Goal: Task Accomplishment & Management: Manage account settings

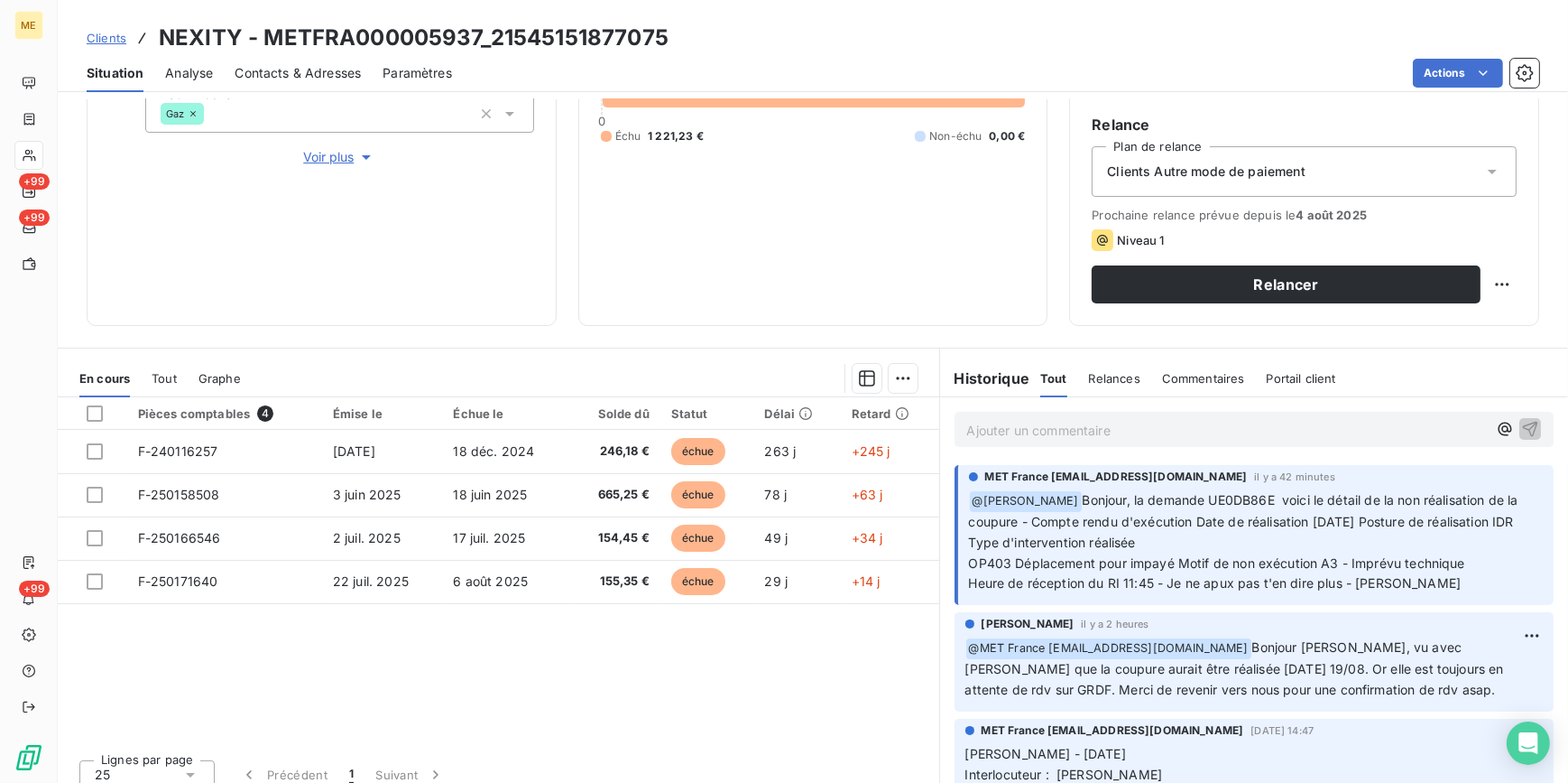
scroll to position [296, 0]
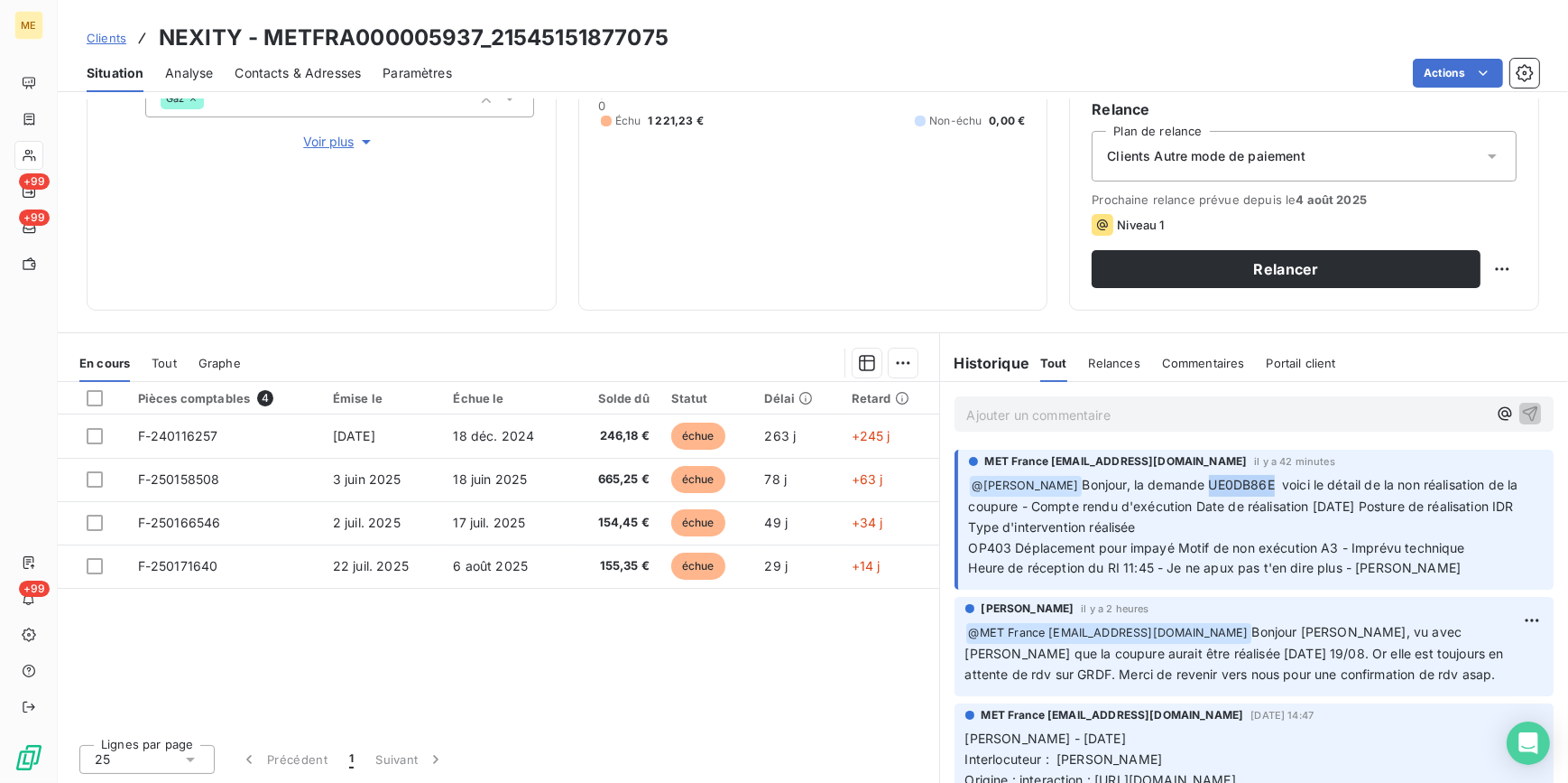
drag, startPoint x: 1190, startPoint y: 484, endPoint x: 1252, endPoint y: 490, distance: 62.3
click at [1252, 490] on span "Bonjour, la demande UE0DB86E voici le détail de la non réalisation de la coupur…" at bounding box center [1245, 505] width 553 height 58
drag, startPoint x: 1252, startPoint y: 490, endPoint x: 1219, endPoint y: 533, distance: 54.2
click at [1219, 533] on p "﻿ @ Amélie Matray Bonjour, la demande UE0DB86E voici le détail de la non réalis…" at bounding box center [1257, 526] width 575 height 103
click at [1047, 403] on p "Ajouter un commentaire ﻿" at bounding box center [1227, 415] width 521 height 23
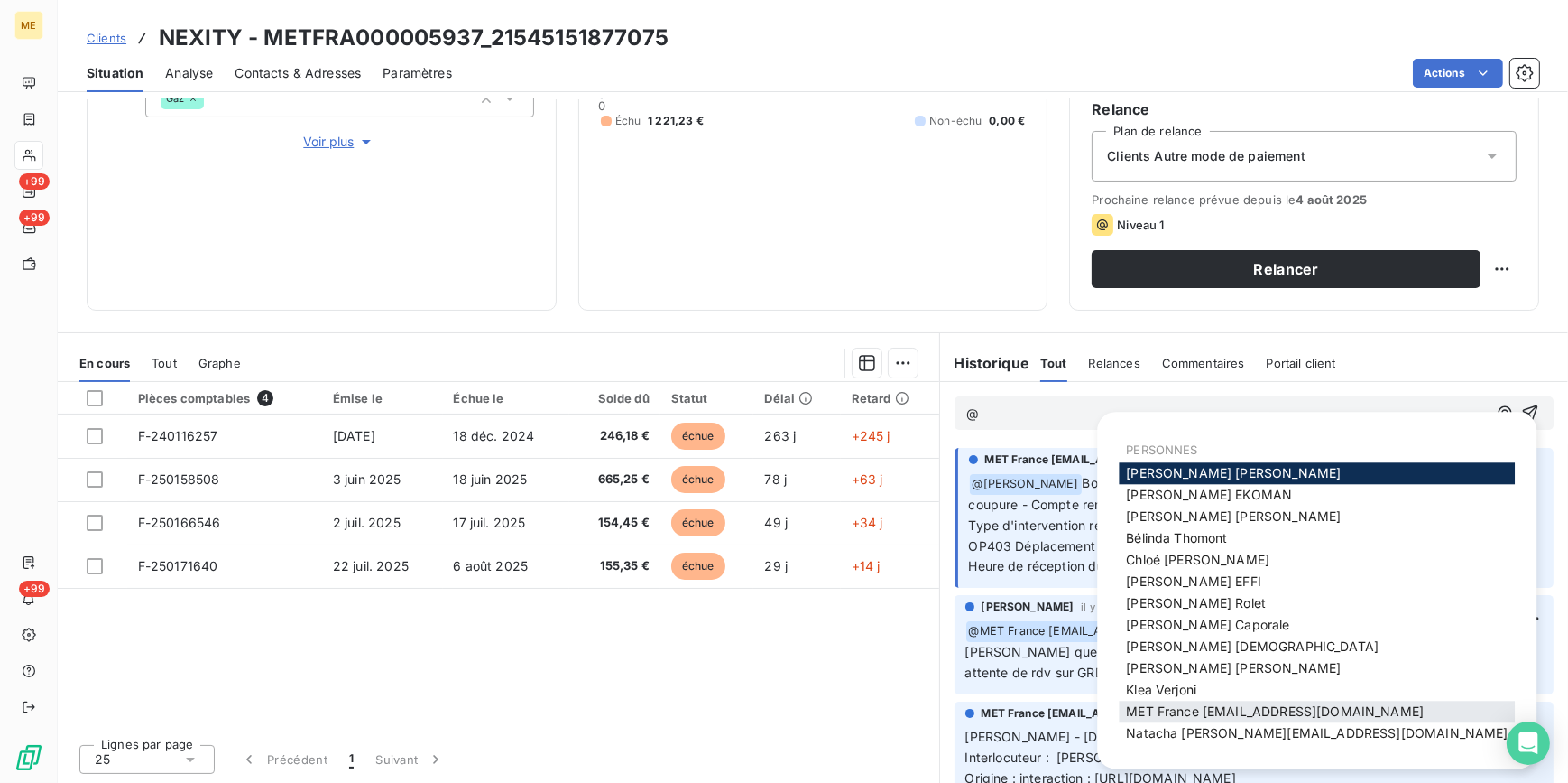
click at [1288, 712] on span "MET France met-france@recouvrement.met.com" at bounding box center [1275, 712] width 298 height 15
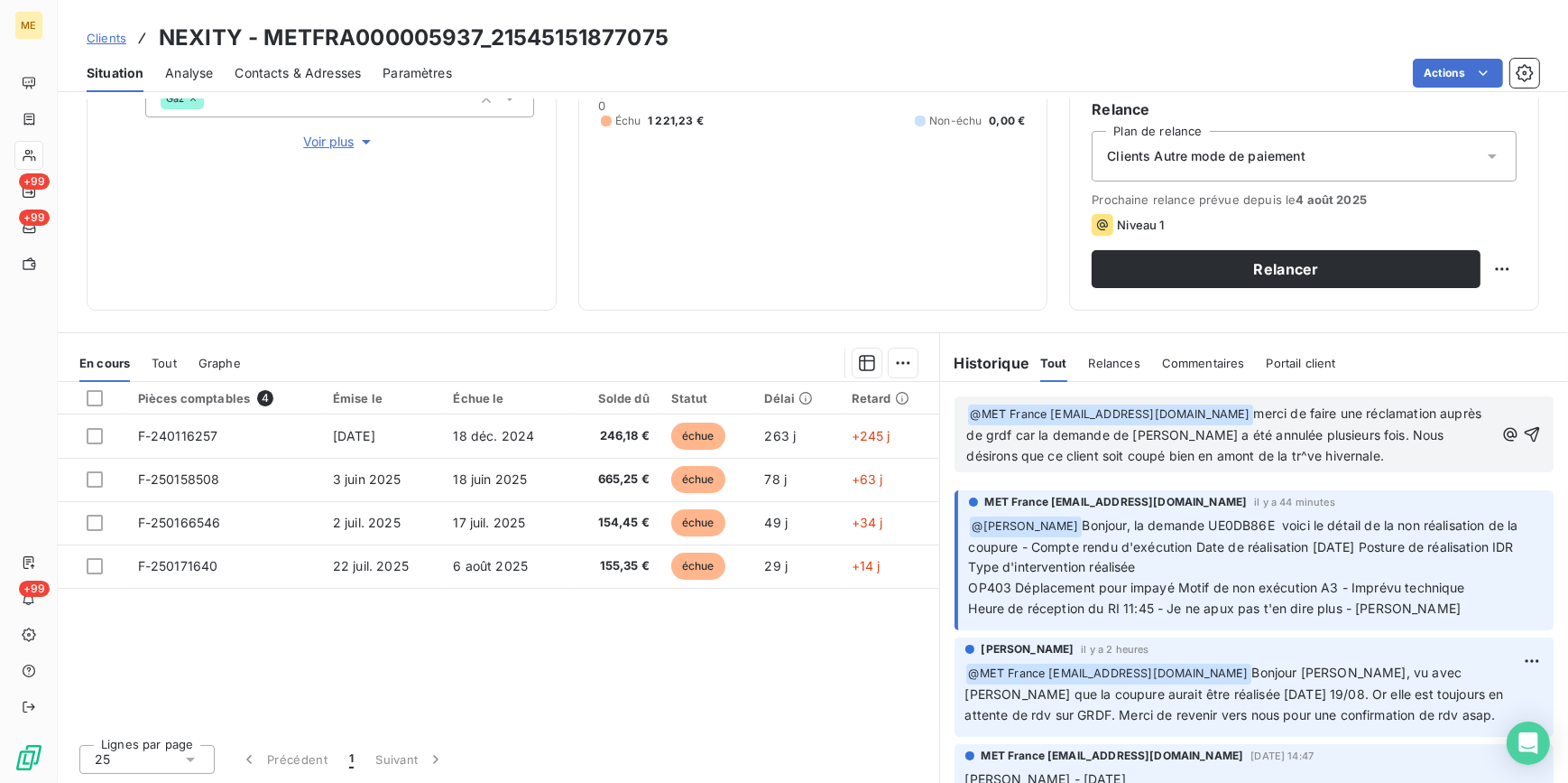
click at [1303, 445] on p "﻿ @ MET France met-france@recouvrement.met.com ﻿ merci de faire une réclamation…" at bounding box center [1231, 435] width 527 height 64
click at [1524, 433] on icon "button" at bounding box center [1532, 434] width 15 height 15
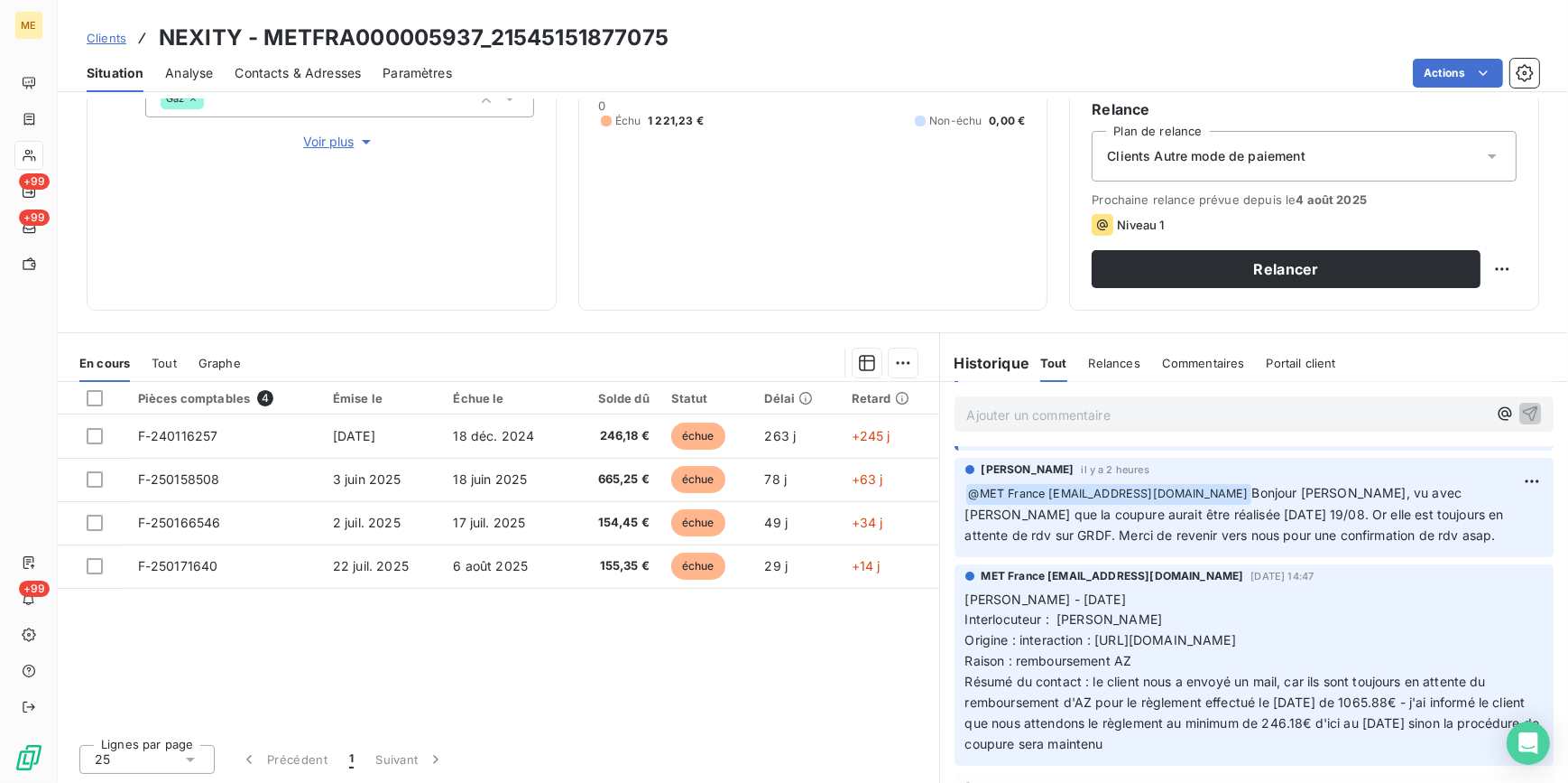
scroll to position [327, 0]
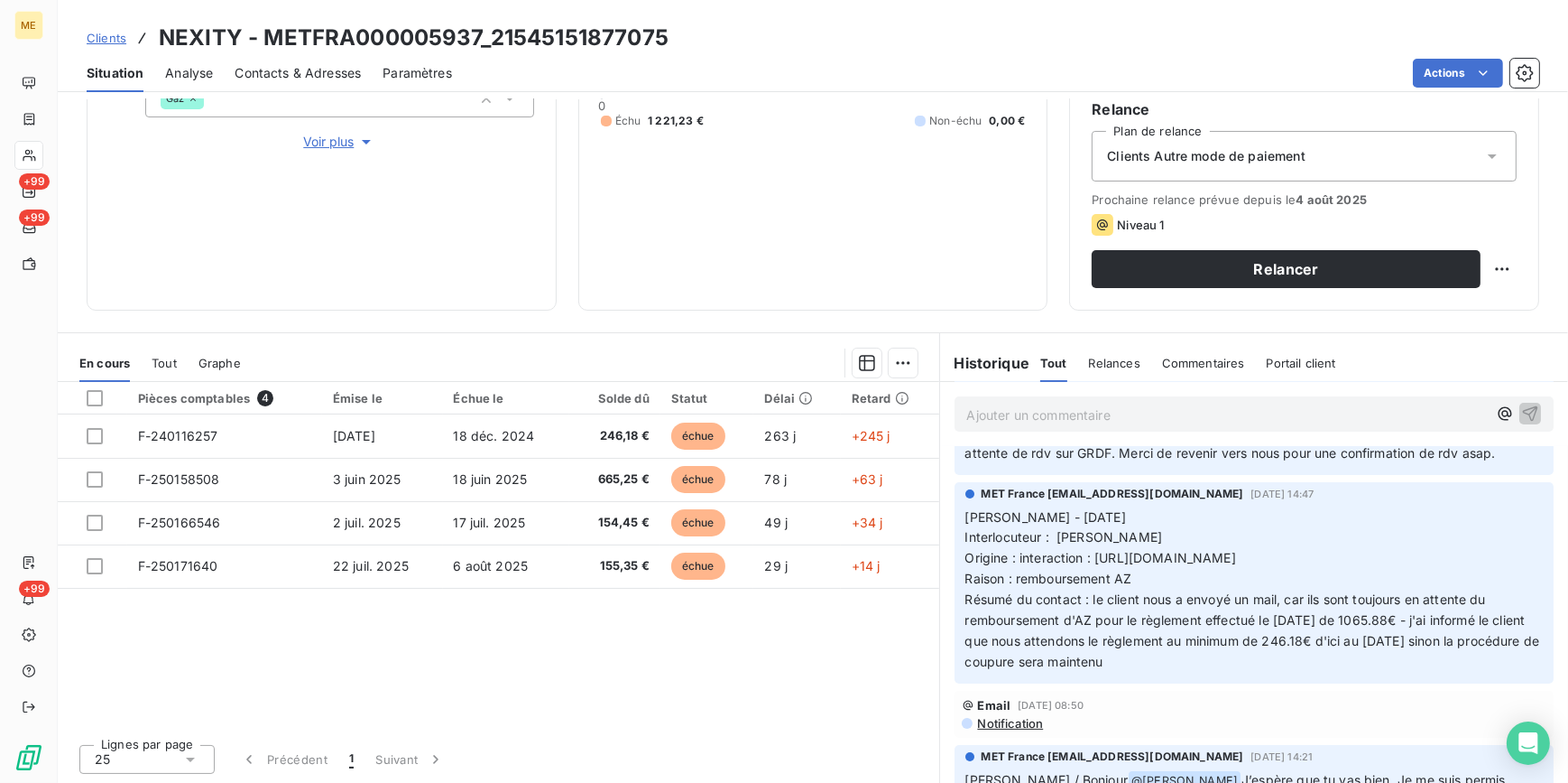
drag, startPoint x: 1219, startPoint y: 668, endPoint x: 1258, endPoint y: 672, distance: 39.2
click at [1258, 672] on div "MET France met-france@recouvrement.met.com 13 août 2025, 14:47 Cindy - 13/08/20…" at bounding box center [1254, 583] width 600 height 201
drag, startPoint x: 1258, startPoint y: 672, endPoint x: 1241, endPoint y: 682, distance: 19.7
click at [1241, 682] on div "MET France met-france@recouvrement.met.com 13 août 2025, 14:47 Cindy - 13/08/20…" at bounding box center [1254, 583] width 629 height 209
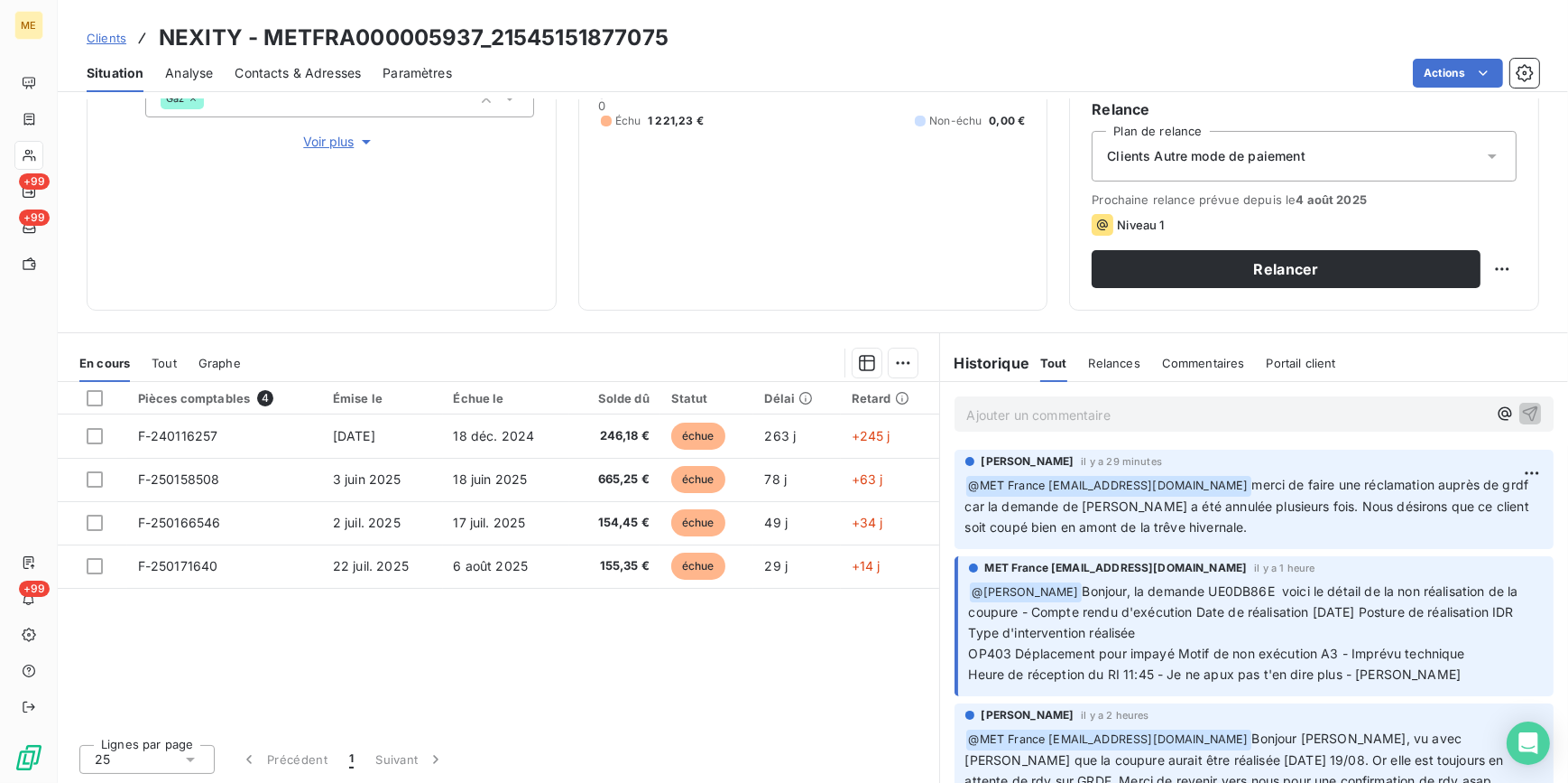
scroll to position [294, 0]
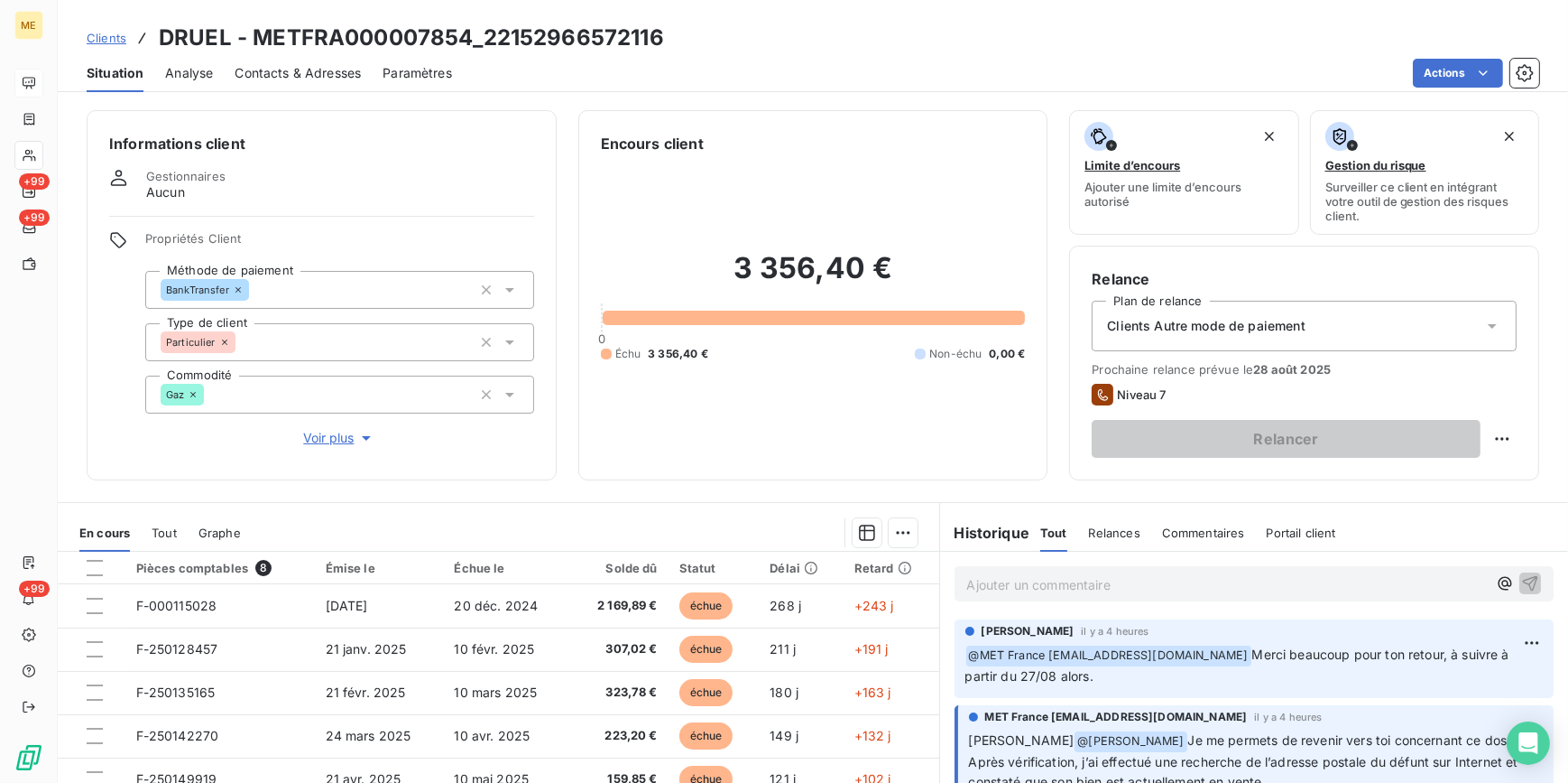
click at [104, 40] on span "Clients" at bounding box center [106, 37] width 40 height 14
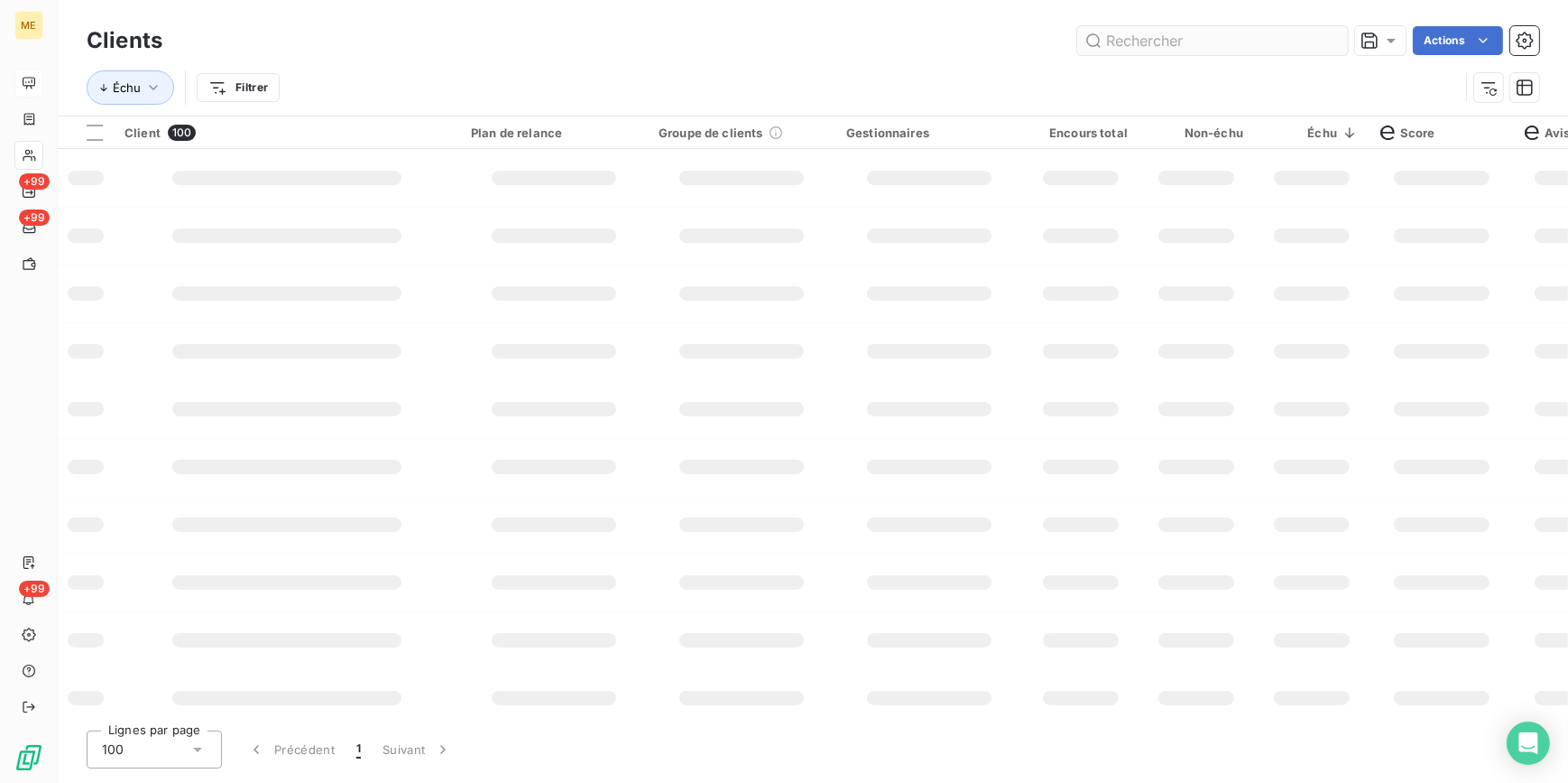
click at [1278, 32] on input "text" at bounding box center [1212, 41] width 270 height 28
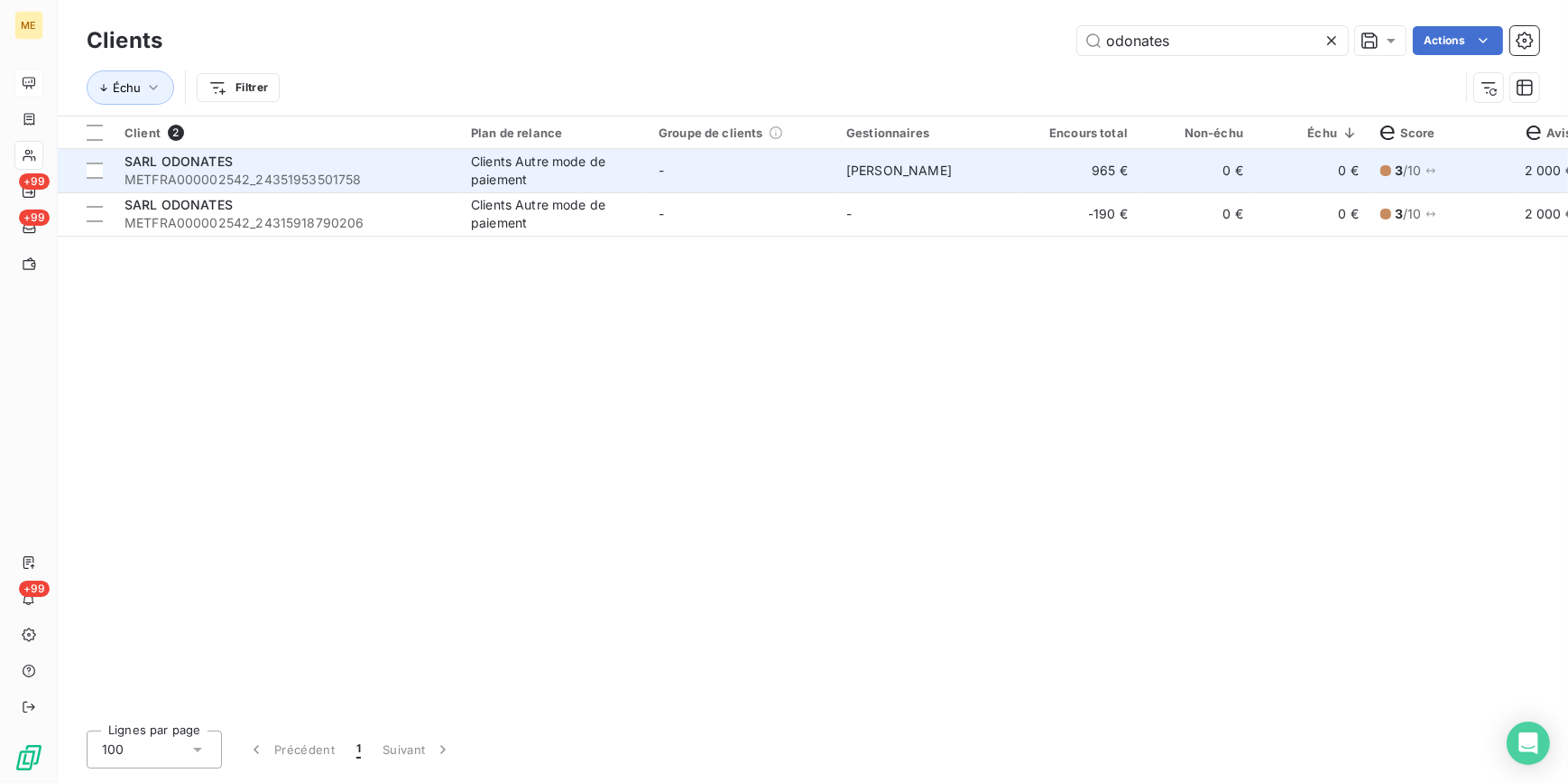
type input "odonates"
click at [453, 180] on td "SARL ODONATES METFRA000002542_24351953501758" at bounding box center [286, 171] width 346 height 44
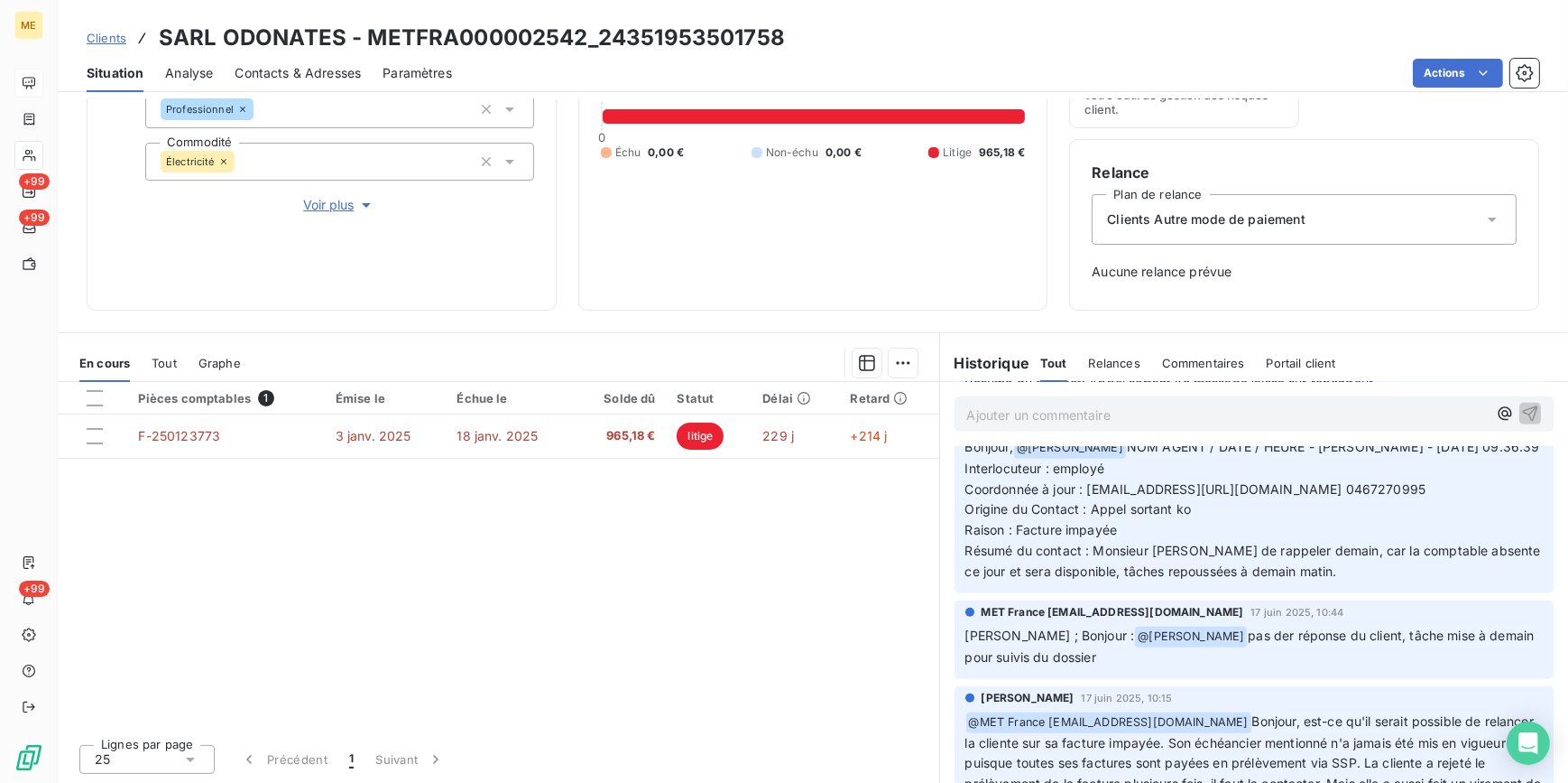
scroll to position [1395, 0]
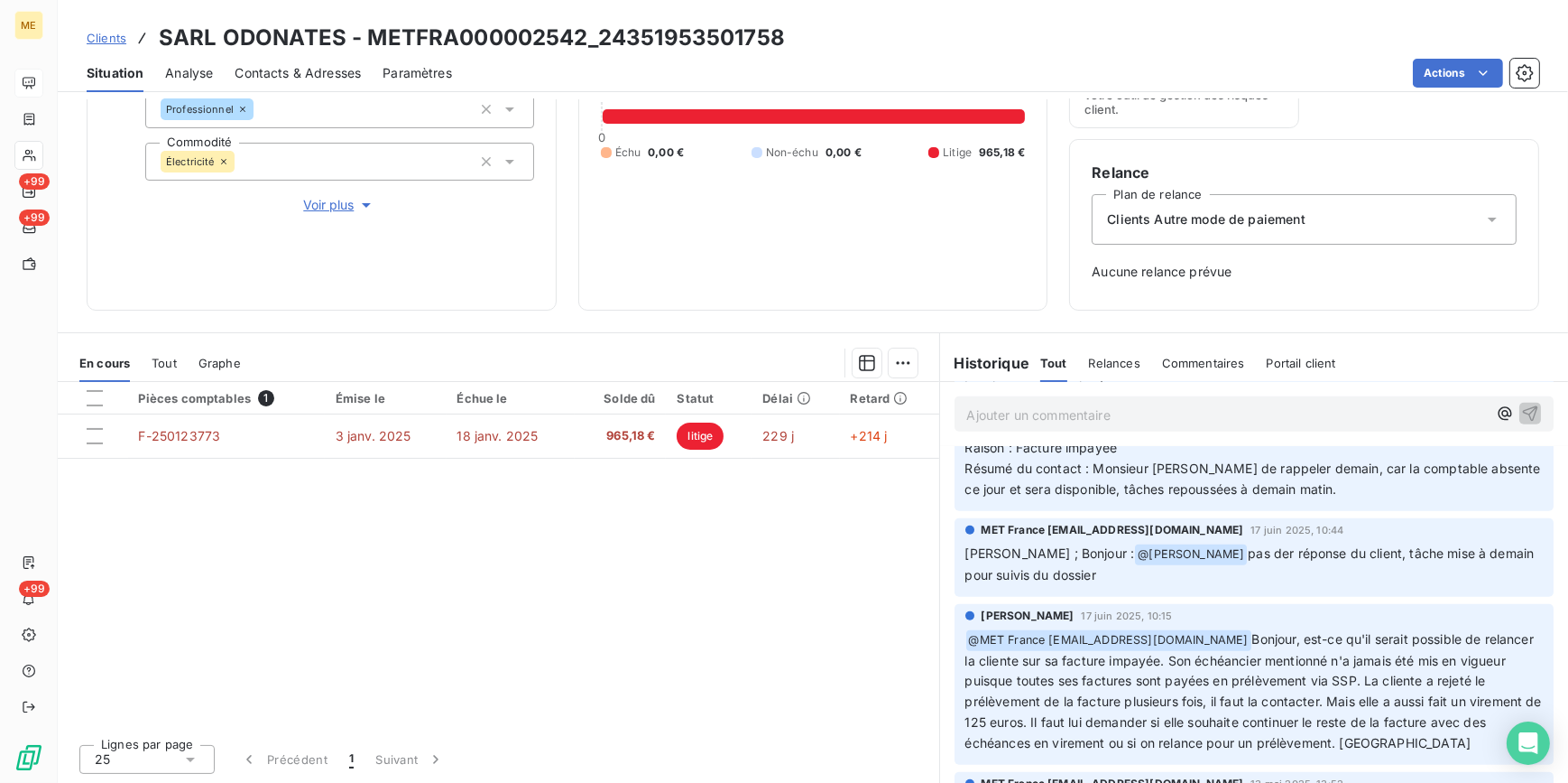
click at [117, 44] on span "Clients" at bounding box center [106, 37] width 40 height 14
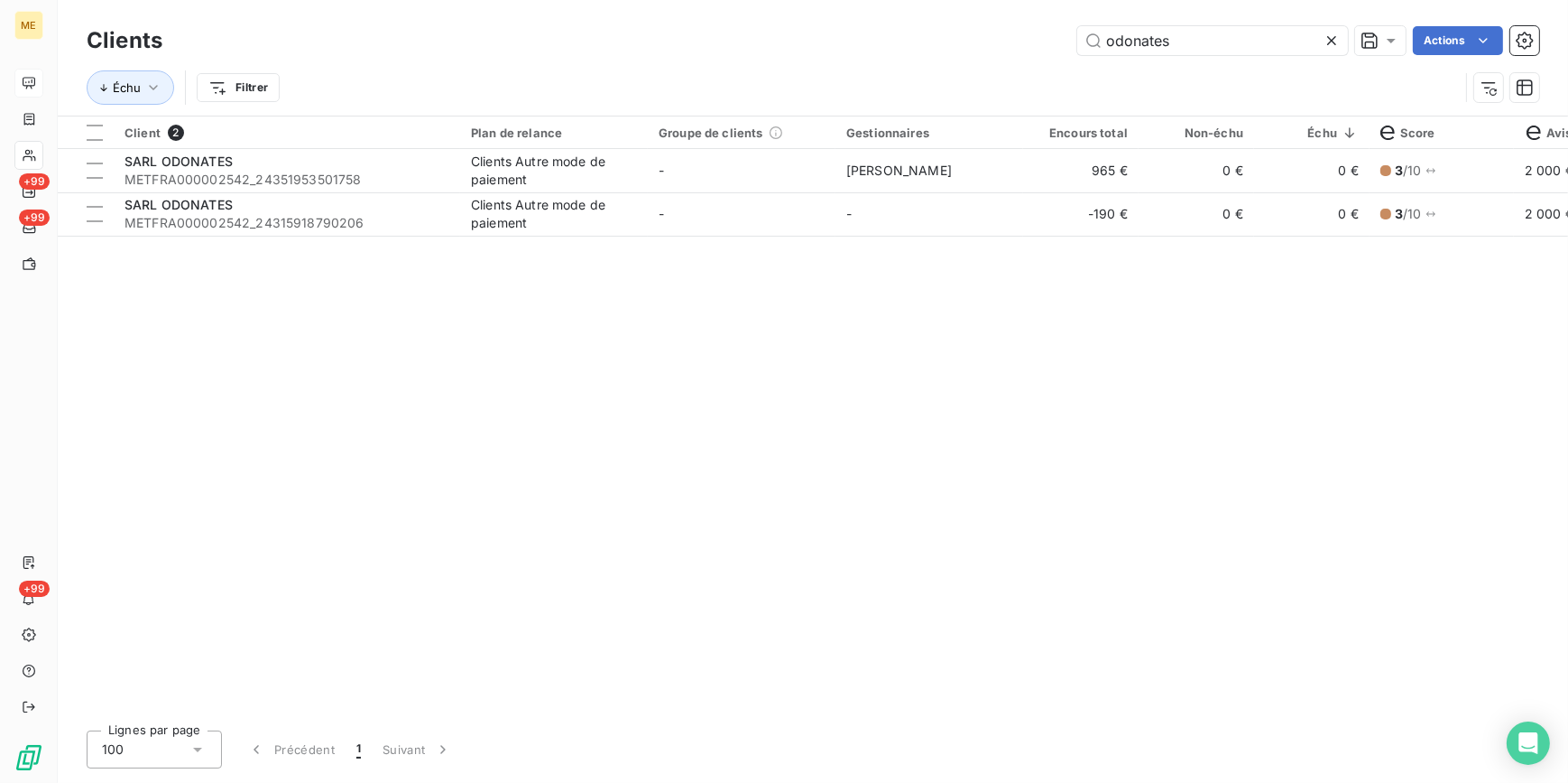
click at [575, 270] on div "Client 2 Plan de relance Groupe de clients Gestionnaires Encours total Non-échu…" at bounding box center [813, 417] width 1510 height 600
click at [1227, 36] on input "odonates" at bounding box center [1212, 41] width 270 height 28
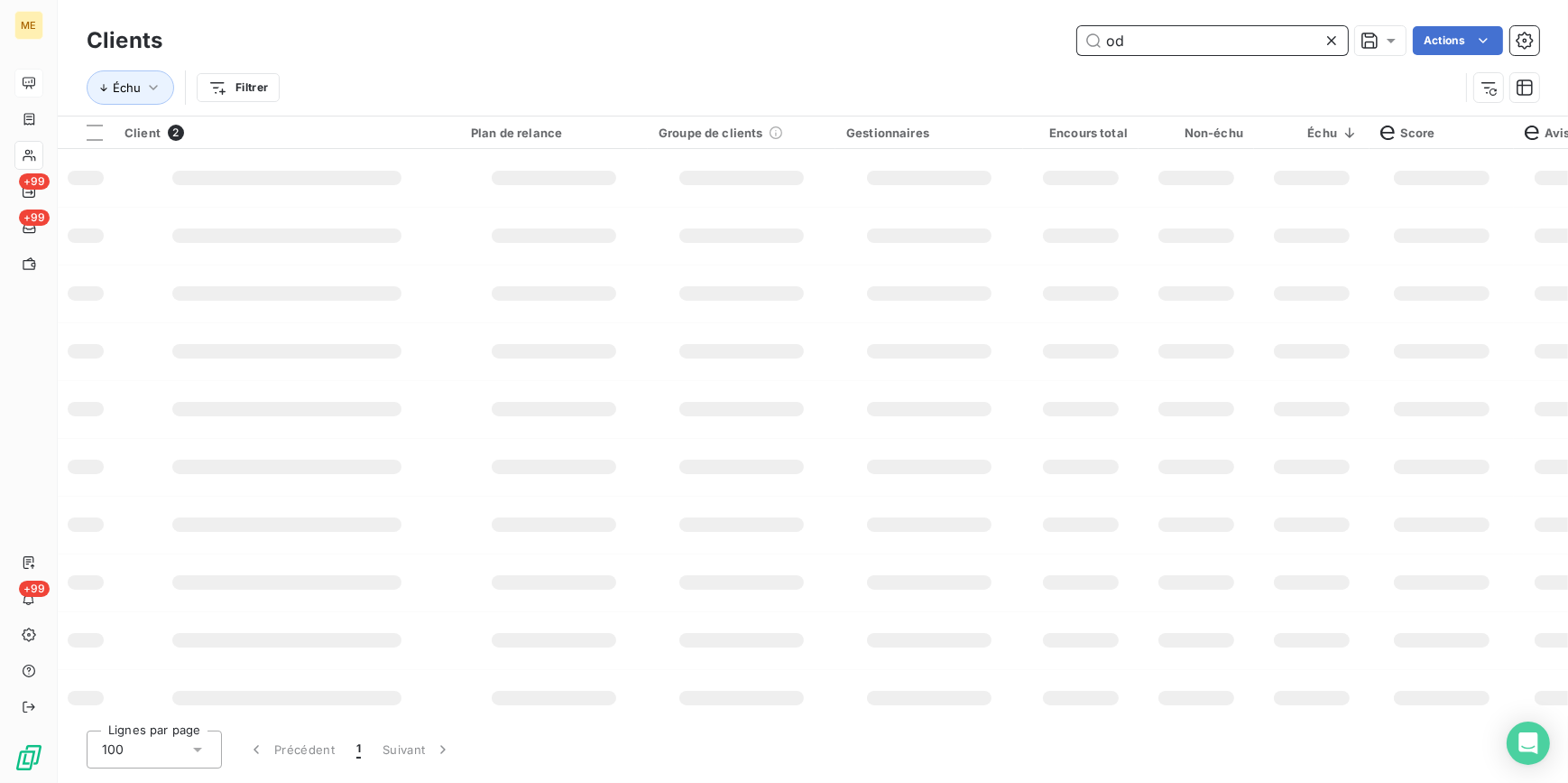
type input "o"
type input "f"
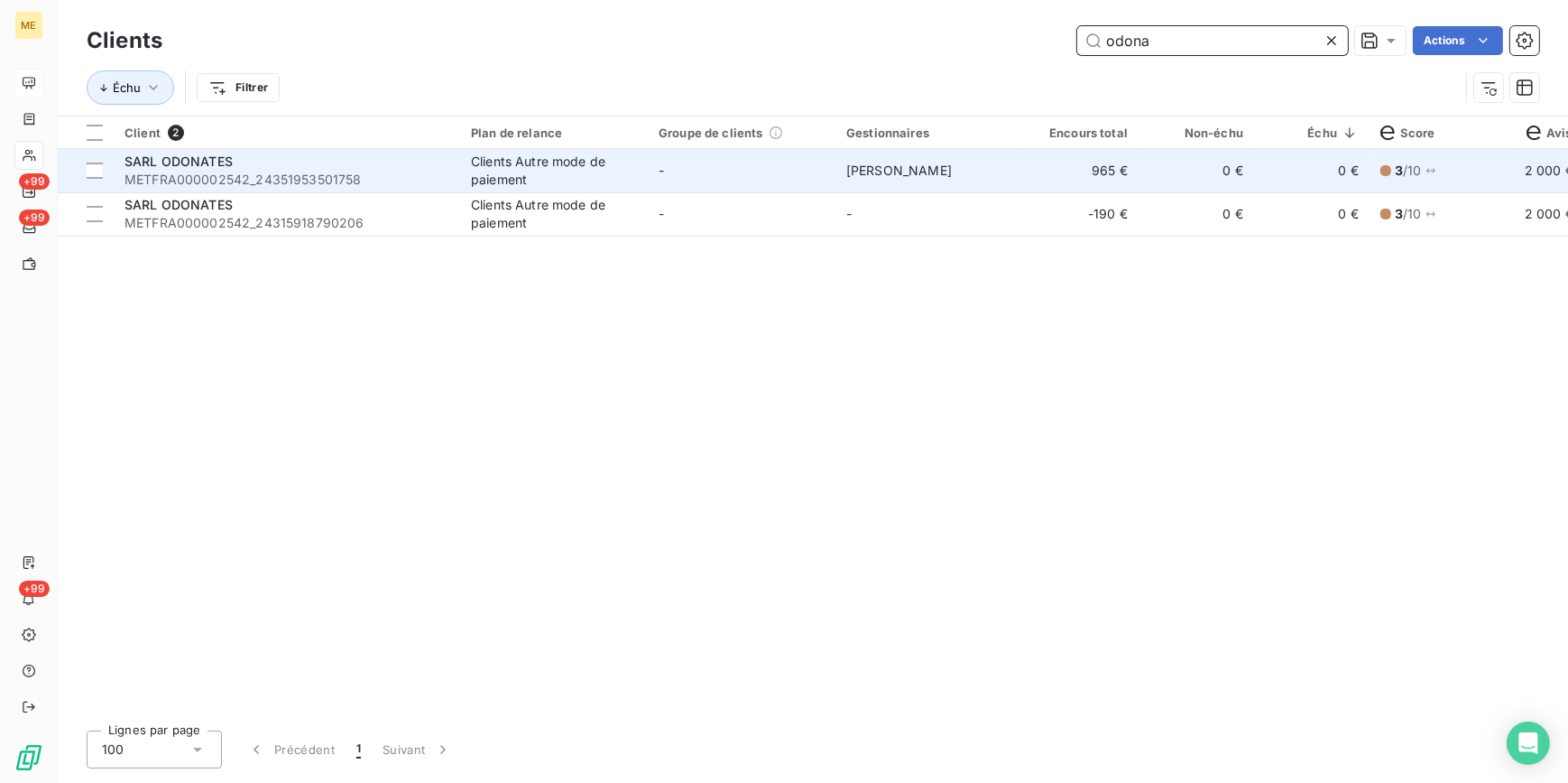
type input "odona"
click at [698, 180] on td "-" at bounding box center [742, 171] width 188 height 44
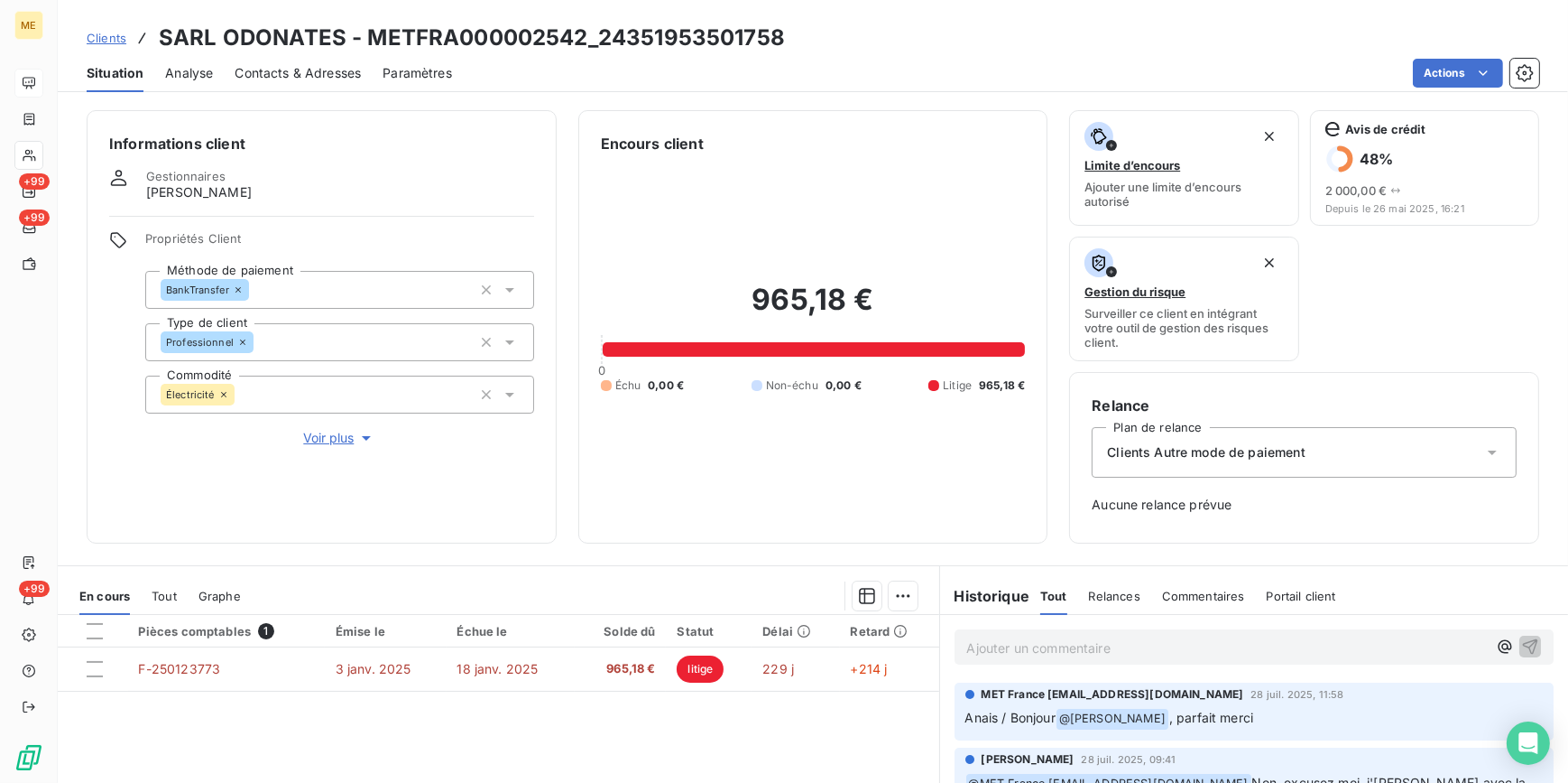
click at [323, 62] on div "Contacts & Adresses" at bounding box center [297, 73] width 126 height 38
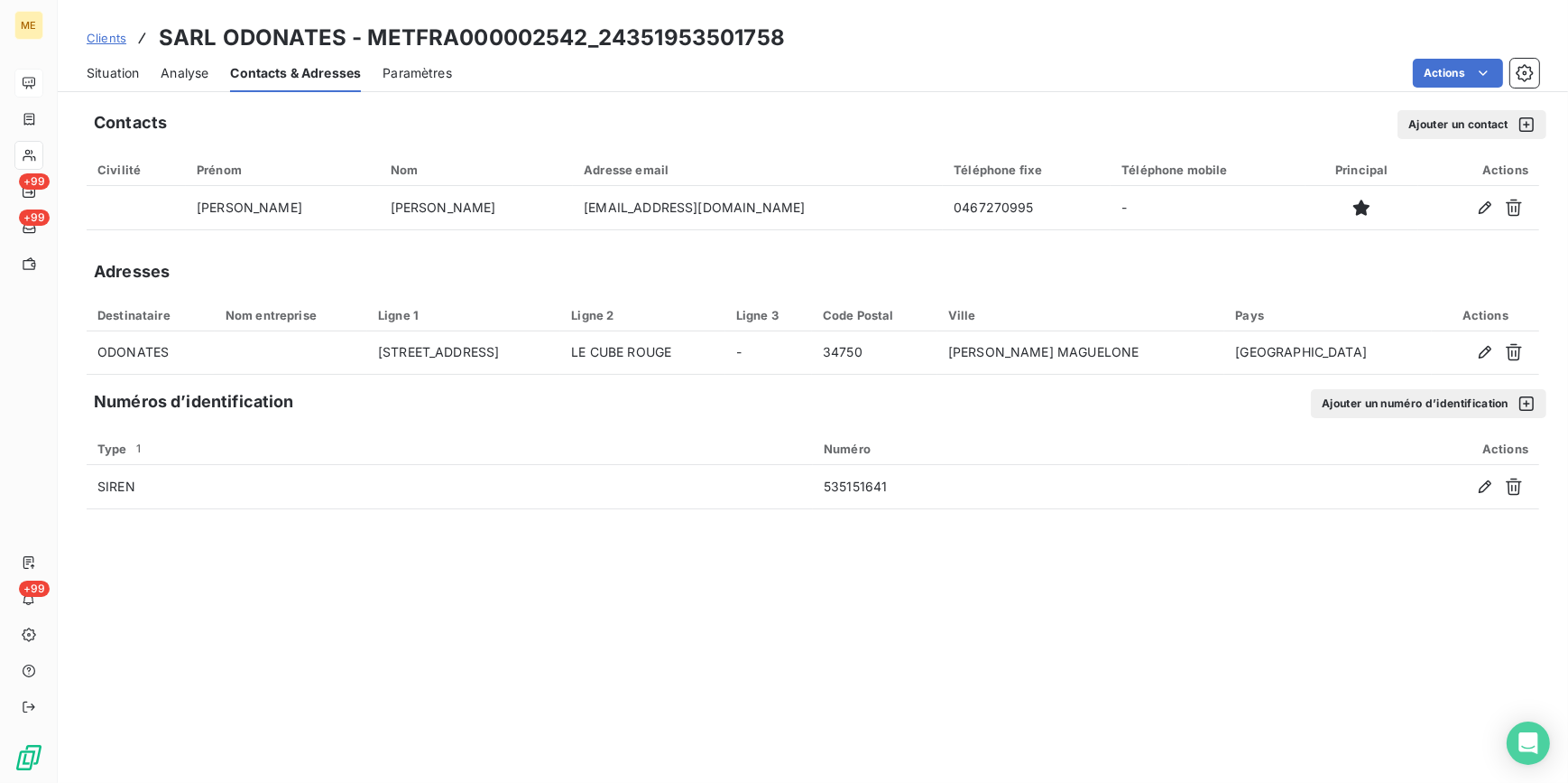
click at [101, 69] on span "Situation" at bounding box center [112, 73] width 52 height 18
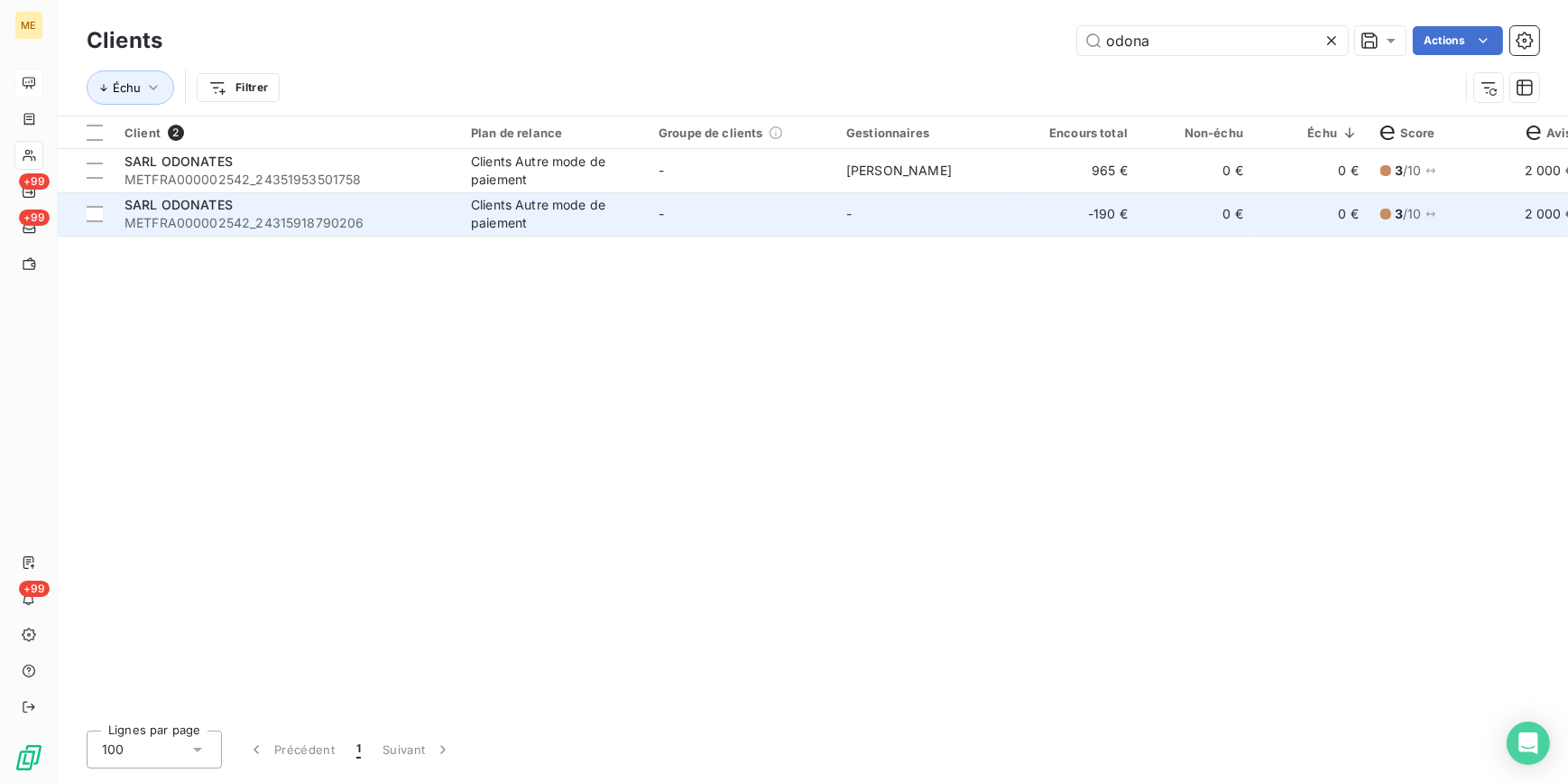
click at [259, 201] on div "SARL ODONATES" at bounding box center [286, 204] width 324 height 18
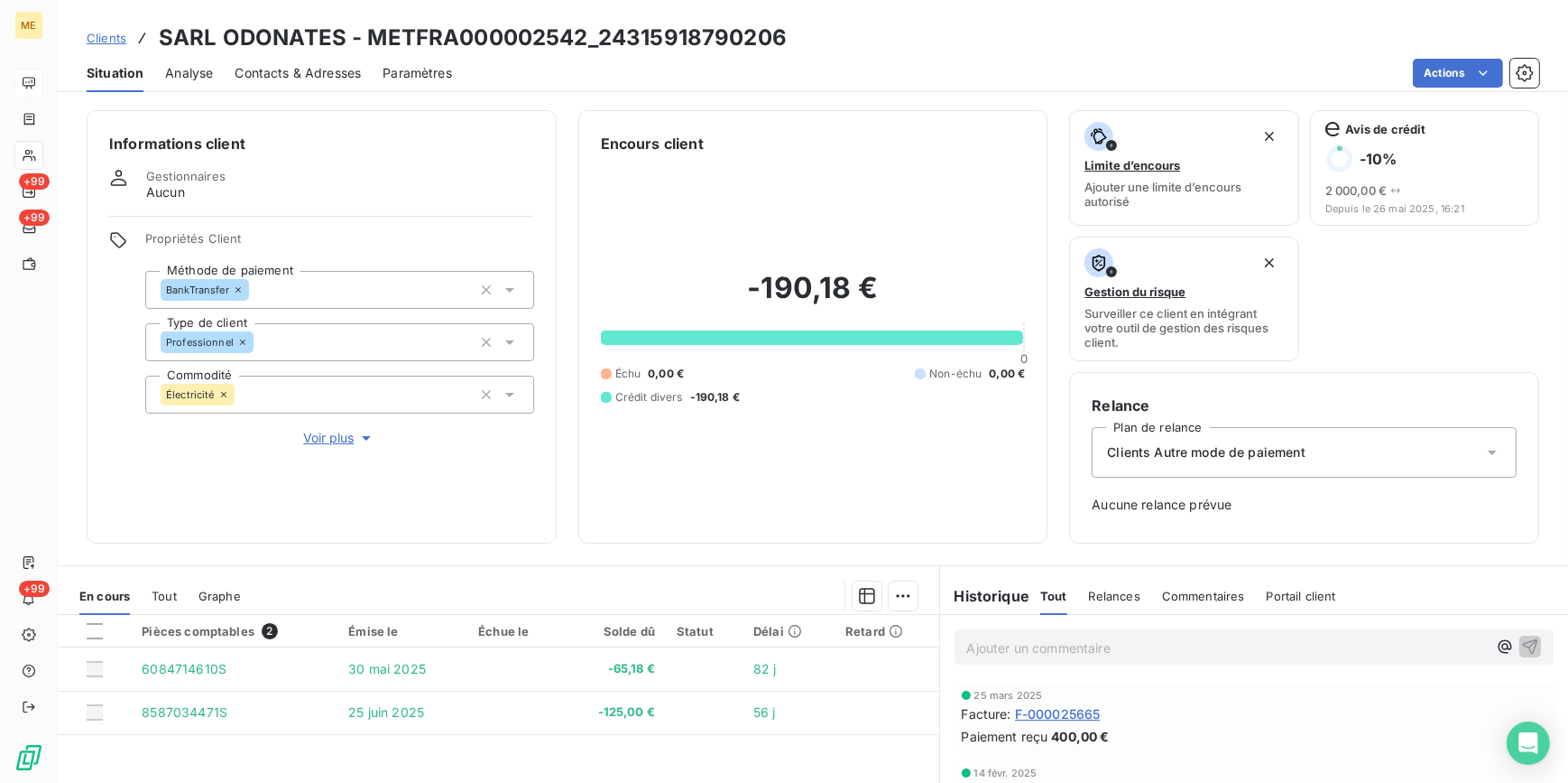
click at [267, 59] on div "Contacts & Adresses" at bounding box center [297, 73] width 126 height 38
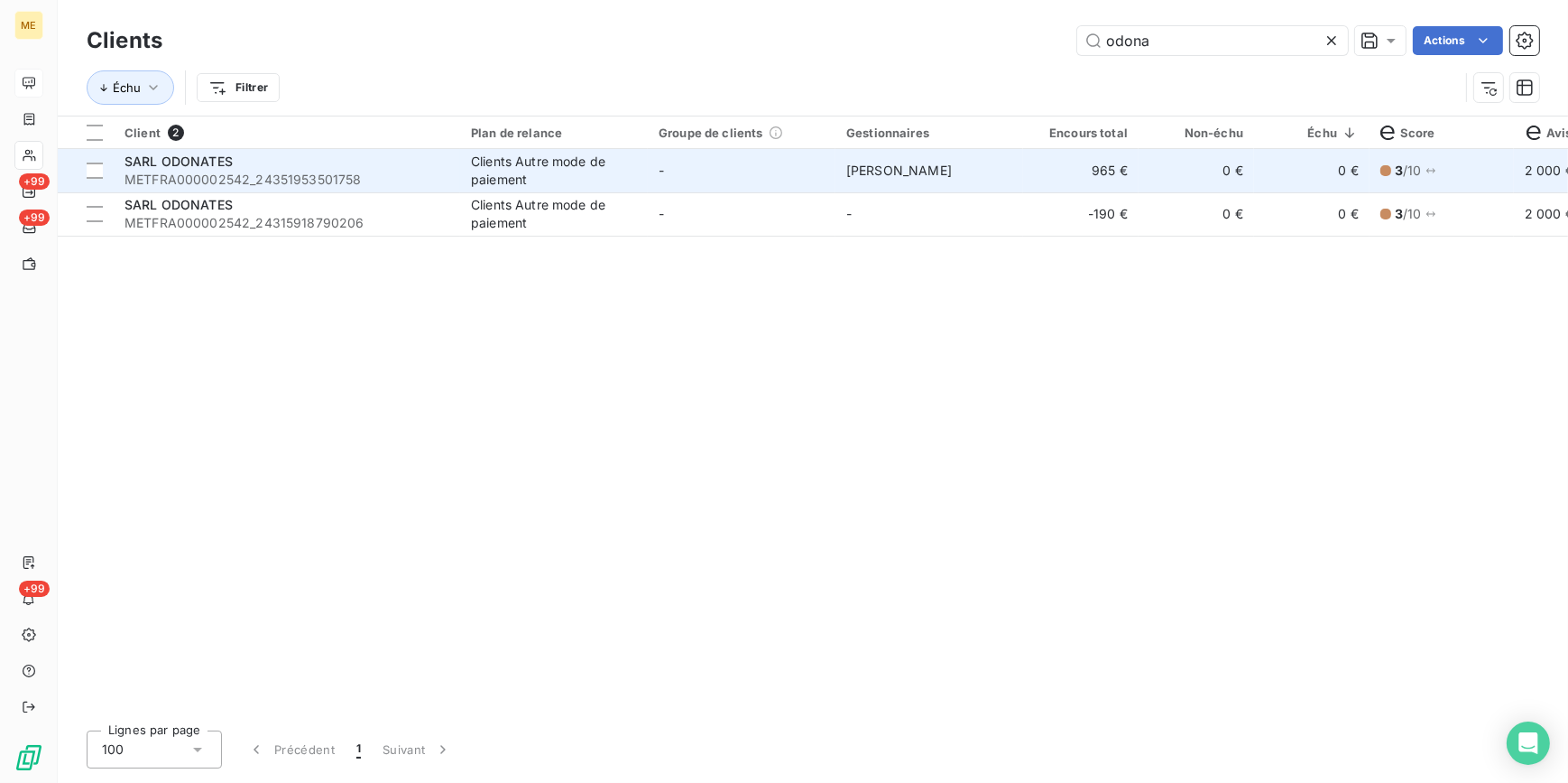
click at [794, 175] on td "-" at bounding box center [742, 171] width 188 height 44
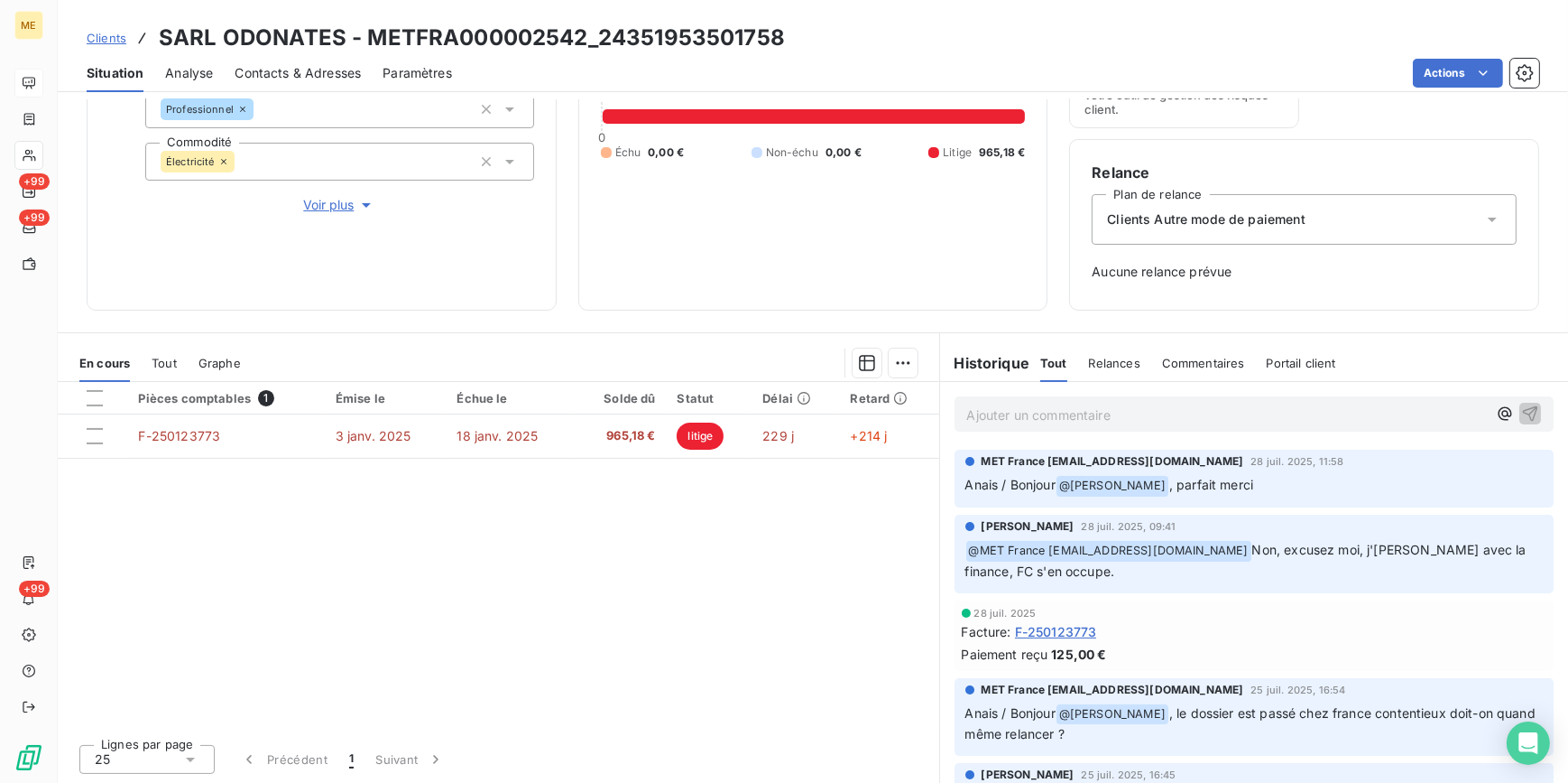
click at [112, 30] on span "Clients" at bounding box center [106, 37] width 40 height 14
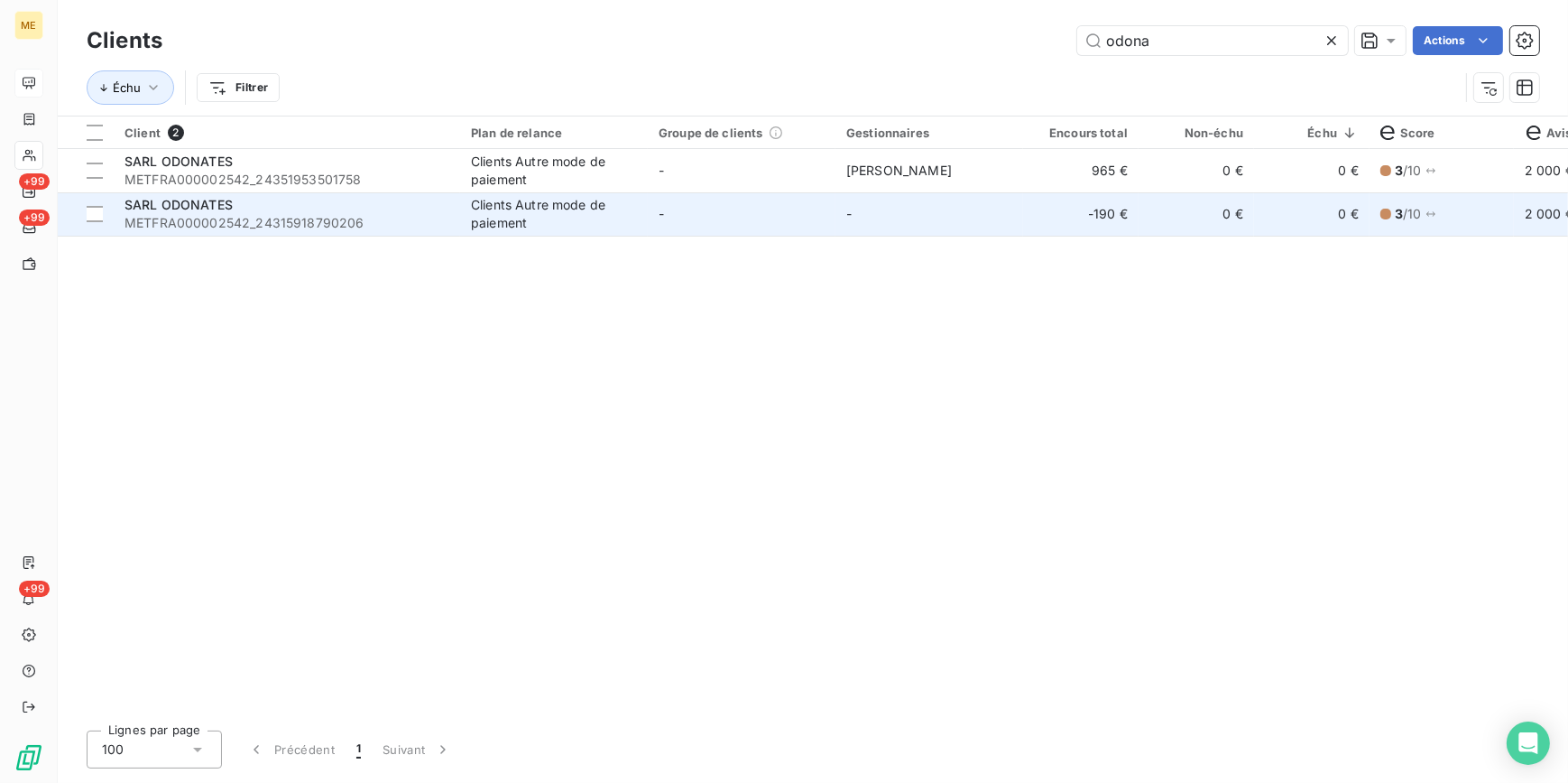
click at [867, 201] on td "-" at bounding box center [930, 214] width 188 height 44
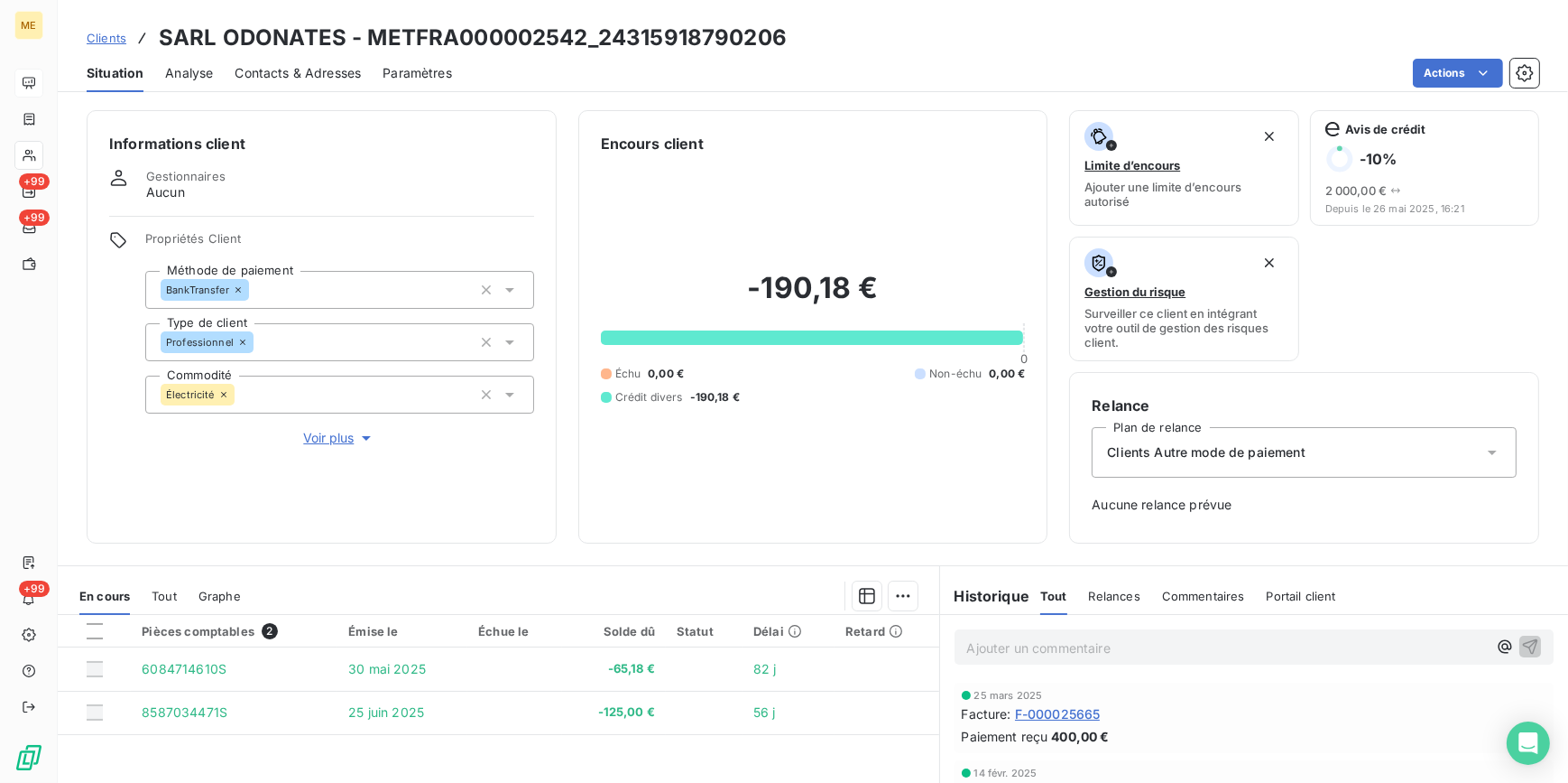
scroll to position [233, 0]
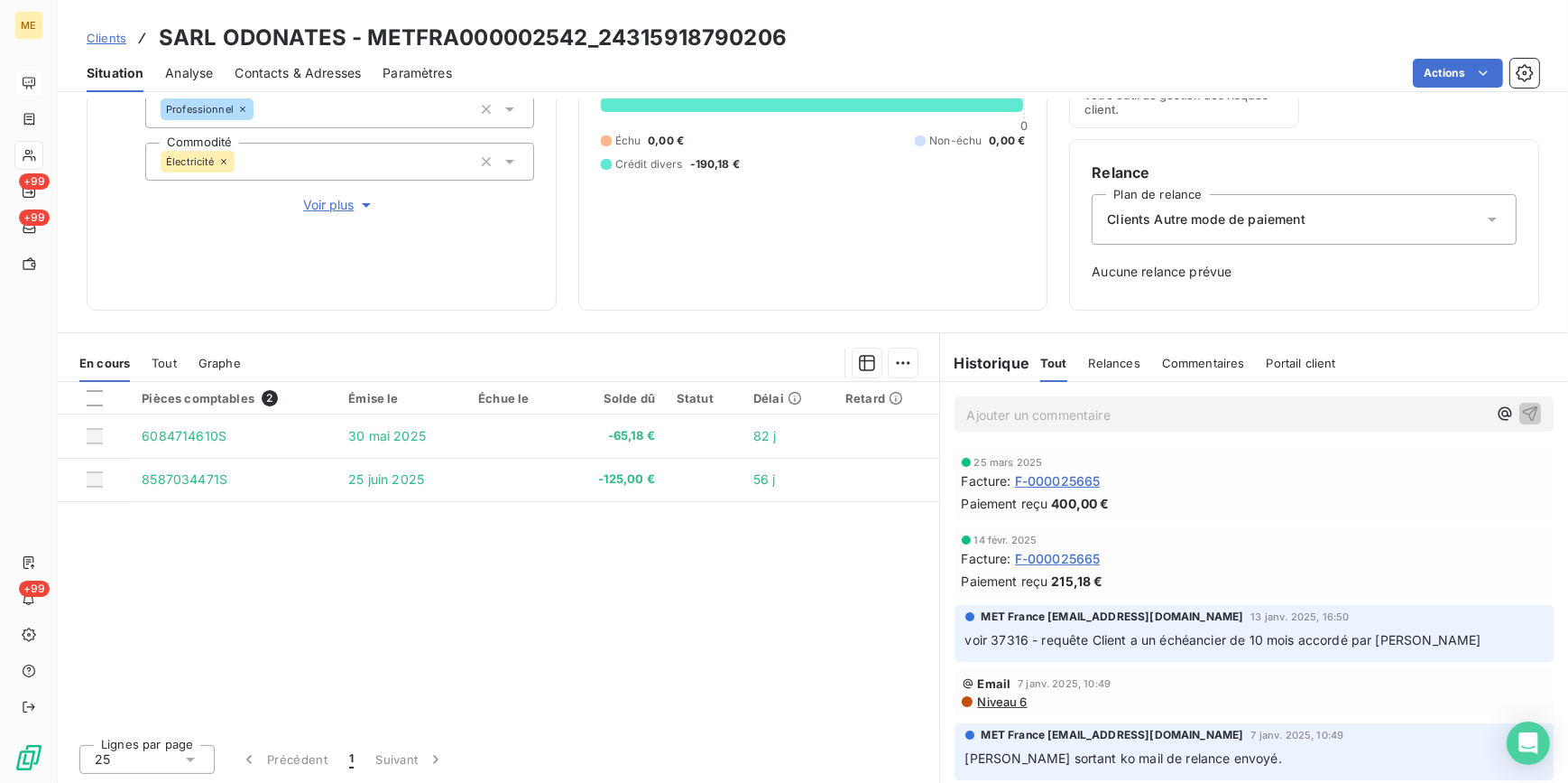
click at [96, 36] on span "Clients" at bounding box center [106, 37] width 40 height 14
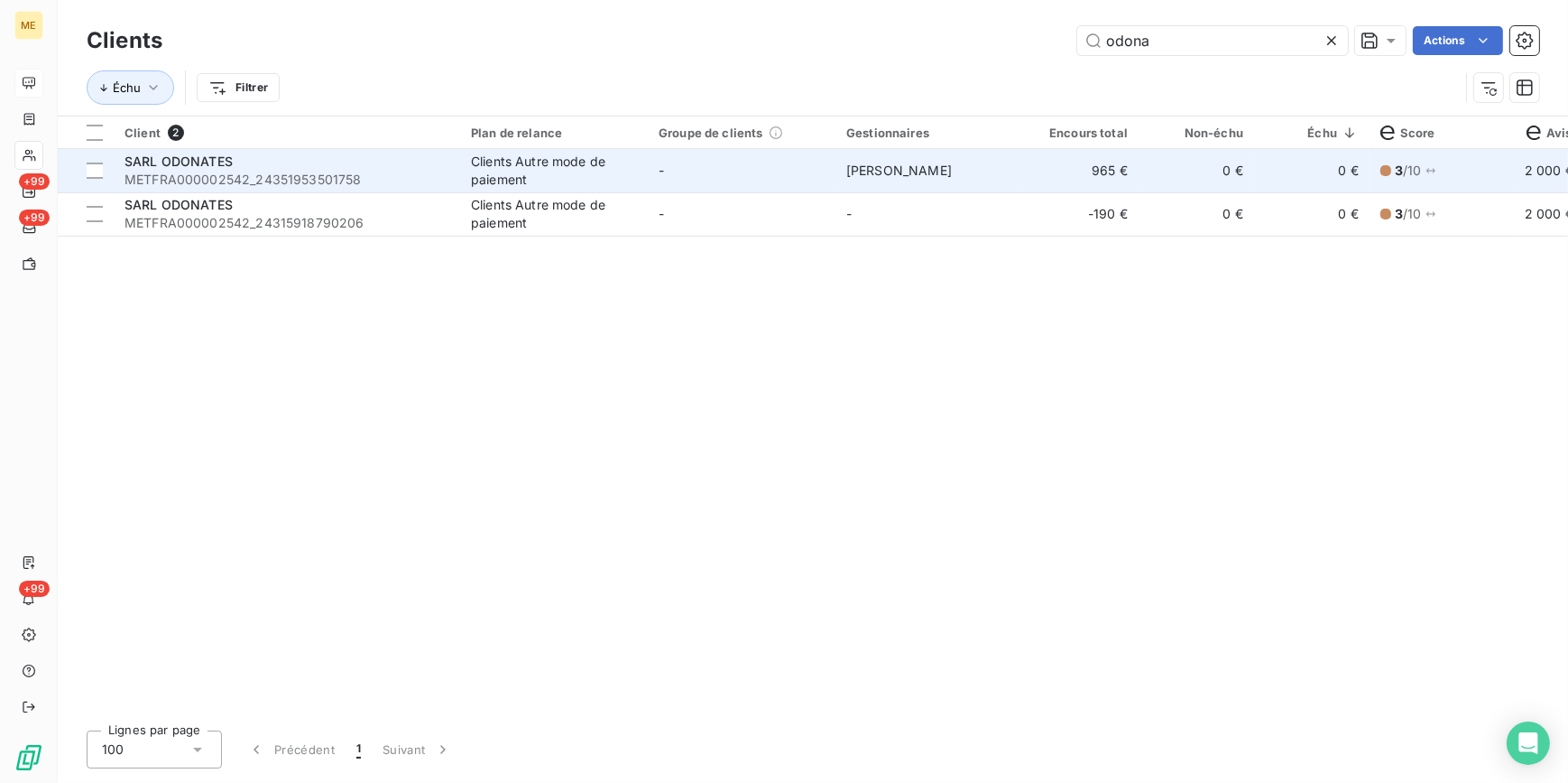
click at [936, 160] on td "Virginie Garcia" at bounding box center [930, 171] width 188 height 44
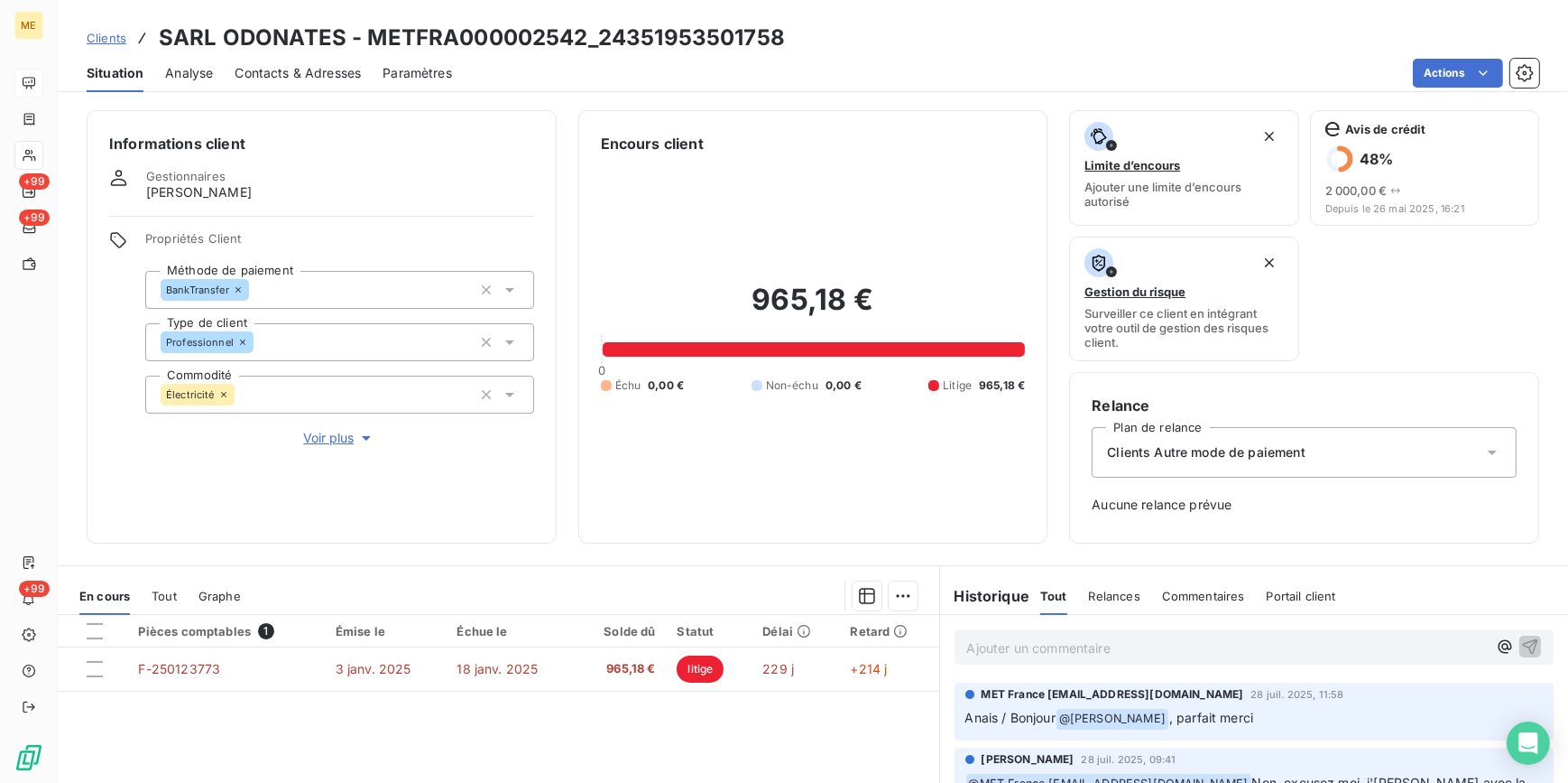
click at [319, 436] on span "Voir plus" at bounding box center [340, 438] width 72 height 18
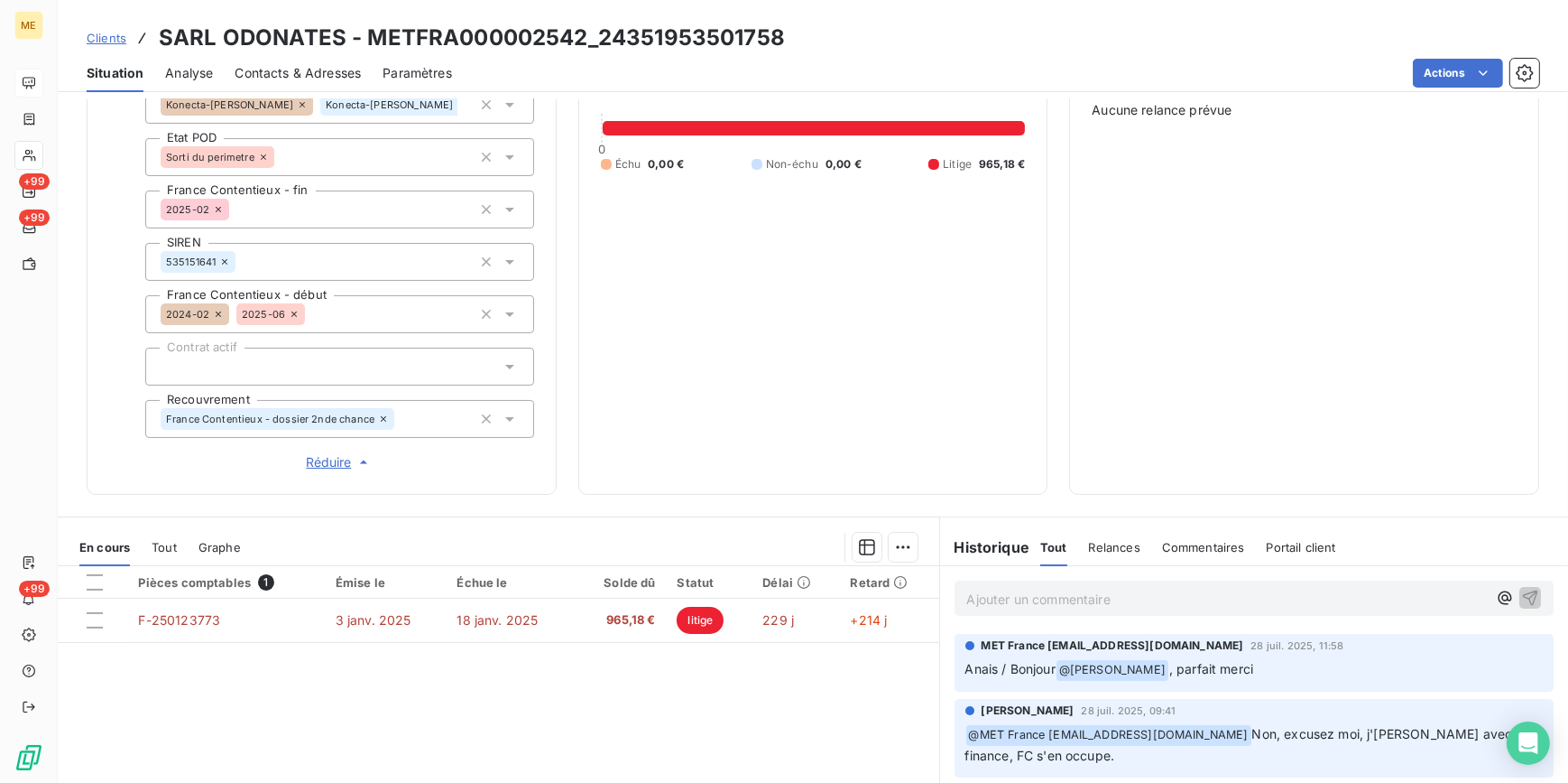
scroll to position [410, 0]
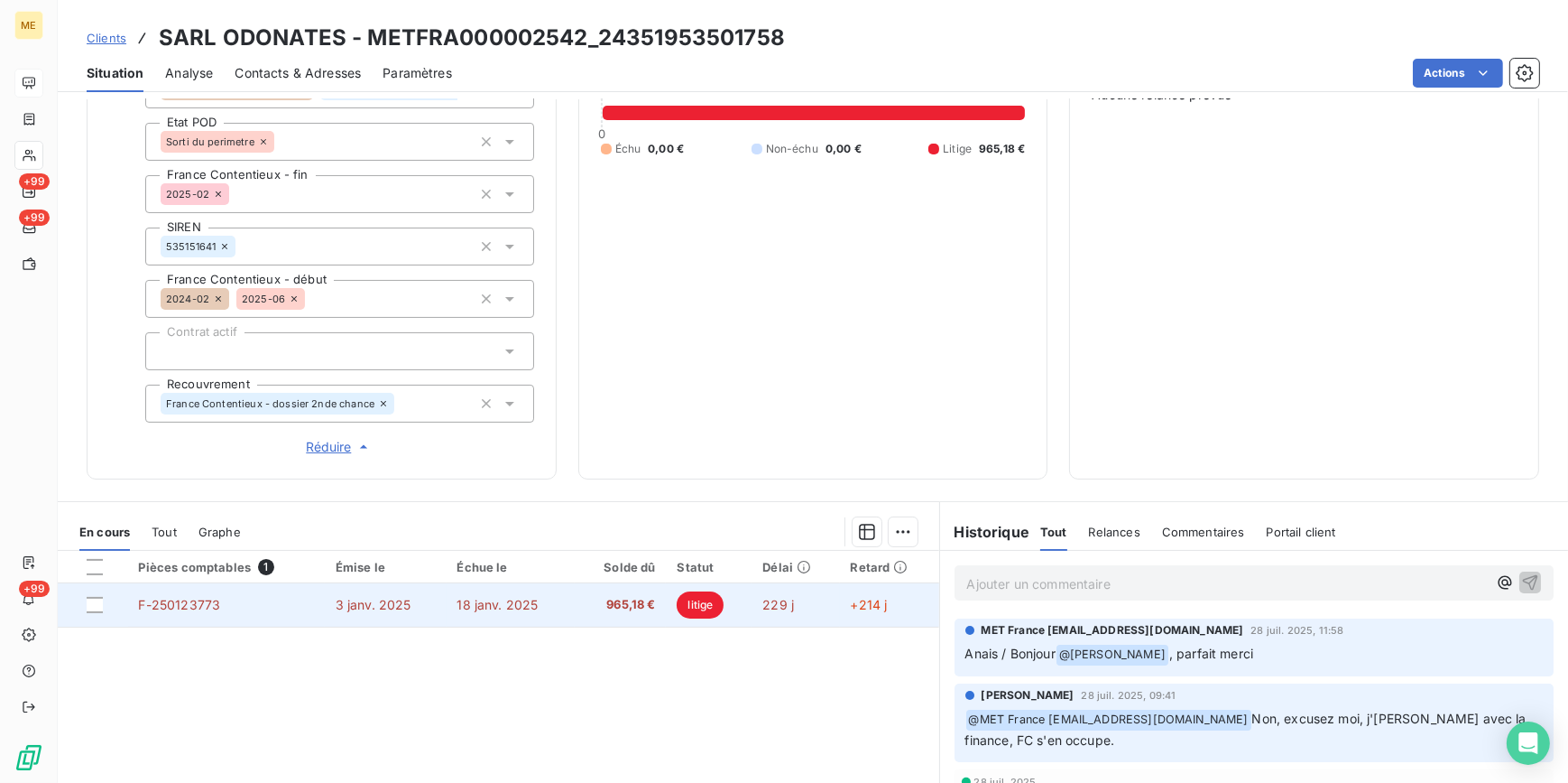
click at [556, 603] on td "18 janv. 2025" at bounding box center [510, 605] width 128 height 44
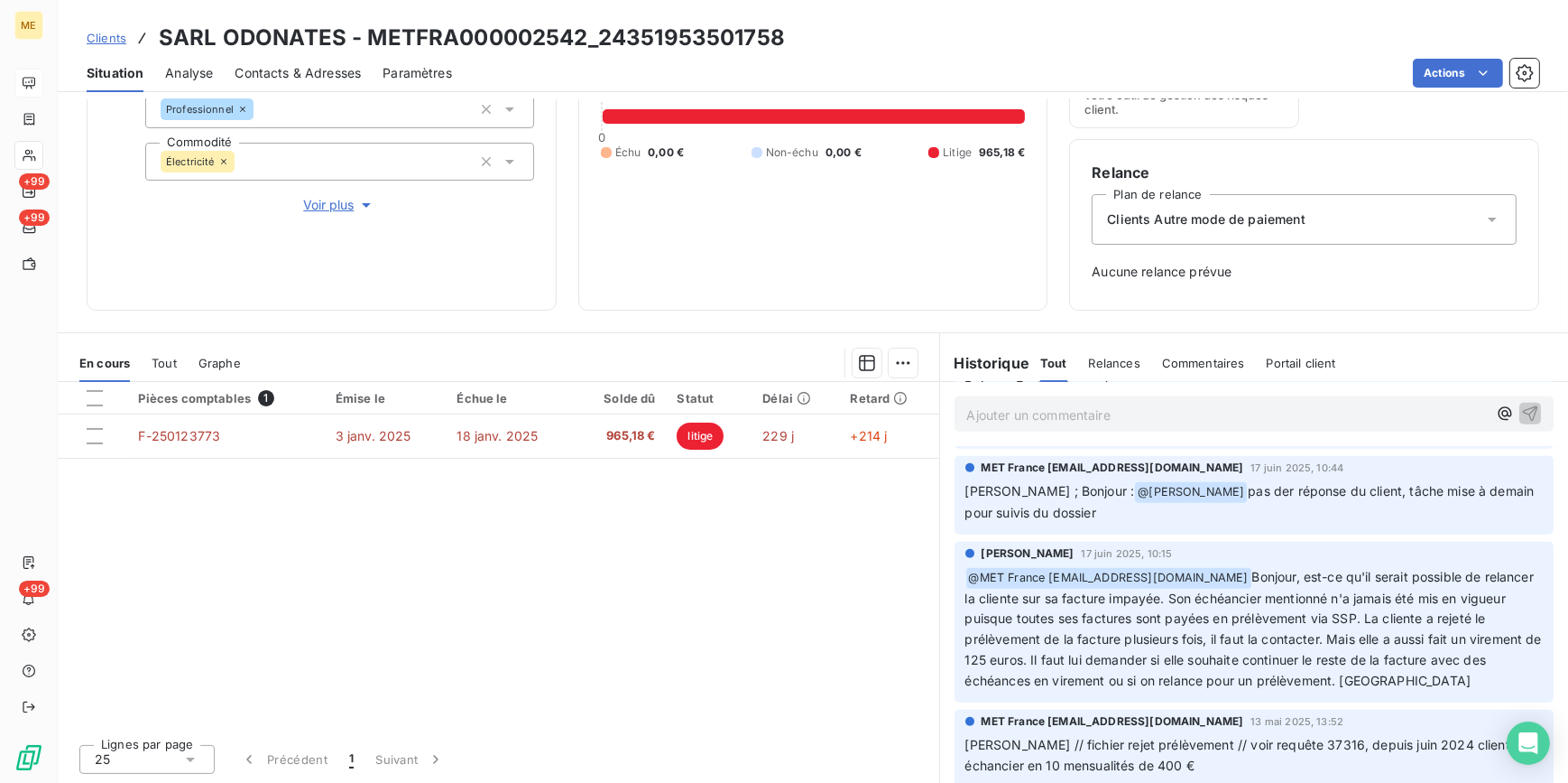
scroll to position [1477, 0]
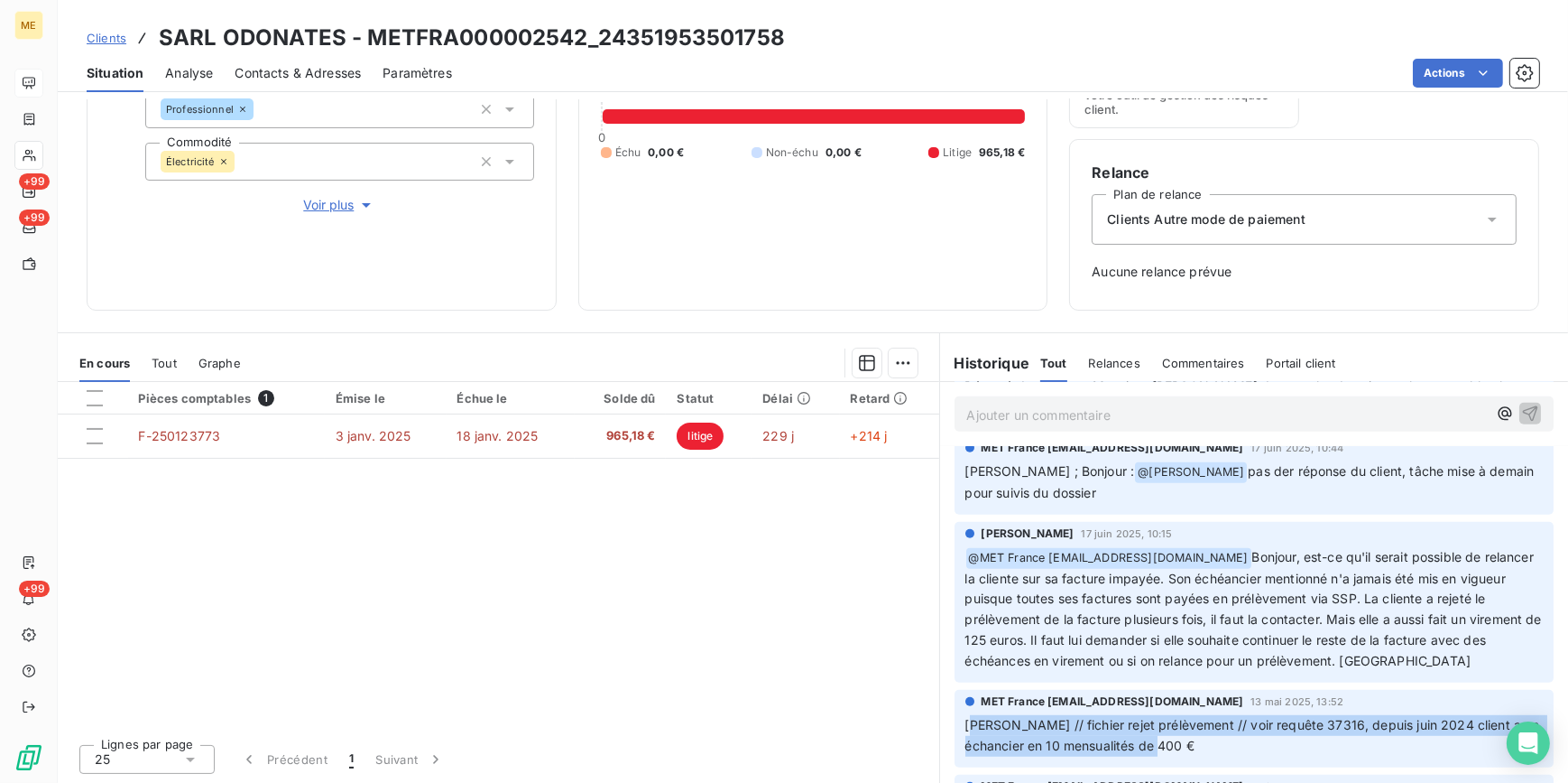
drag, startPoint x: 1227, startPoint y: 664, endPoint x: 962, endPoint y: 638, distance: 266.3
click at [966, 715] on p "sylvain // fichier rejet prélèvement // voir requête 37316, depuis juin 2024 cl…" at bounding box center [1255, 736] width 579 height 42
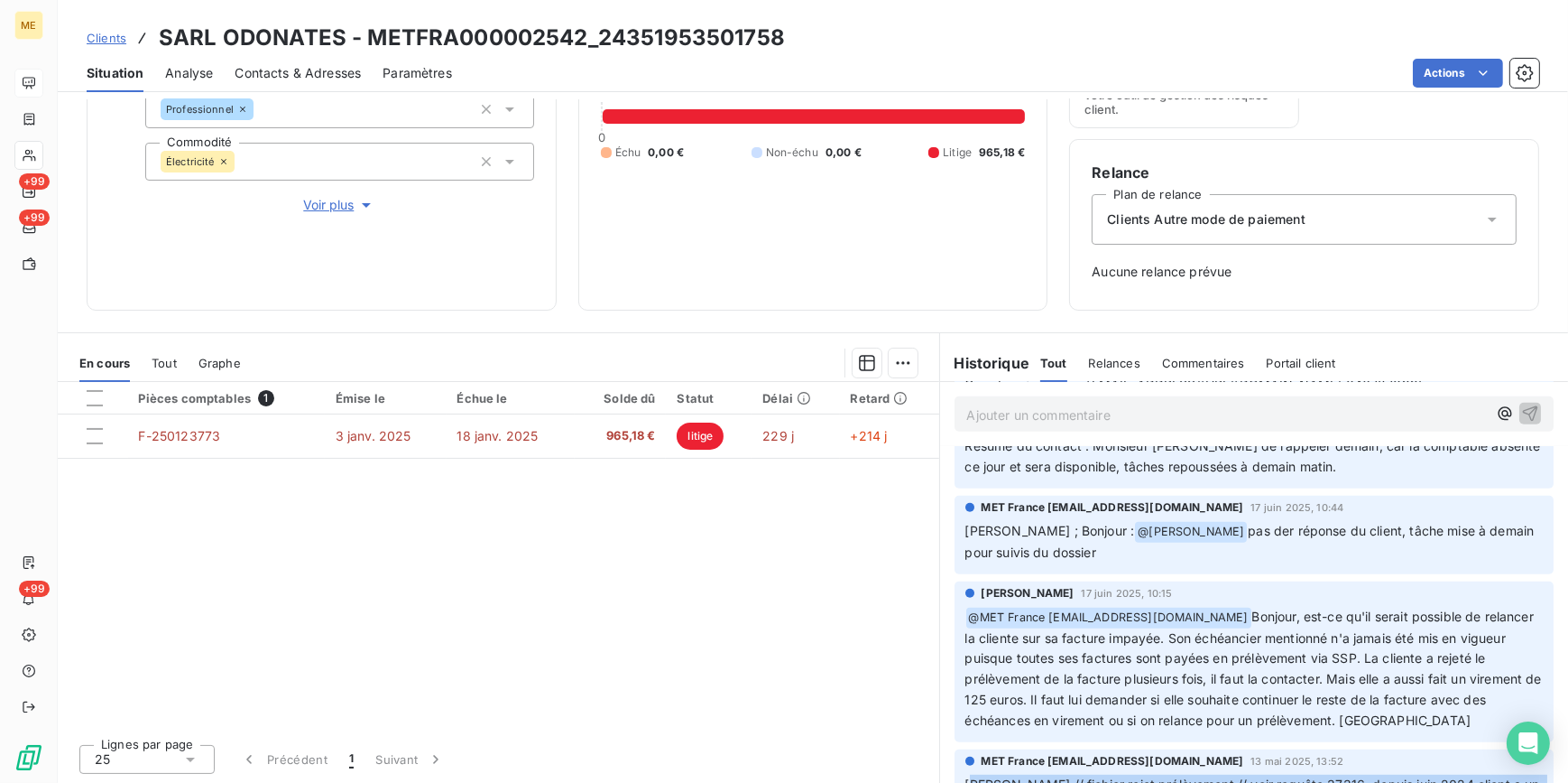
scroll to position [1395, 0]
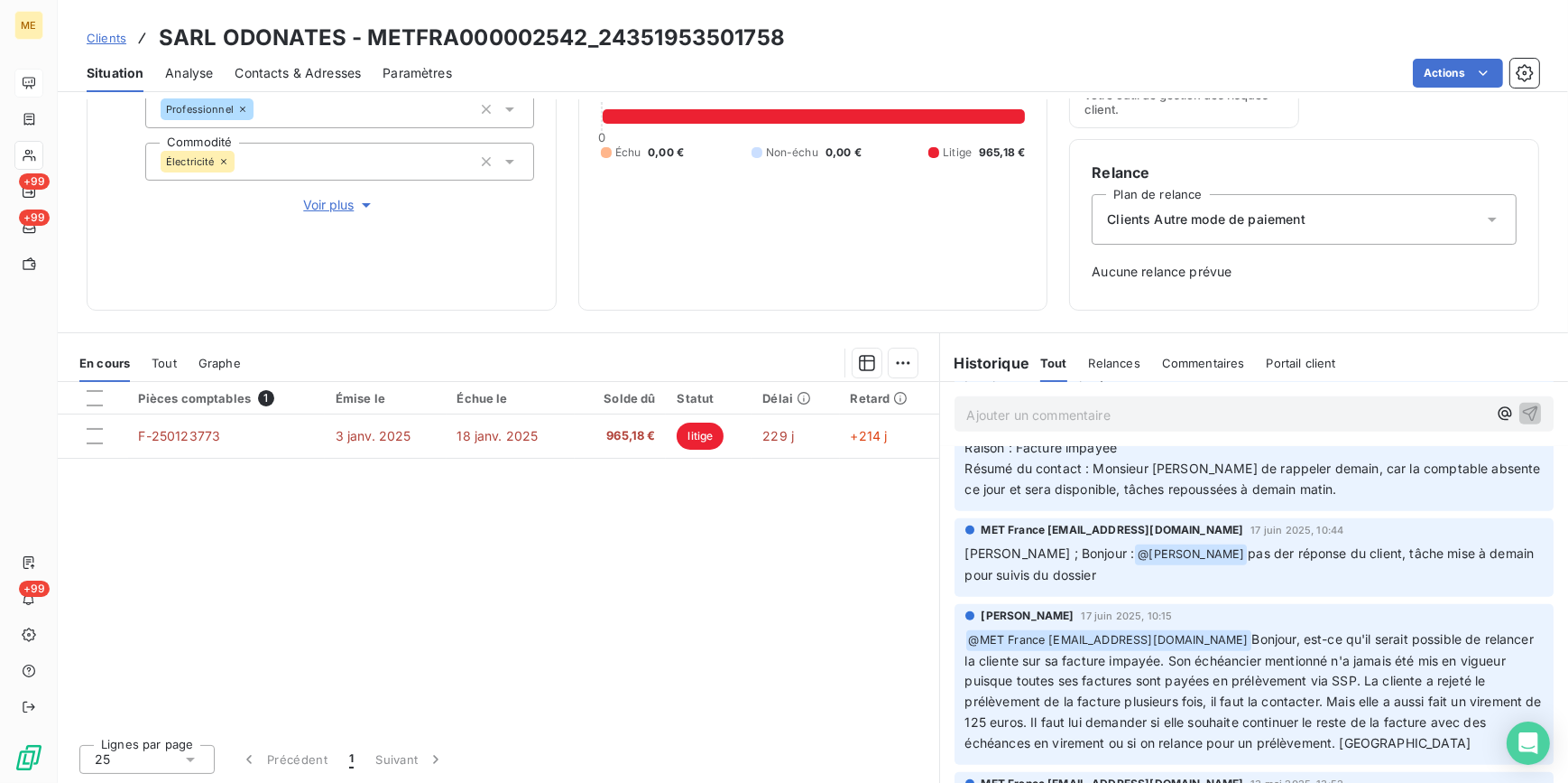
click at [1461, 631] on span "Bonjour, est-ce qu'il serait possible de relancer la cliente sur sa facture imp…" at bounding box center [1256, 691] width 581 height 120
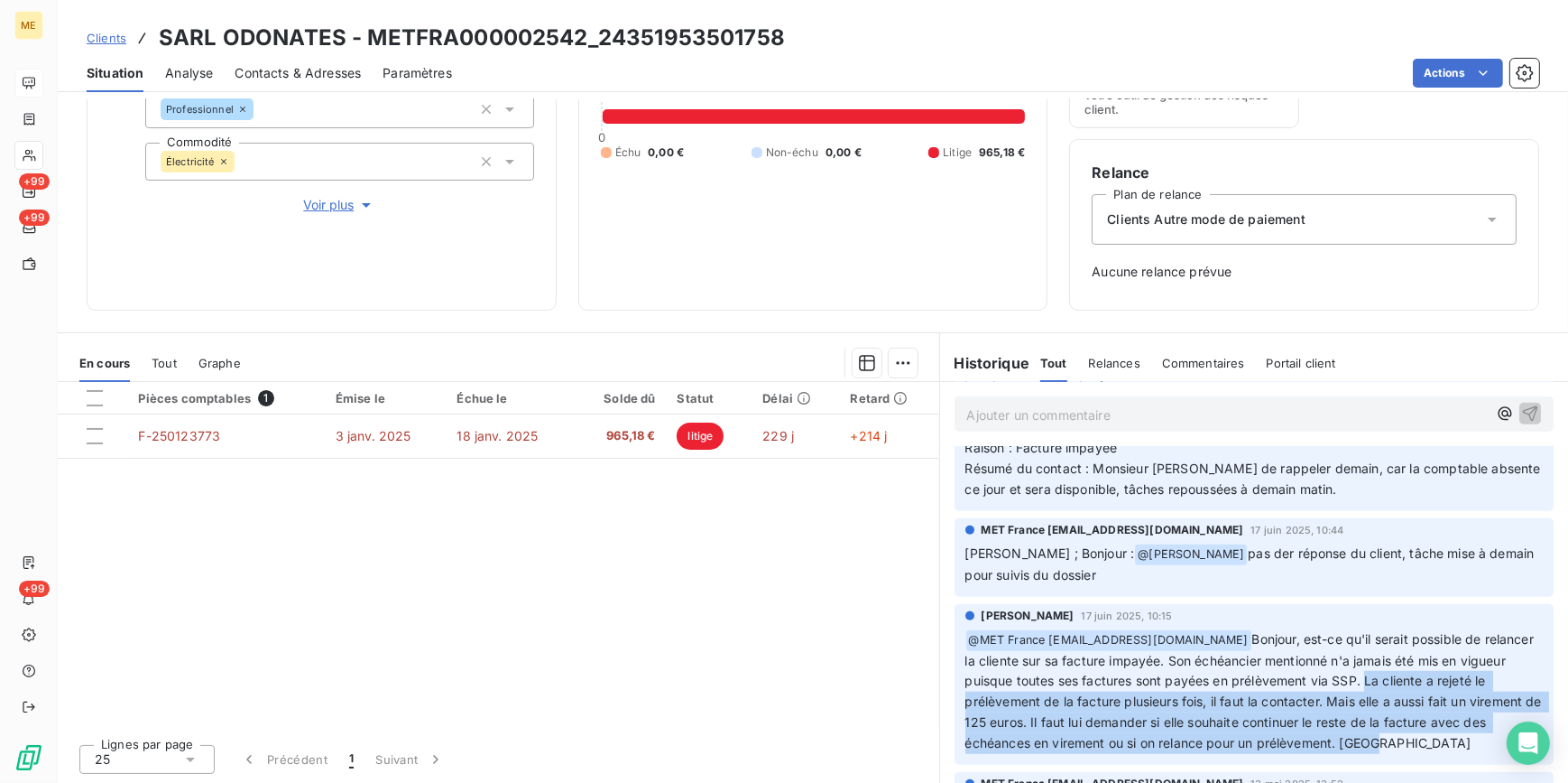
drag, startPoint x: 1410, startPoint y: 599, endPoint x: 1480, endPoint y: 663, distance: 94.8
click at [1480, 662] on p "﻿ @ MET France met-france@recouvrement.met.com Bonjour, est-ce qu'il serait pos…" at bounding box center [1255, 691] width 579 height 124
drag, startPoint x: 1480, startPoint y: 663, endPoint x: 1445, endPoint y: 680, distance: 38.9
click at [1445, 680] on div "Chloé Guittonneau 17 juin 2025, 10:15 ﻿ @ MET France met-france@recouvrement.me…" at bounding box center [1254, 683] width 600 height 160
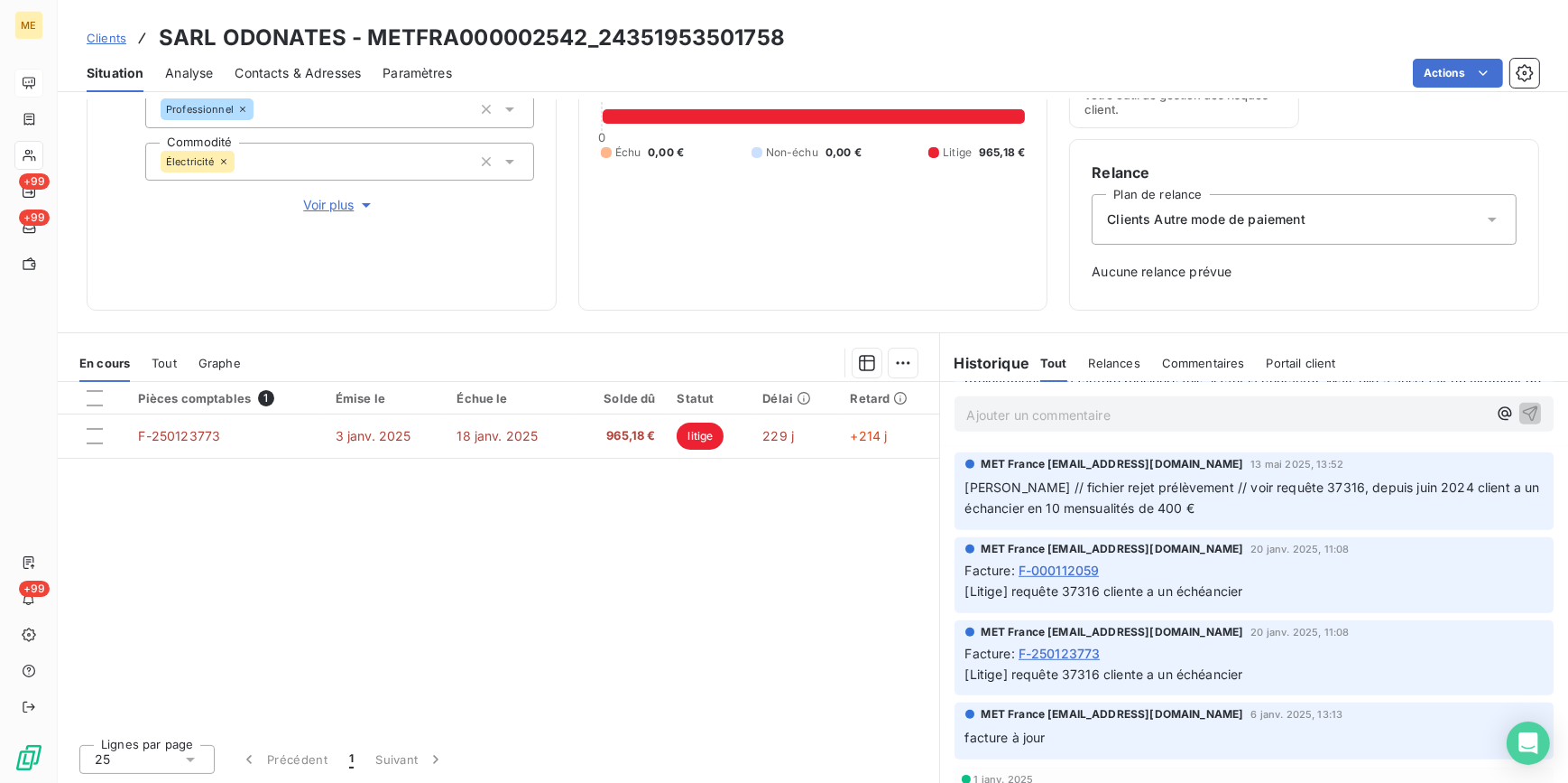
scroll to position [1641, 0]
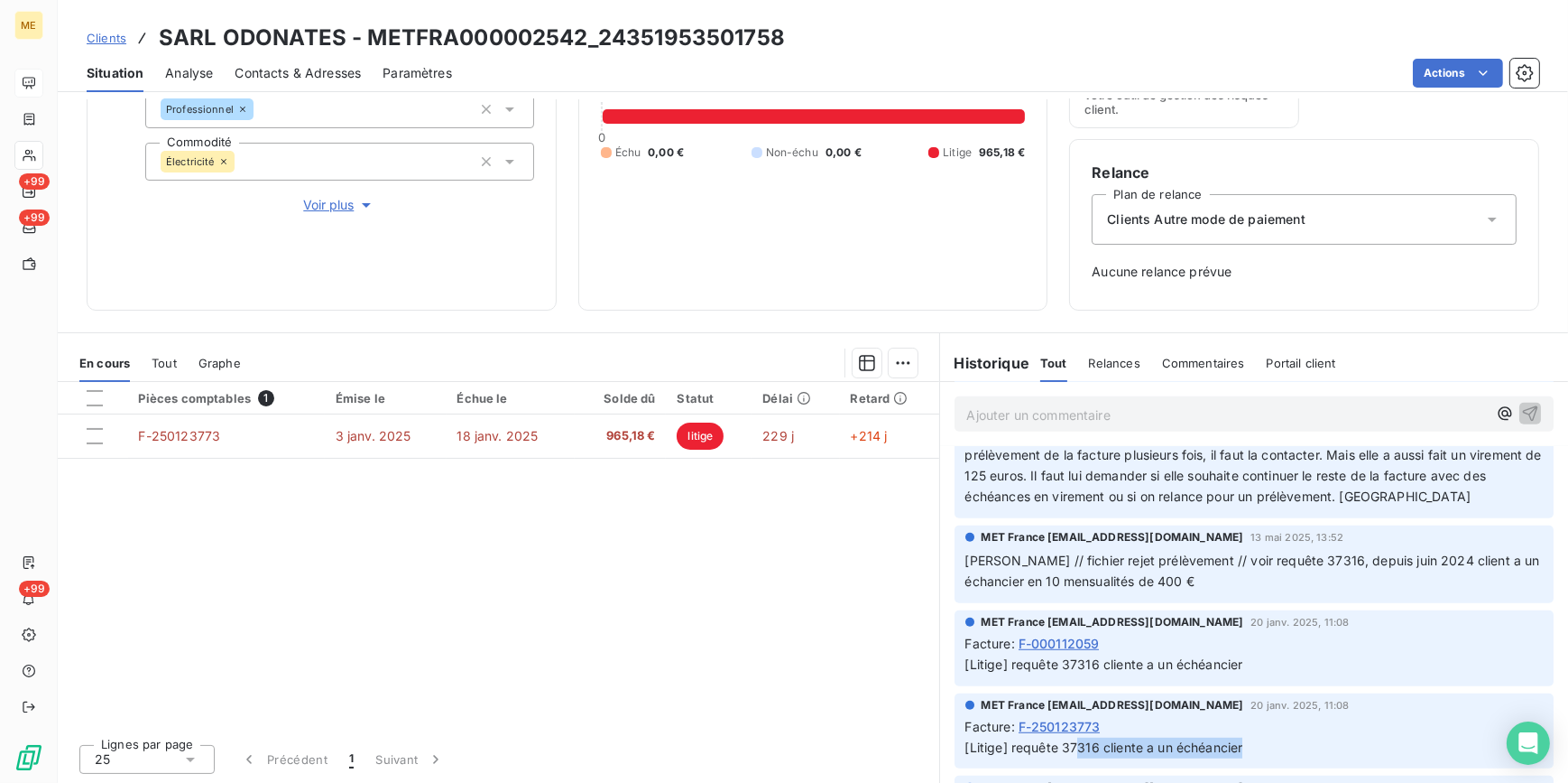
drag, startPoint x: 1084, startPoint y: 656, endPoint x: 1249, endPoint y: 675, distance: 166.1
click at [1249, 694] on div "MET France met-france@recouvrement.met.com 20 janv. 2025, 11:08 Facture : F-250…" at bounding box center [1254, 732] width 600 height 76
drag, startPoint x: 1249, startPoint y: 675, endPoint x: 1416, endPoint y: 604, distance: 181.5
click at [1416, 606] on div "MET France met-france@recouvrement.met.com 20 janv. 2025, 11:08 Facture : F-000…" at bounding box center [1254, 648] width 629 height 84
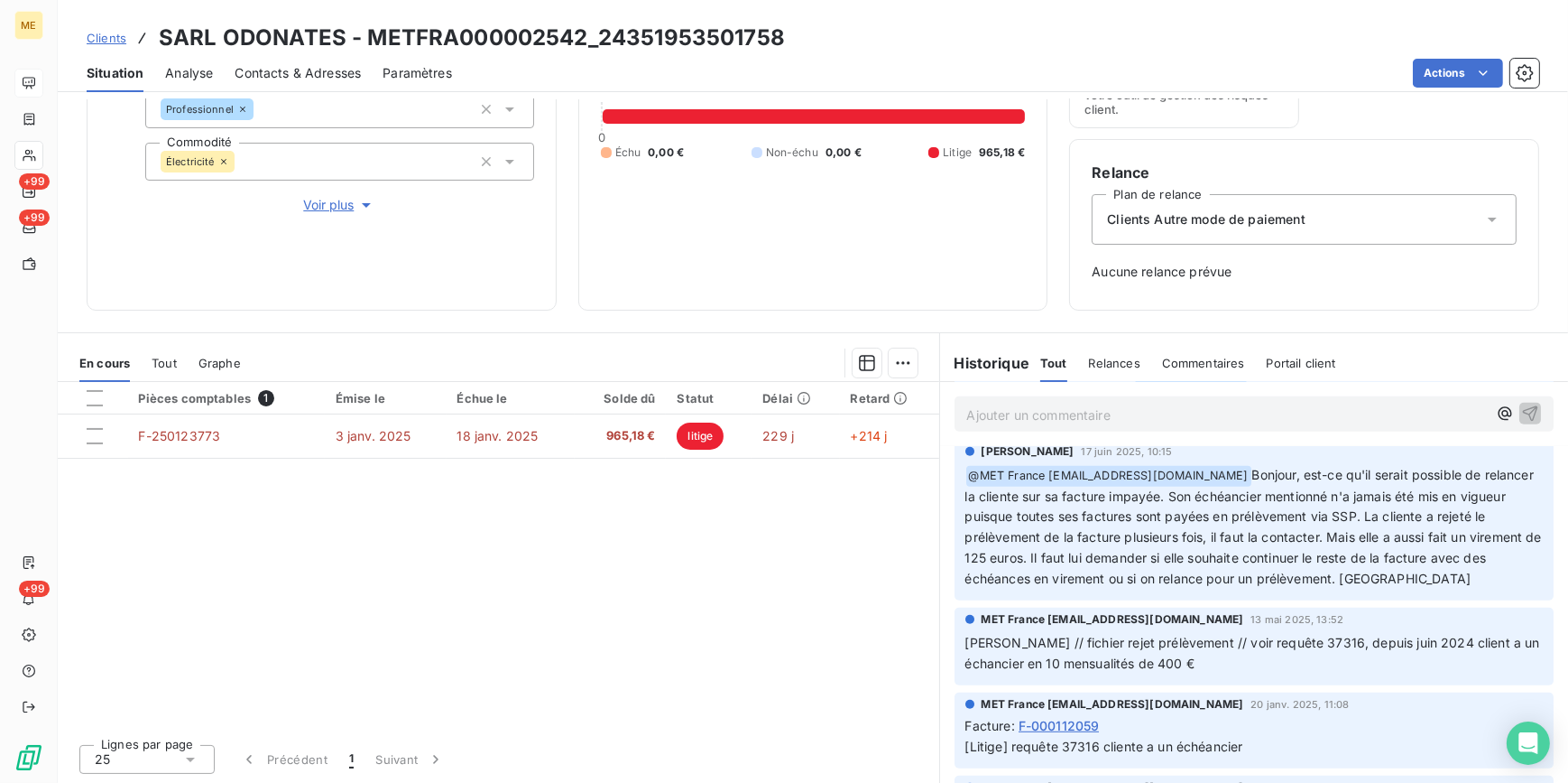
click at [1070, 738] on span "[Litige] requête 37316 cliente a un échéancier" at bounding box center [1104, 746] width 278 height 15
copy span "37316"
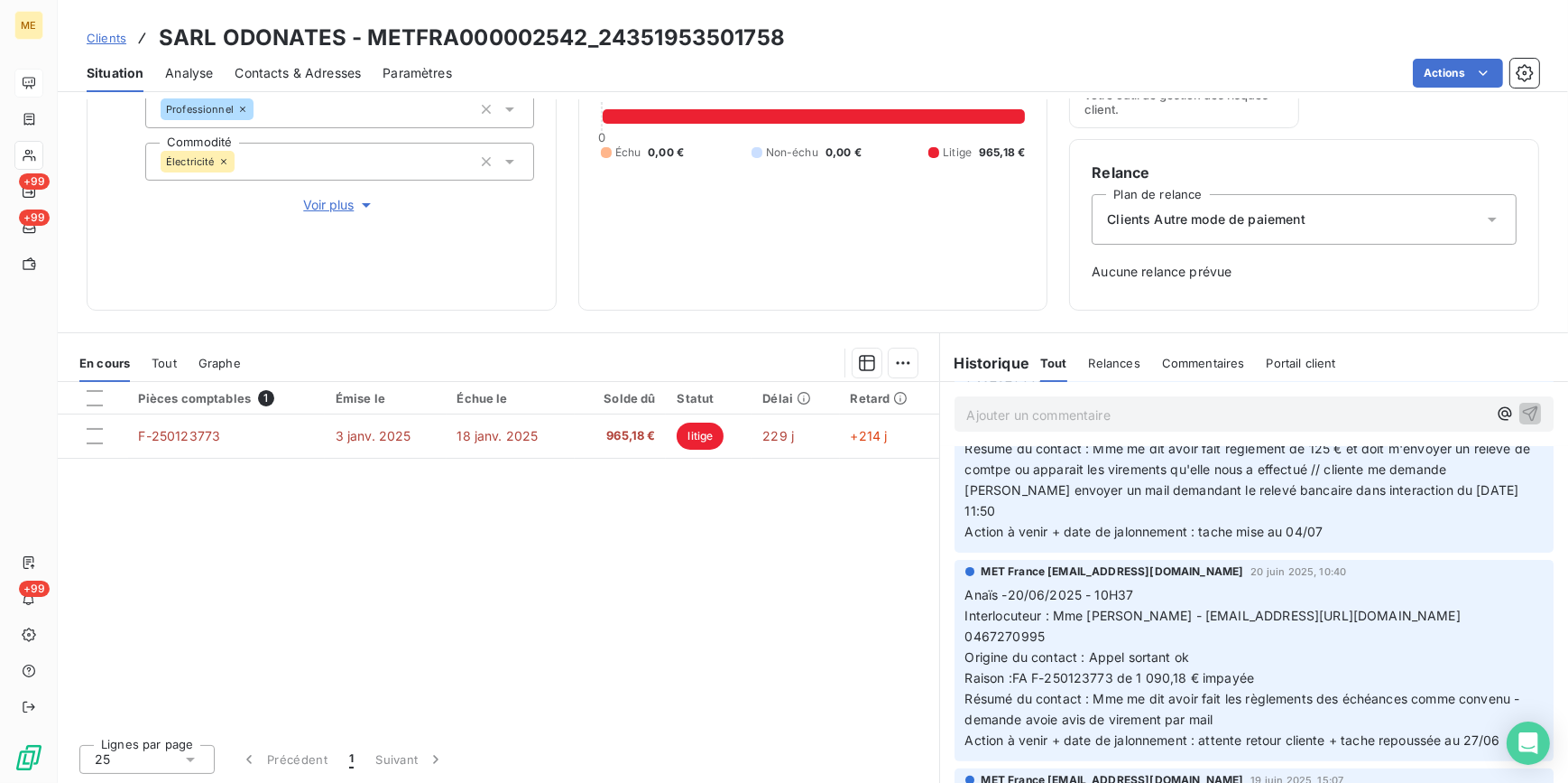
scroll to position [727, 0]
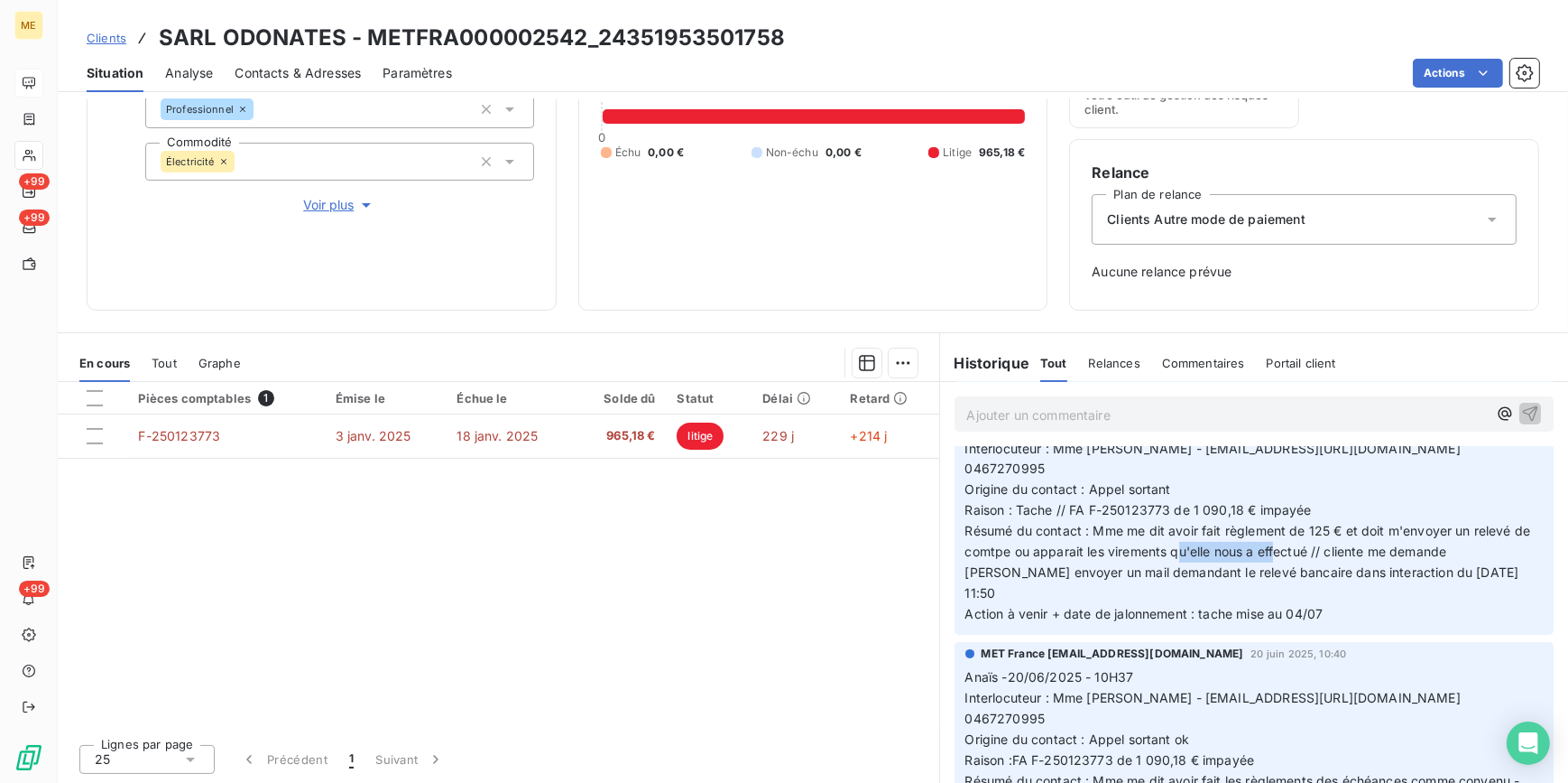
drag, startPoint x: 1191, startPoint y: 520, endPoint x: 1289, endPoint y: 532, distance: 98.7
click at [1289, 532] on p "Anaïs - 27/06/2025 - 11H54 Interlocuteur : Mme ZACARIAS - sarl.odonates@orange.…" at bounding box center [1255, 521] width 579 height 207
drag, startPoint x: 1289, startPoint y: 532, endPoint x: 1334, endPoint y: 651, distance: 127.2
click at [1334, 690] on span "Interlocuteur : Mme ZACARIAS - sarl.odonates@orange.fr/ 0467270995" at bounding box center [1215, 708] width 500 height 36
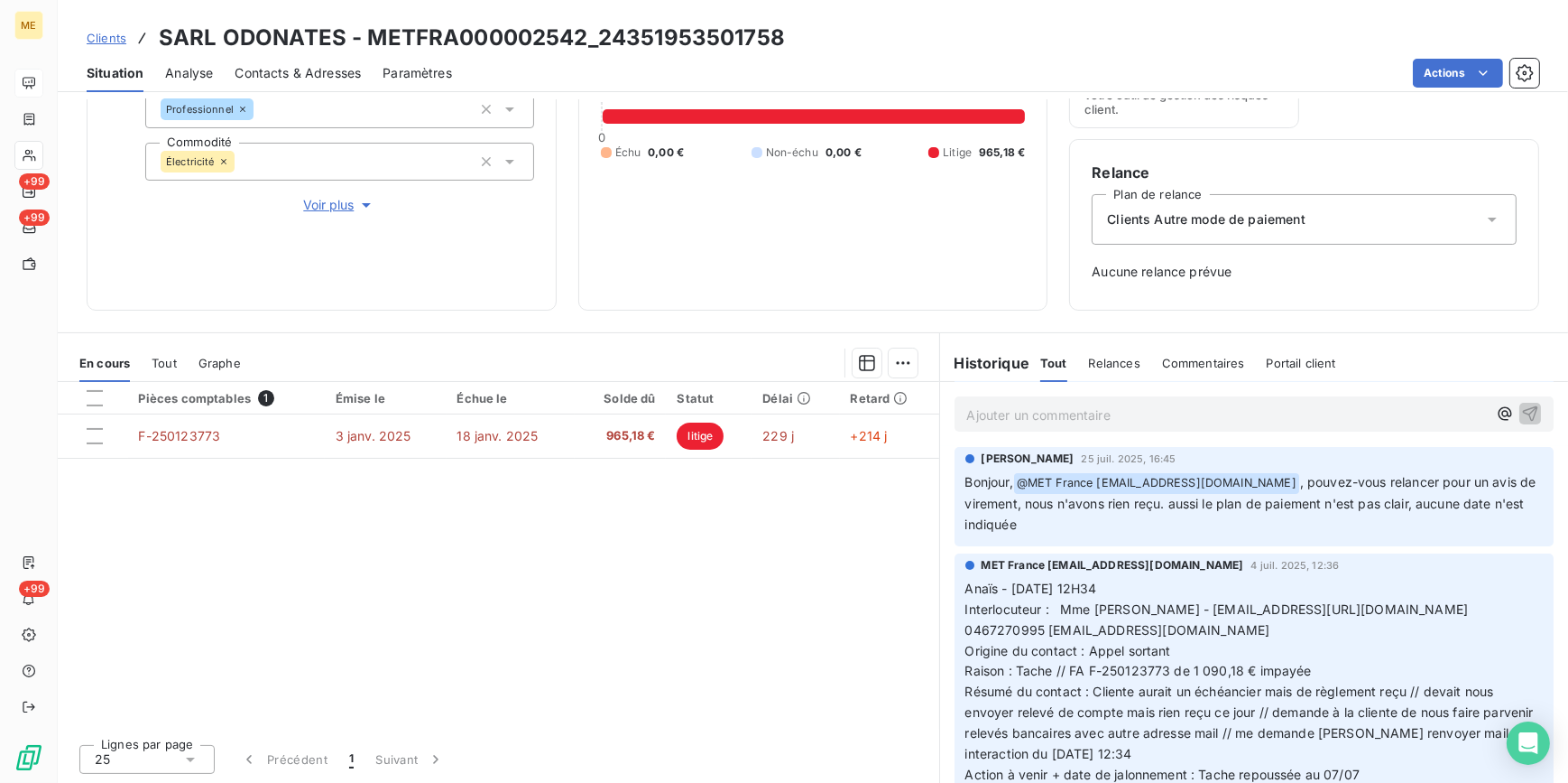
scroll to position [398, 0]
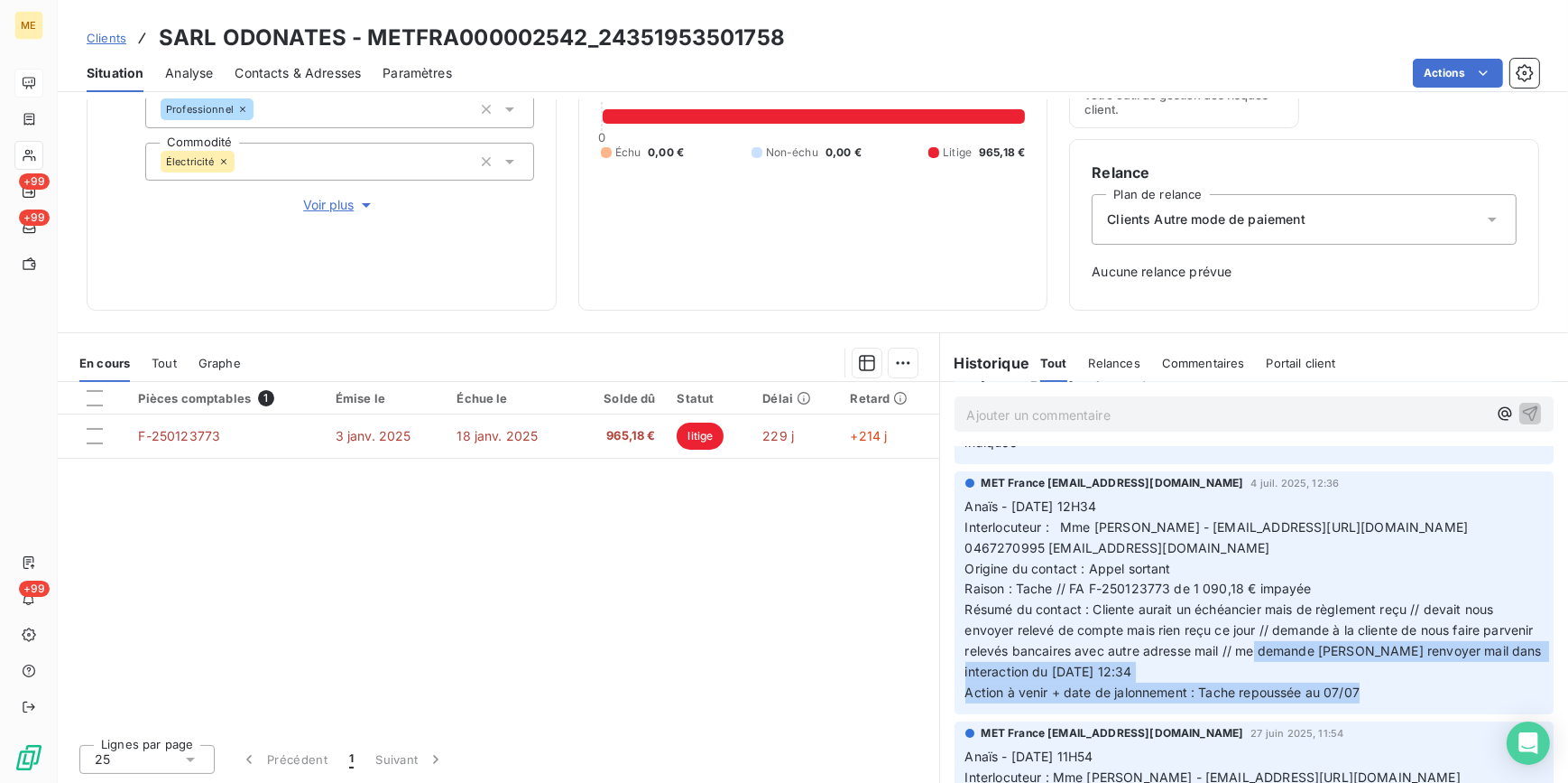
drag, startPoint x: 1300, startPoint y: 643, endPoint x: 1496, endPoint y: 681, distance: 199.6
click at [1496, 681] on p "Anaïs - 04/07/2025 - 12H34 Interlocuteur : Mme ZACARIAS - sarl.odonates@orange.…" at bounding box center [1255, 600] width 579 height 207
click at [1269, 661] on p "Anaïs - 04/07/2025 - 12H34 Interlocuteur : Mme ZACARIAS - sarl.odonates@orange.…" at bounding box center [1255, 600] width 579 height 207
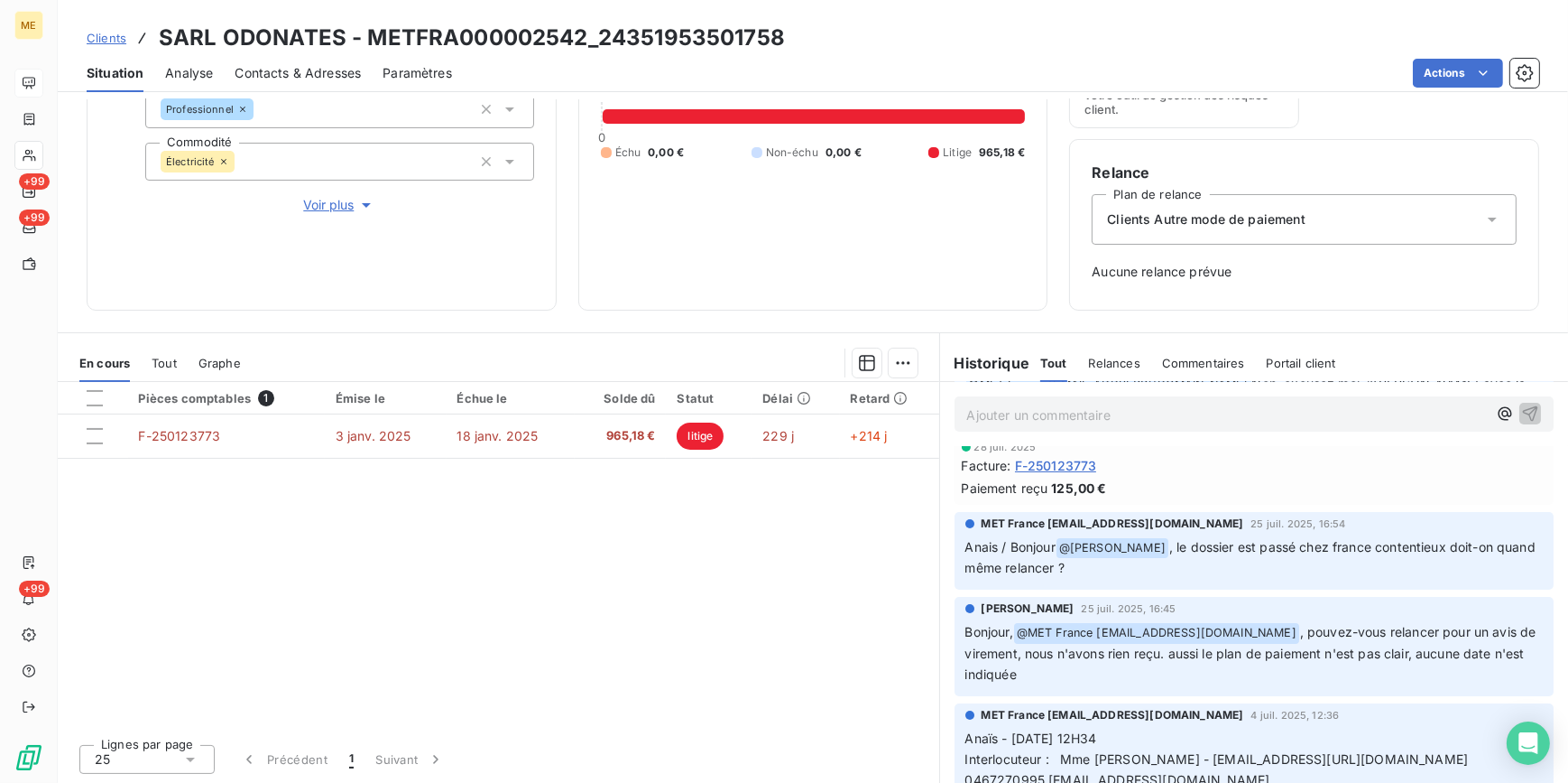
scroll to position [153, 0]
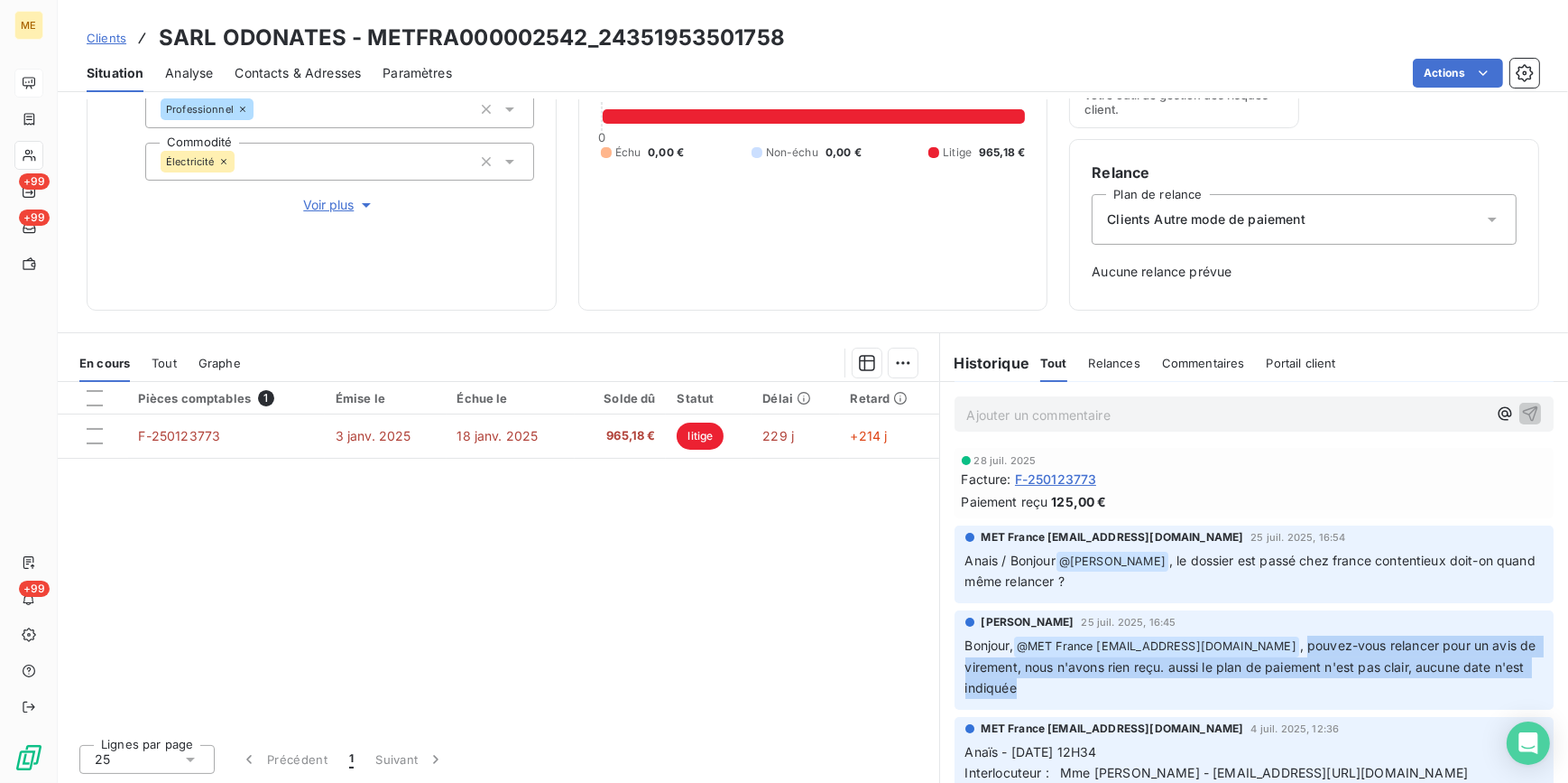
drag, startPoint x: 1308, startPoint y: 644, endPoint x: 1408, endPoint y: 692, distance: 110.9
click at [1408, 692] on p "Bonjour, @ MET France met-france@recouvrement.met.com , pouvez-vous relancer po…" at bounding box center [1255, 667] width 579 height 64
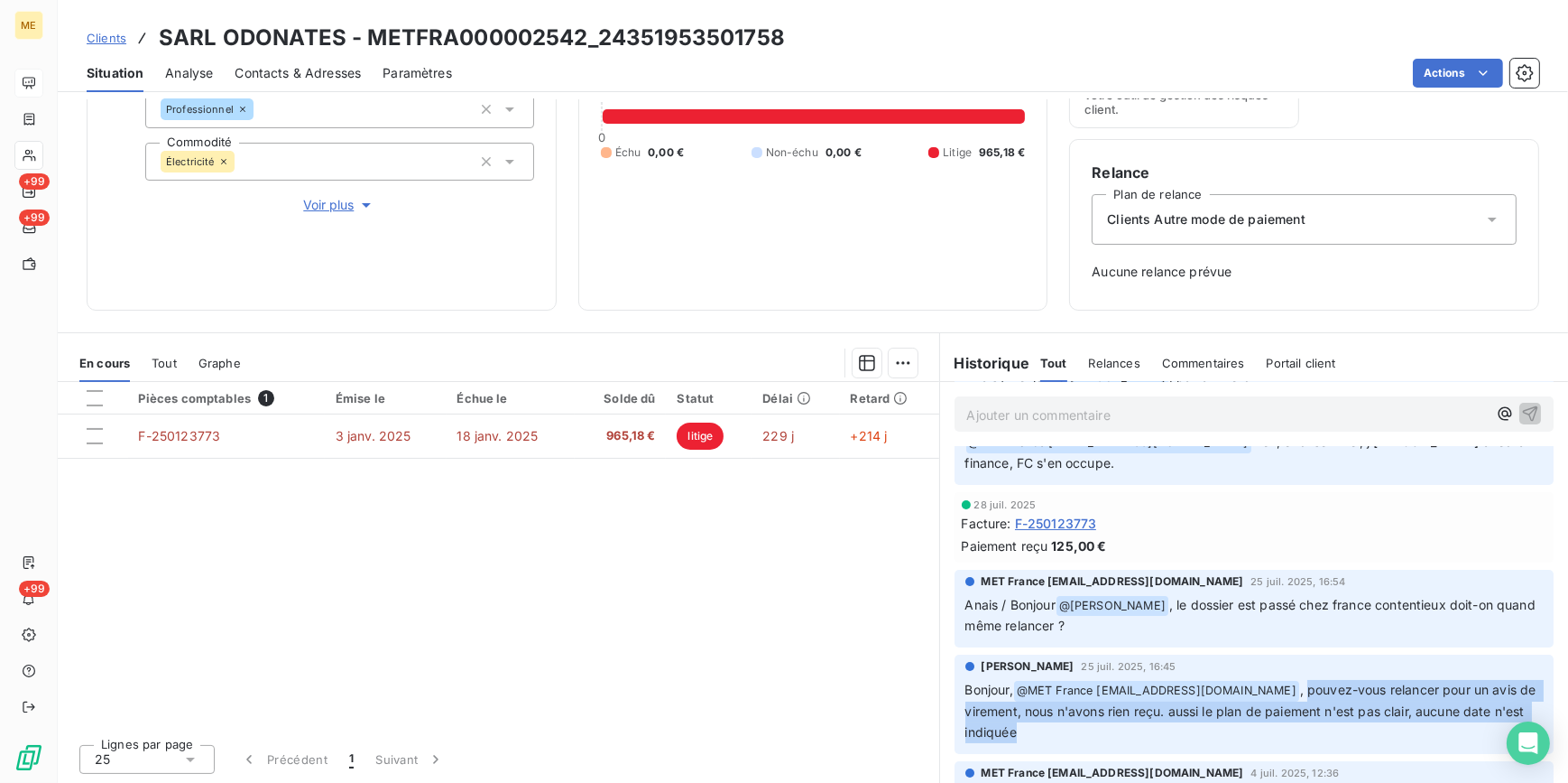
scroll to position [70, 0]
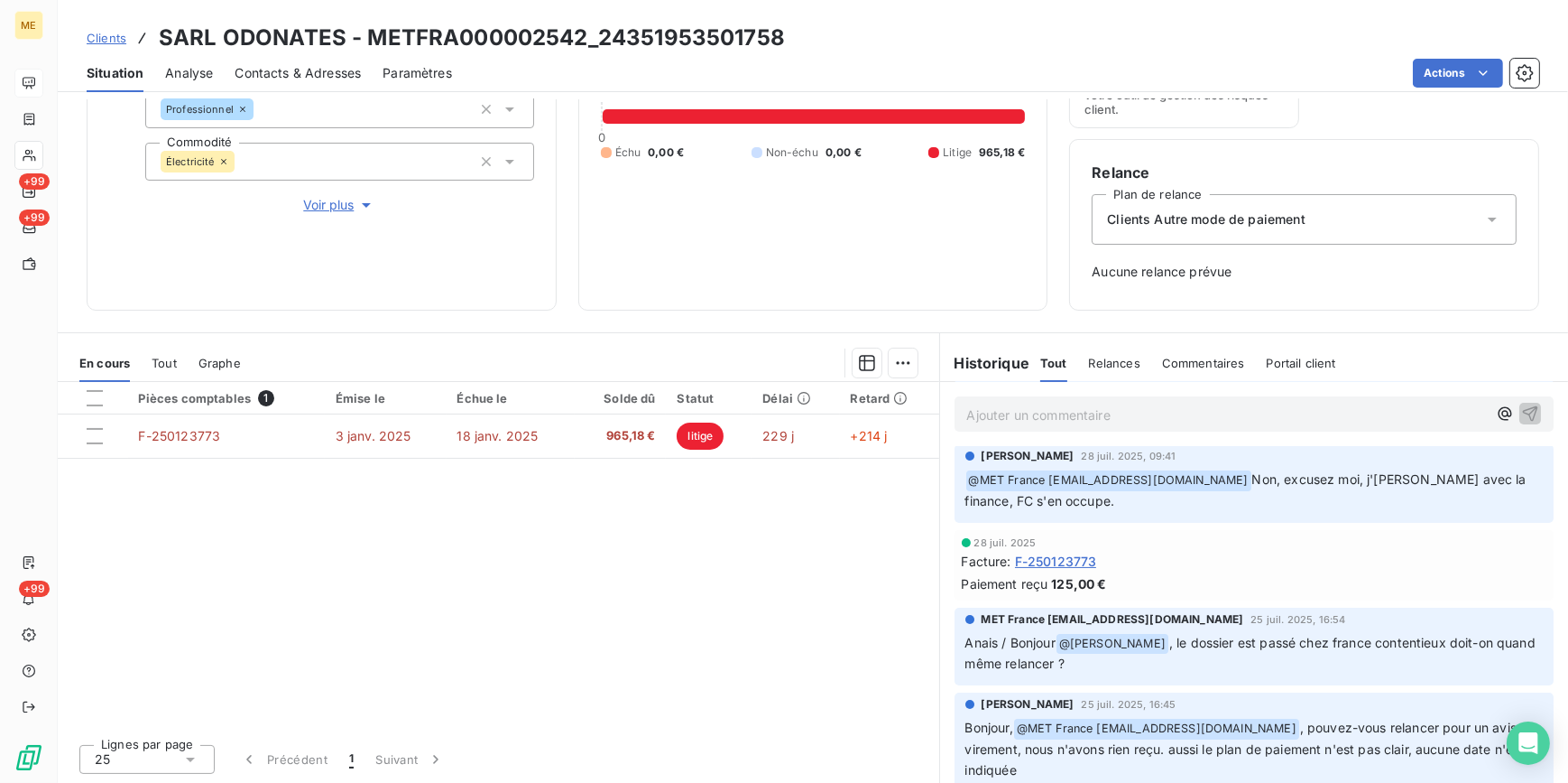
click at [1378, 654] on p "Anais / Bonjour @ Chloé Guittonneau , le dossier est passé chez france contenti…" at bounding box center [1255, 654] width 579 height 43
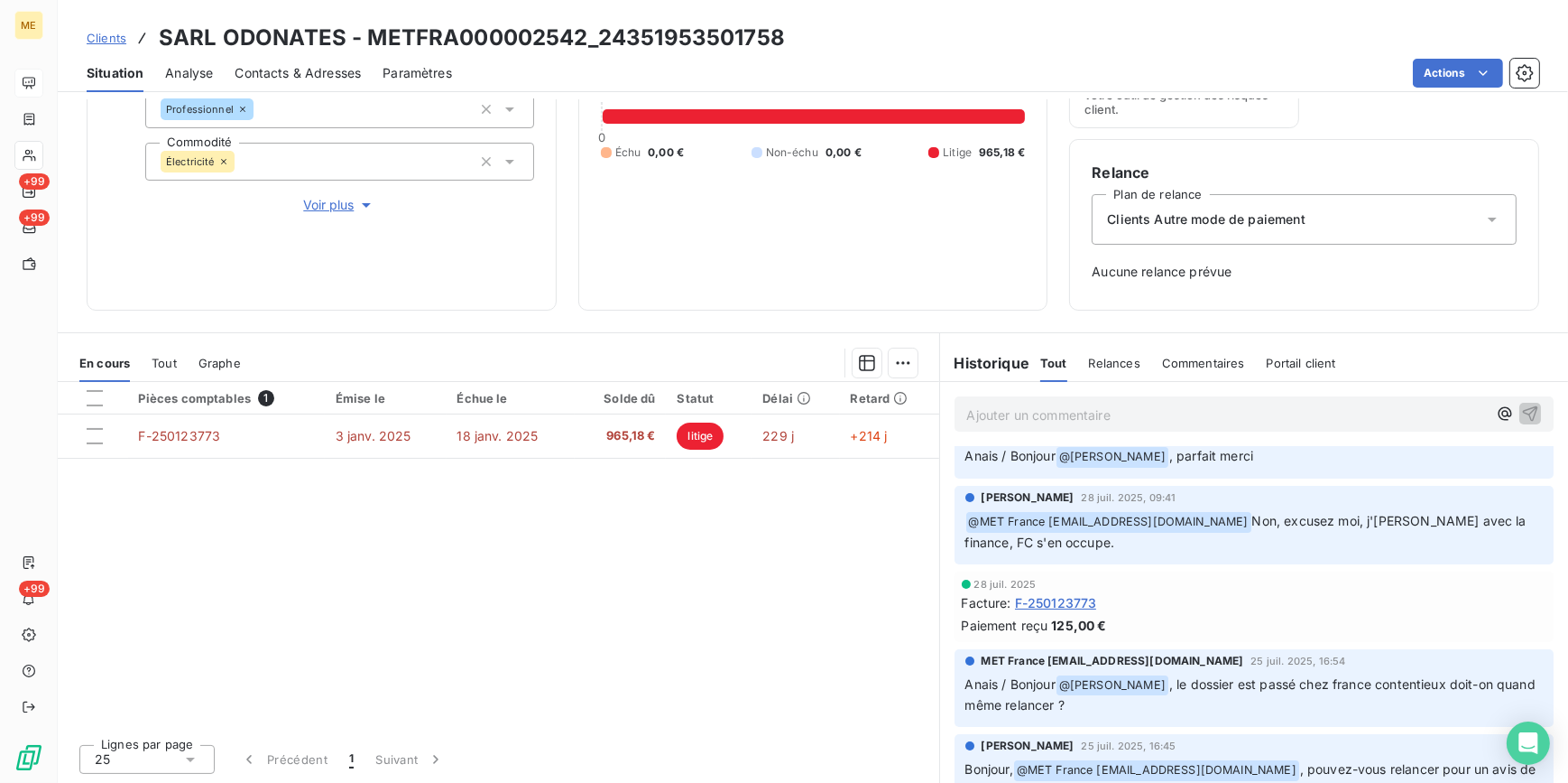
scroll to position [0, 0]
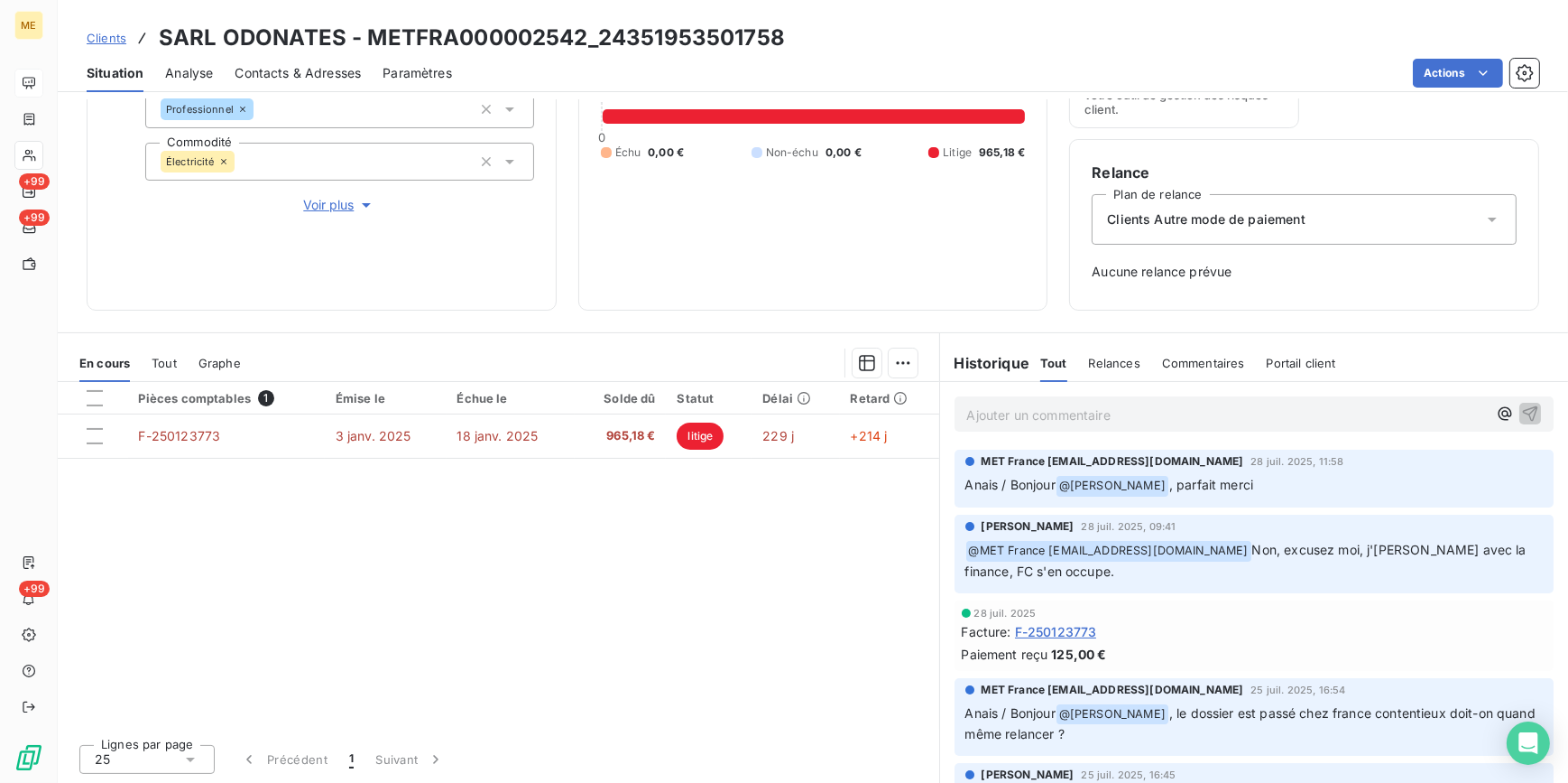
click at [309, 73] on span "Contacts & Adresses" at bounding box center [297, 73] width 126 height 18
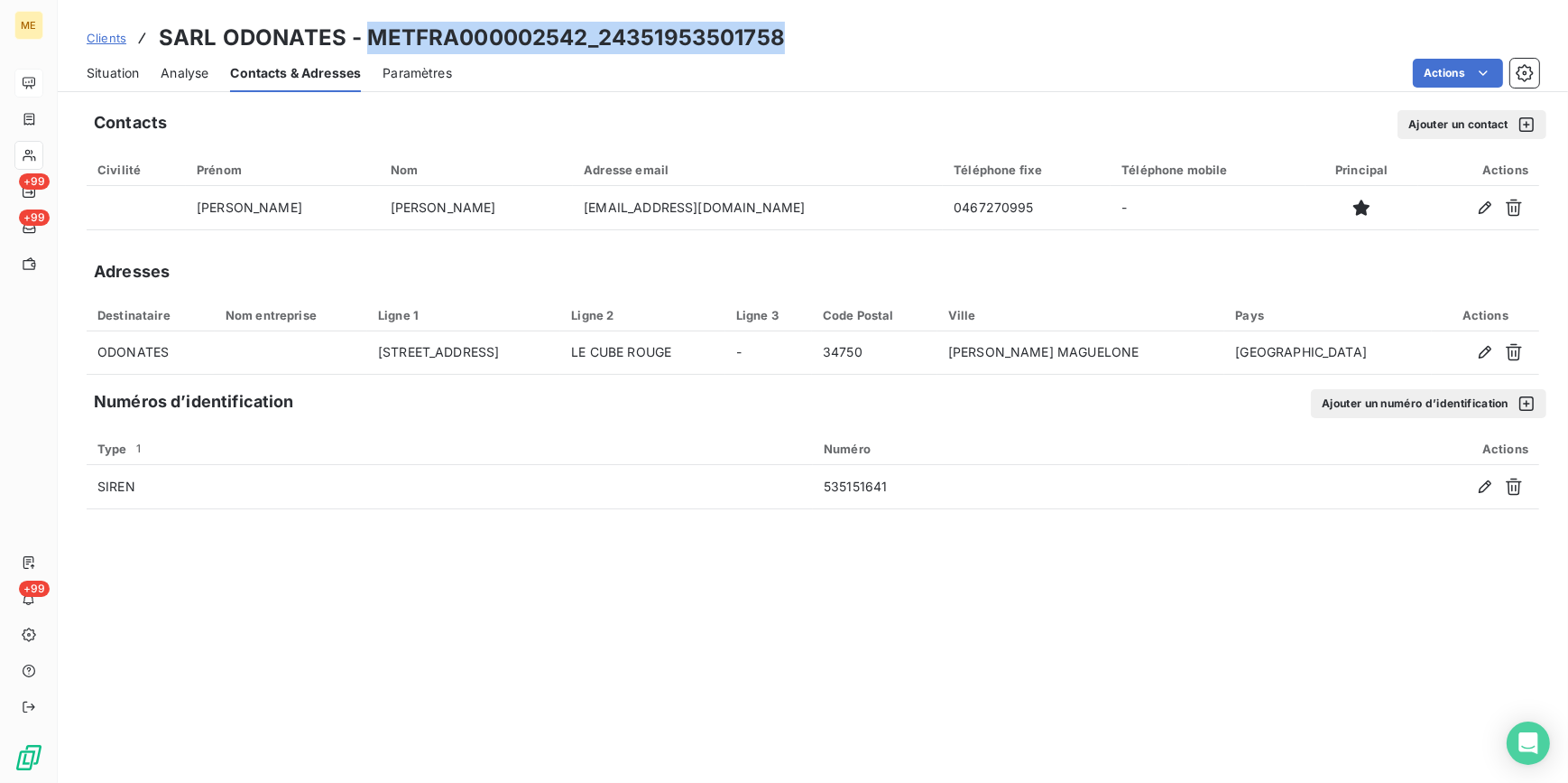
drag, startPoint x: 767, startPoint y: 44, endPoint x: 364, endPoint y: 45, distance: 403.0
click at [364, 45] on div "Clients SARL ODONATES - METFRA000002542_24351953501758" at bounding box center [813, 38] width 1510 height 32
copy h3 "METFRA000002542_24351953501758"
click at [136, 72] on span "Situation" at bounding box center [112, 73] width 52 height 18
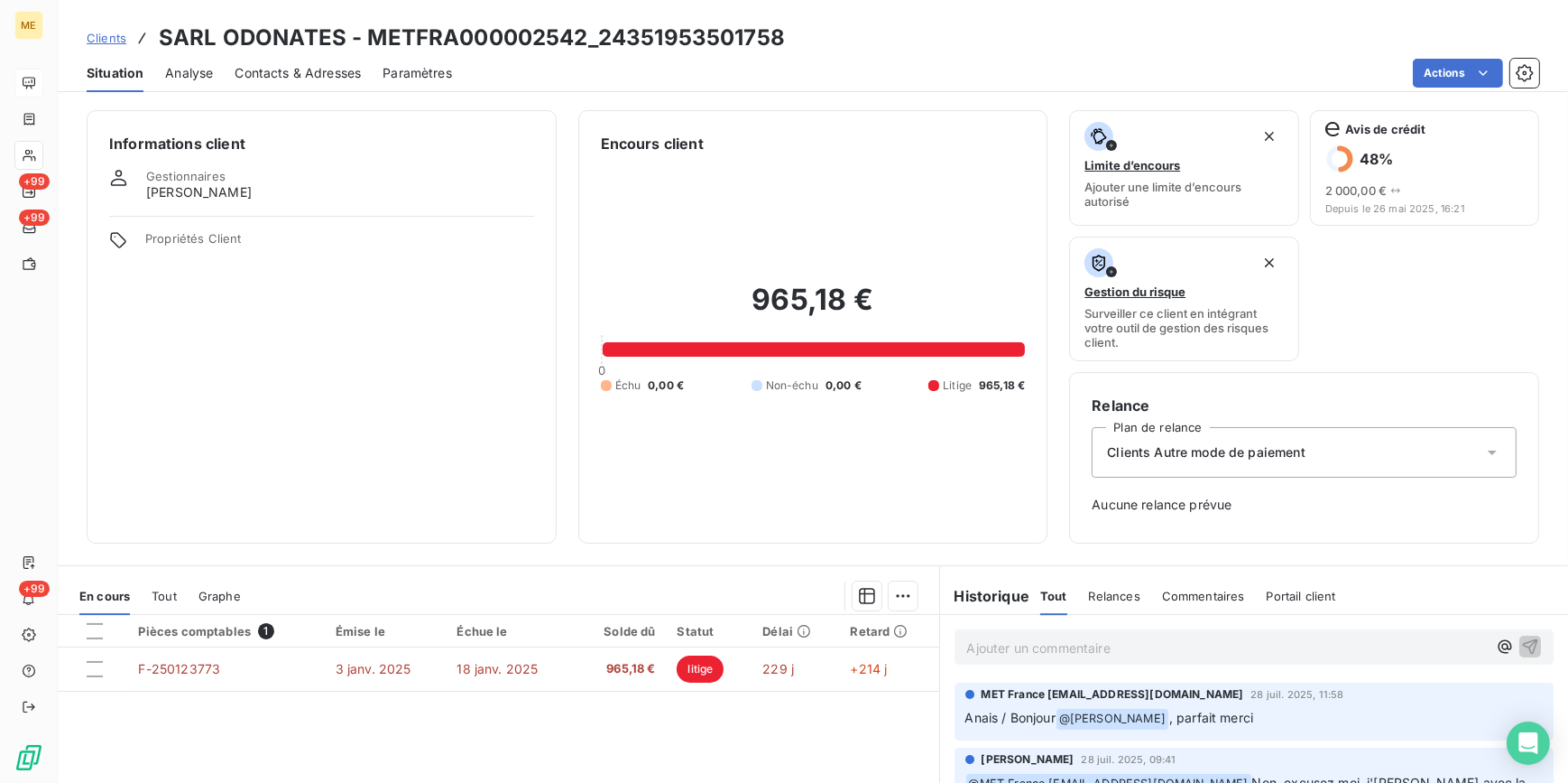
click at [587, 68] on div "Actions" at bounding box center [1005, 73] width 1065 height 28
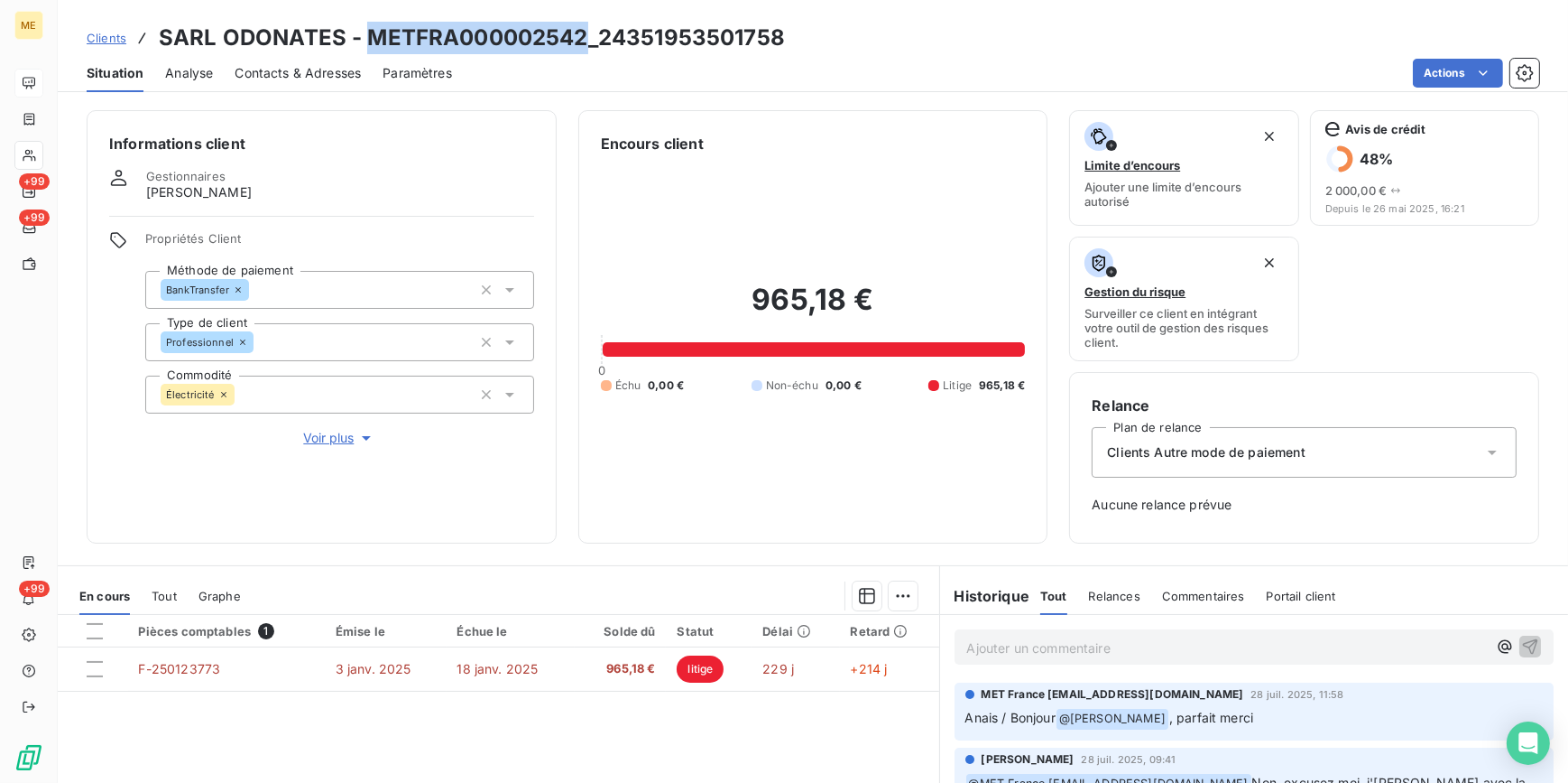
drag, startPoint x: 581, startPoint y: 31, endPoint x: 372, endPoint y: 29, distance: 209.0
click at [372, 29] on h3 "SARL ODONATES - METFRA000002542_24351953501758" at bounding box center [471, 38] width 626 height 32
copy h3 "METFRA000002542"
click at [334, 444] on span "Voir plus" at bounding box center [340, 438] width 72 height 18
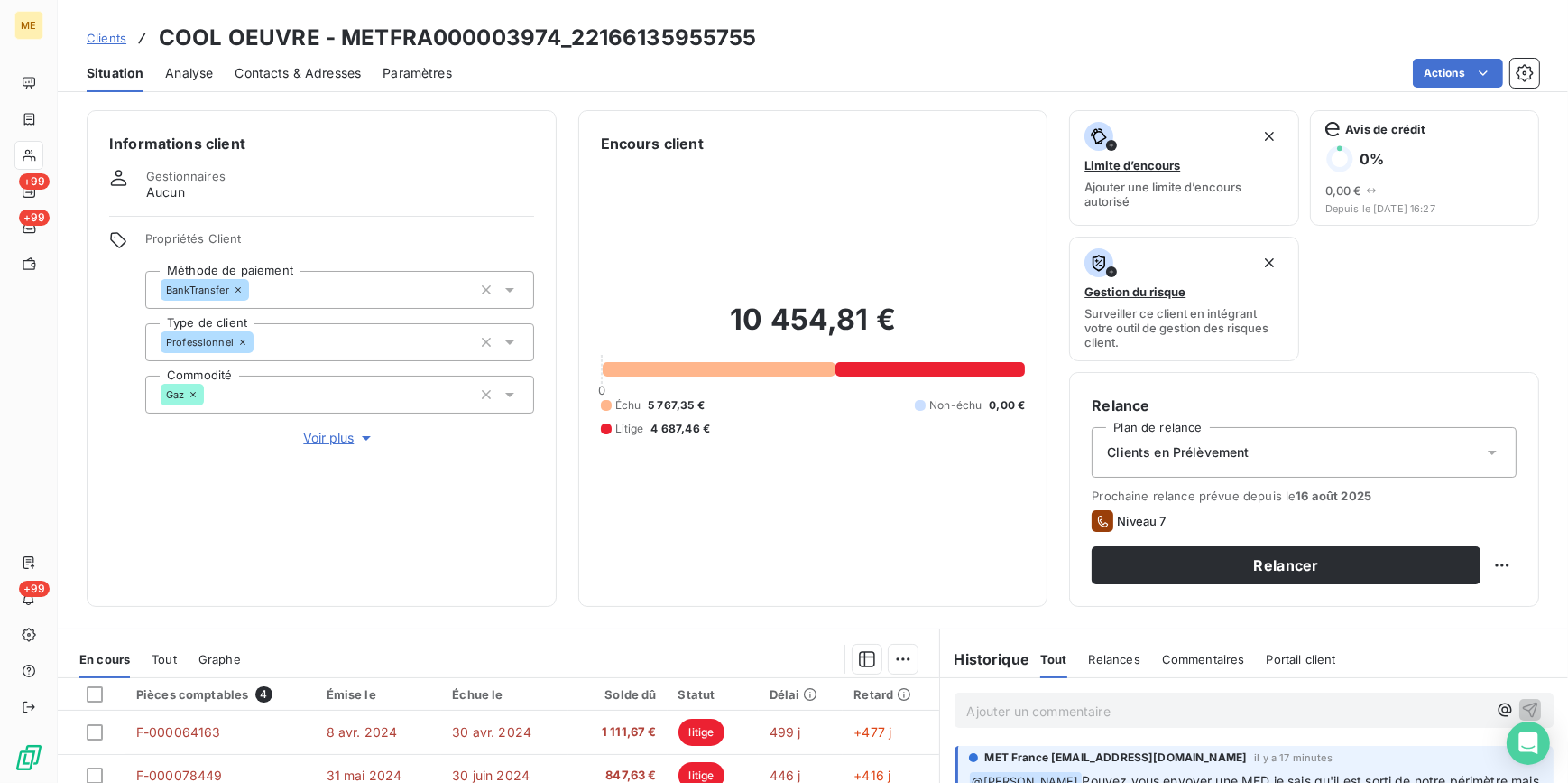
click at [321, 436] on span "Voir plus" at bounding box center [340, 438] width 72 height 18
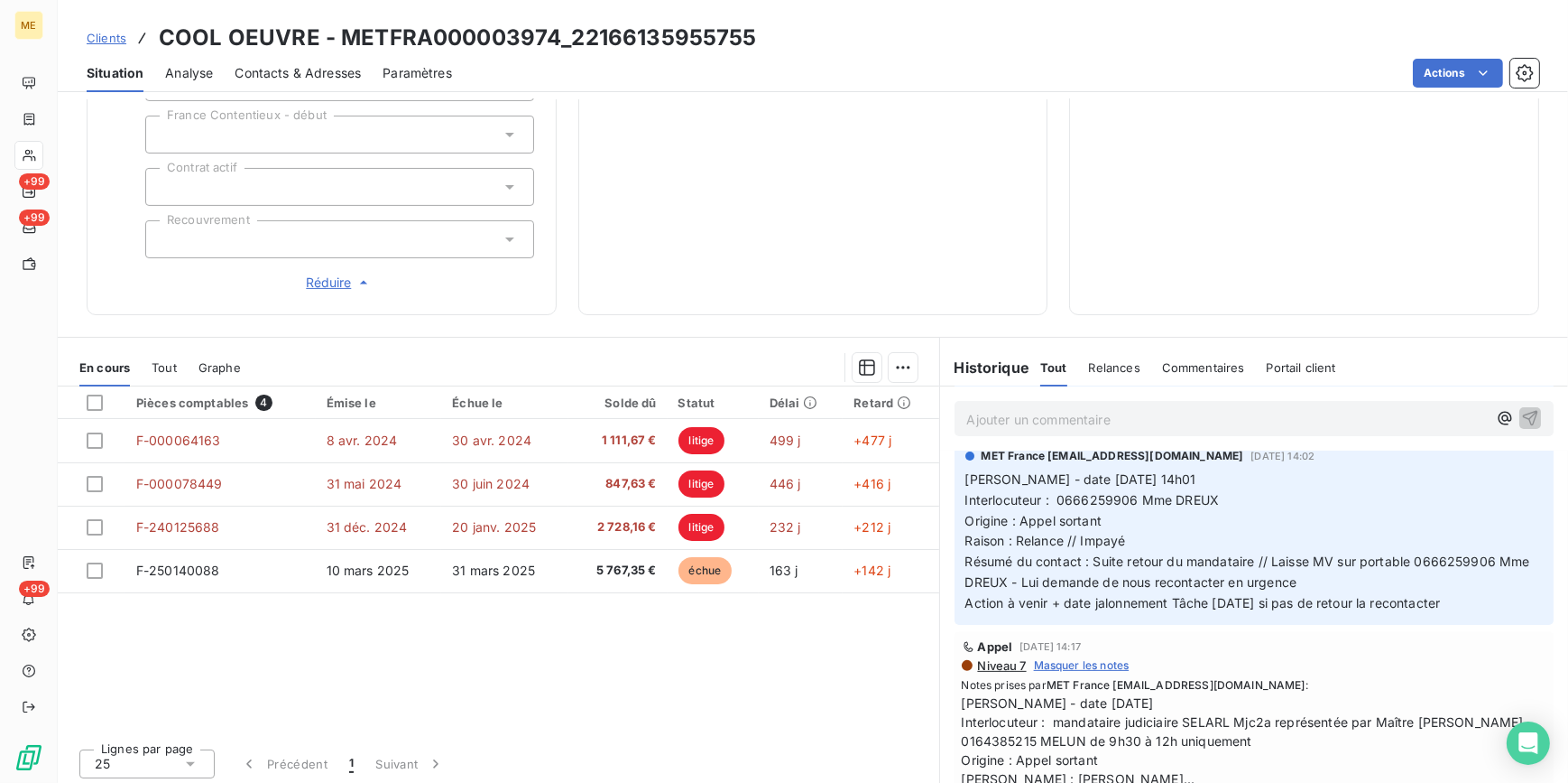
scroll to position [574, 0]
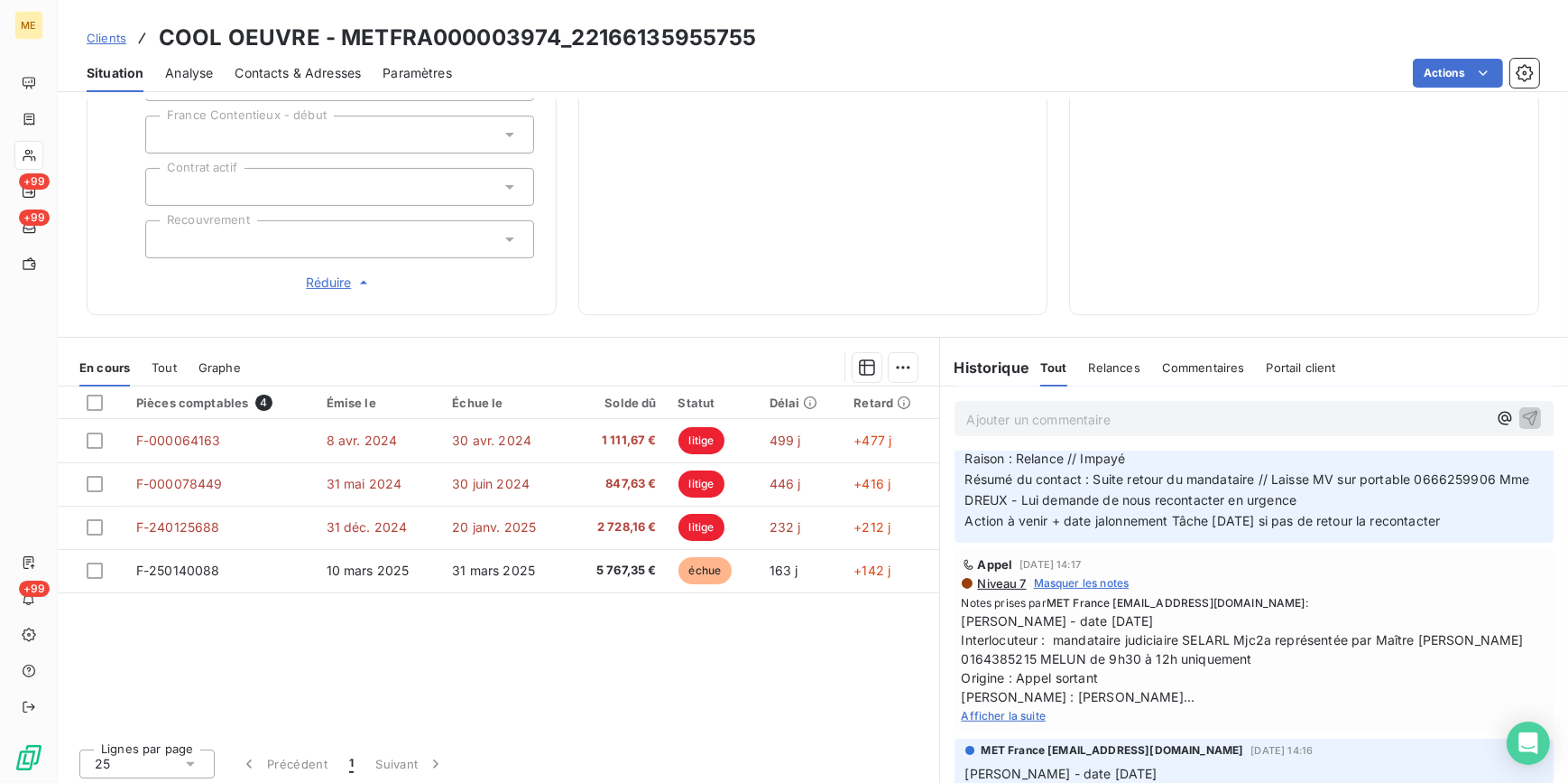
click at [1010, 713] on span "Afficher la suite" at bounding box center [1004, 716] width 84 height 13
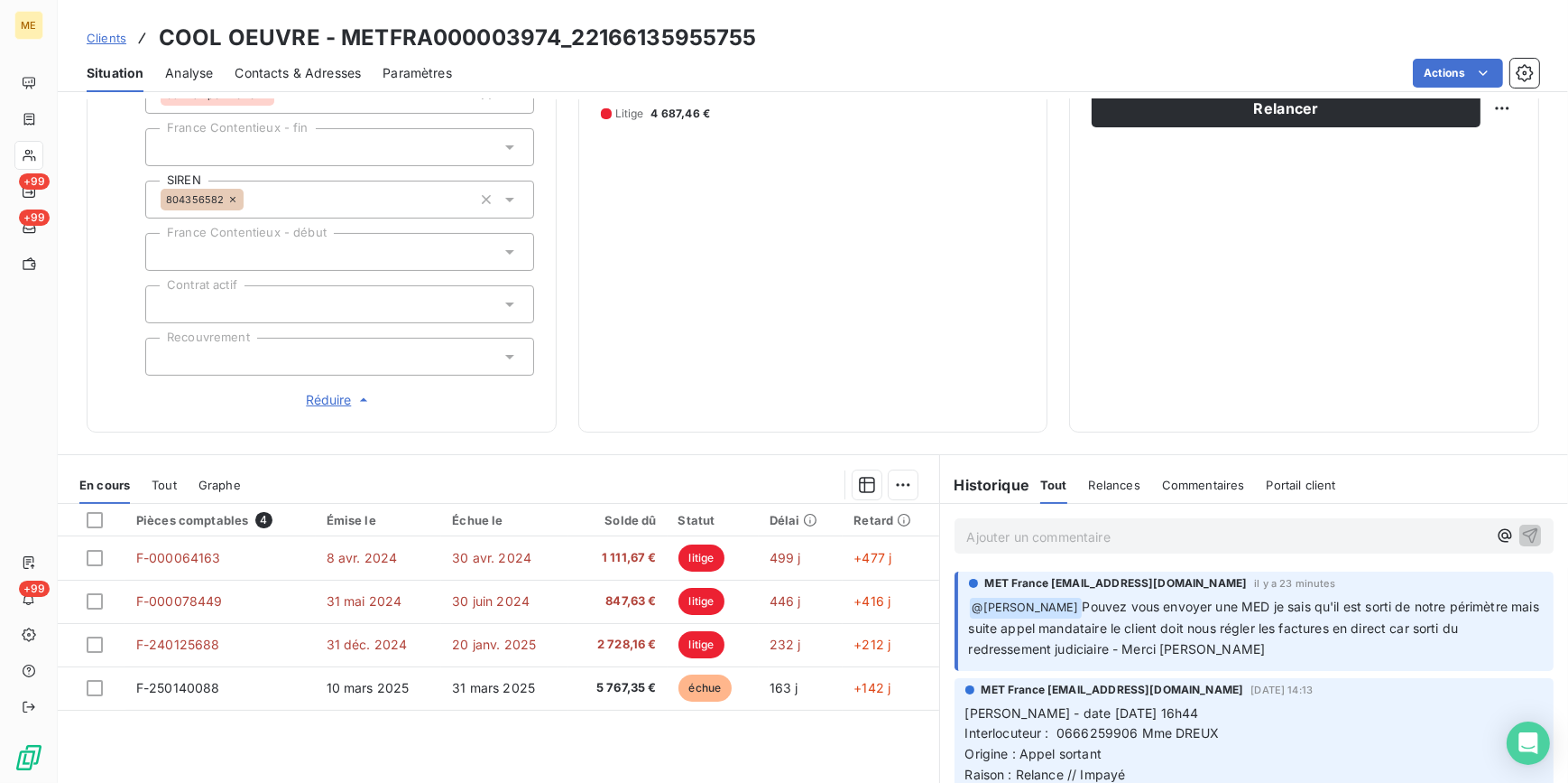
scroll to position [496, 0]
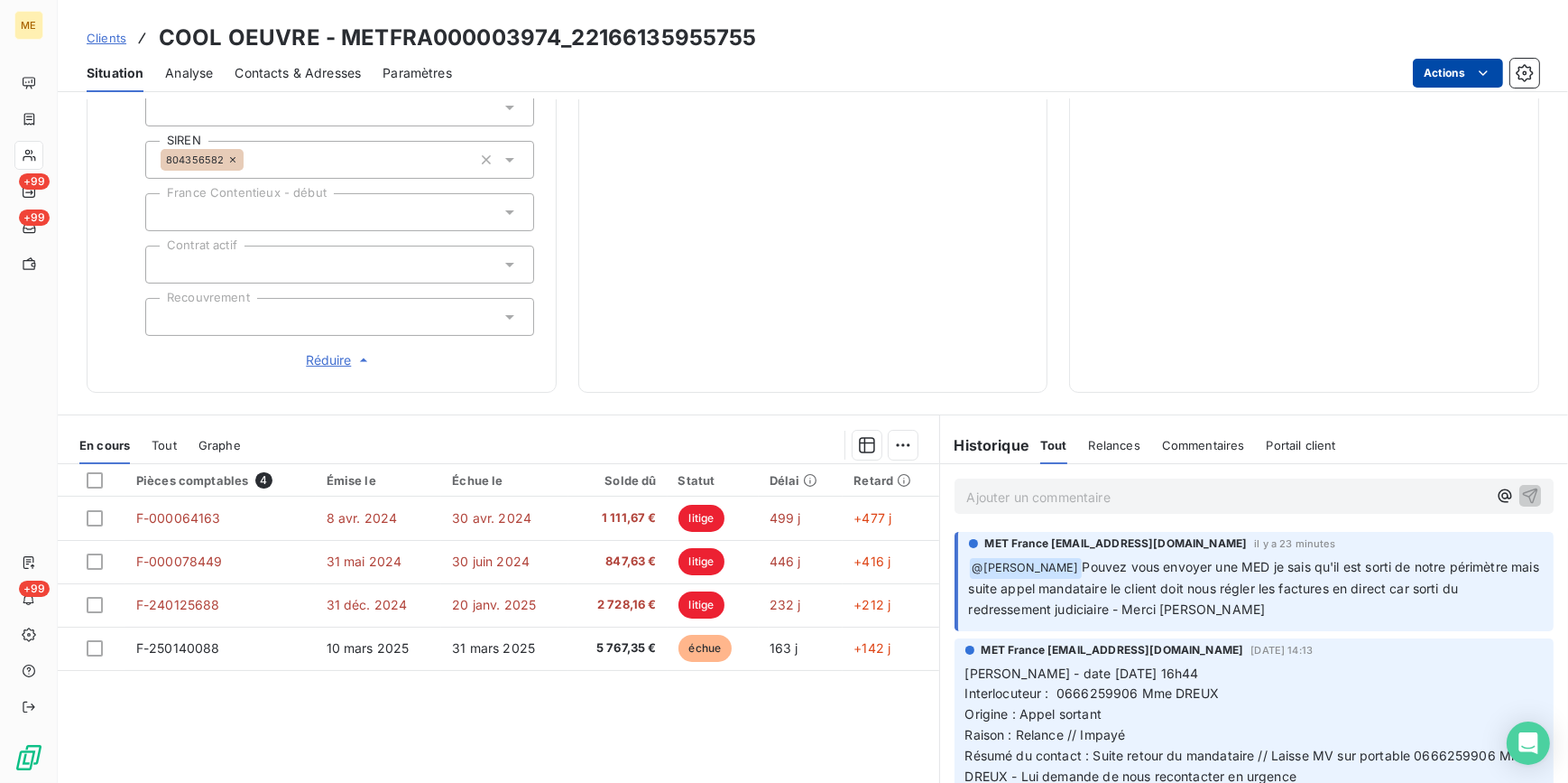
click at [1460, 73] on html "ME +99 +99 +99 Clients COOL OEUVRE - METFRA000003974_22166135955755 Situation A…" at bounding box center [784, 391] width 1568 height 783
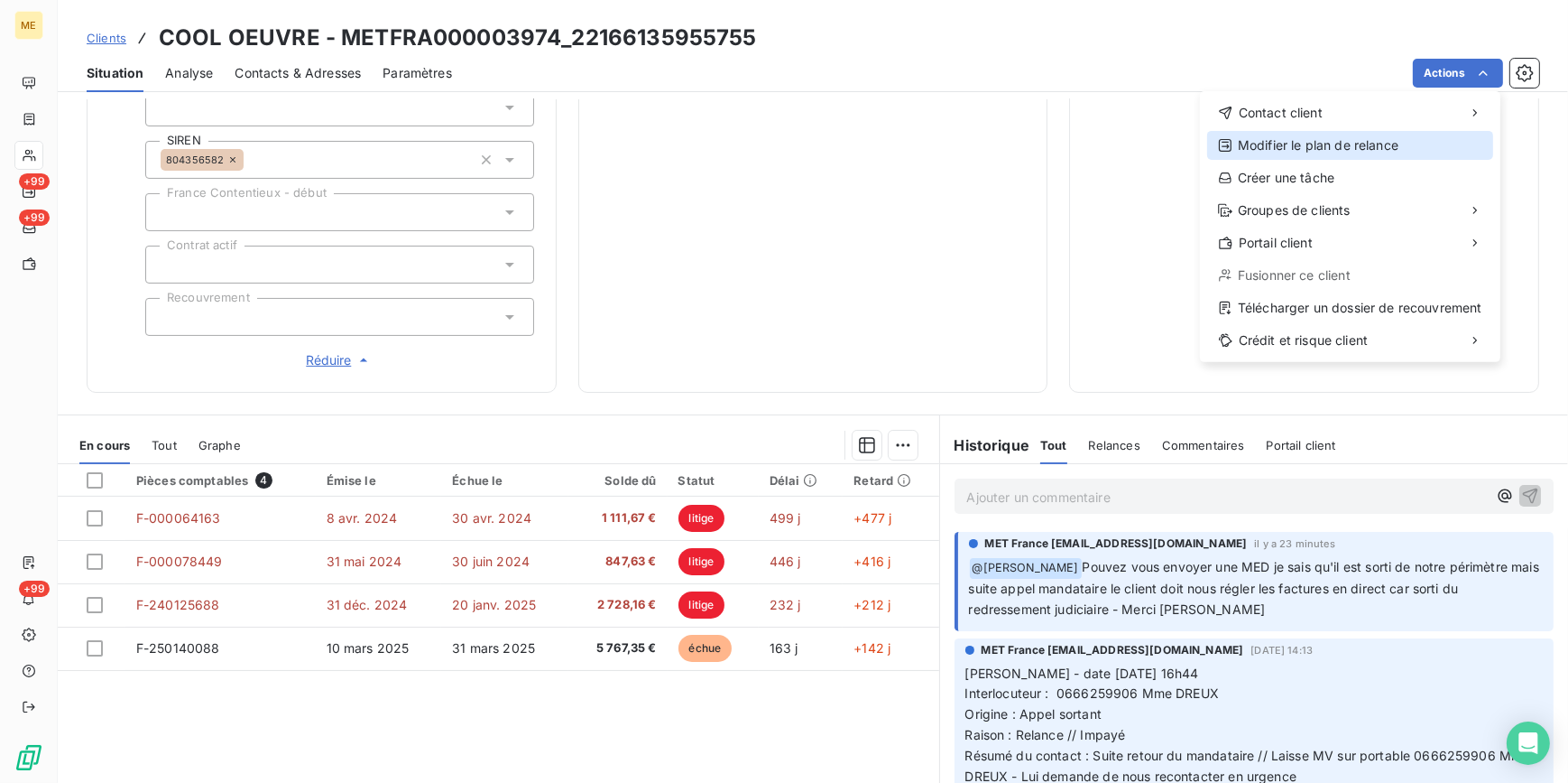
click at [1341, 154] on div "Modifier le plan de relance" at bounding box center [1351, 145] width 286 height 28
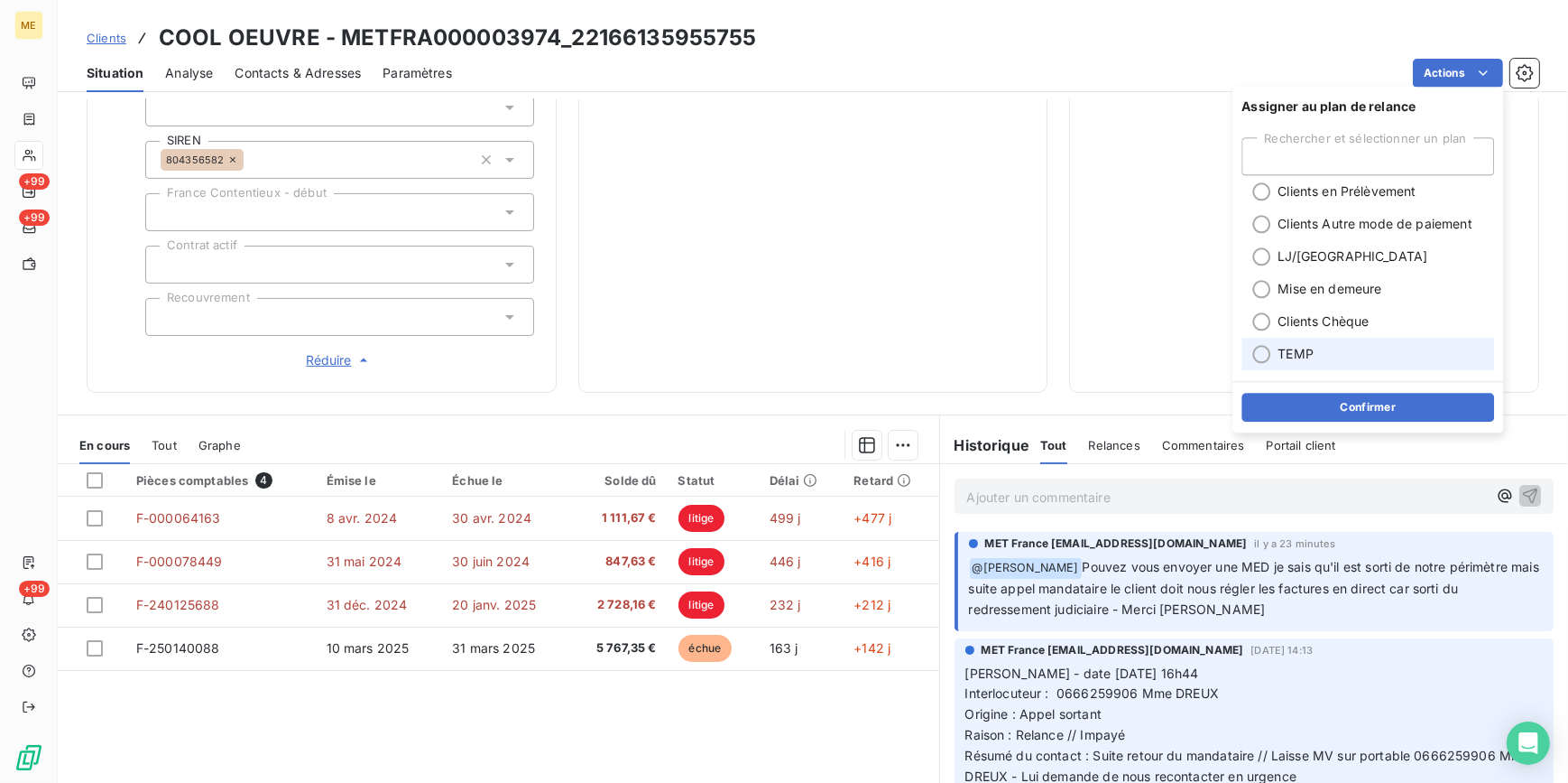
click at [1320, 347] on li "TEMP" at bounding box center [1368, 354] width 252 height 32
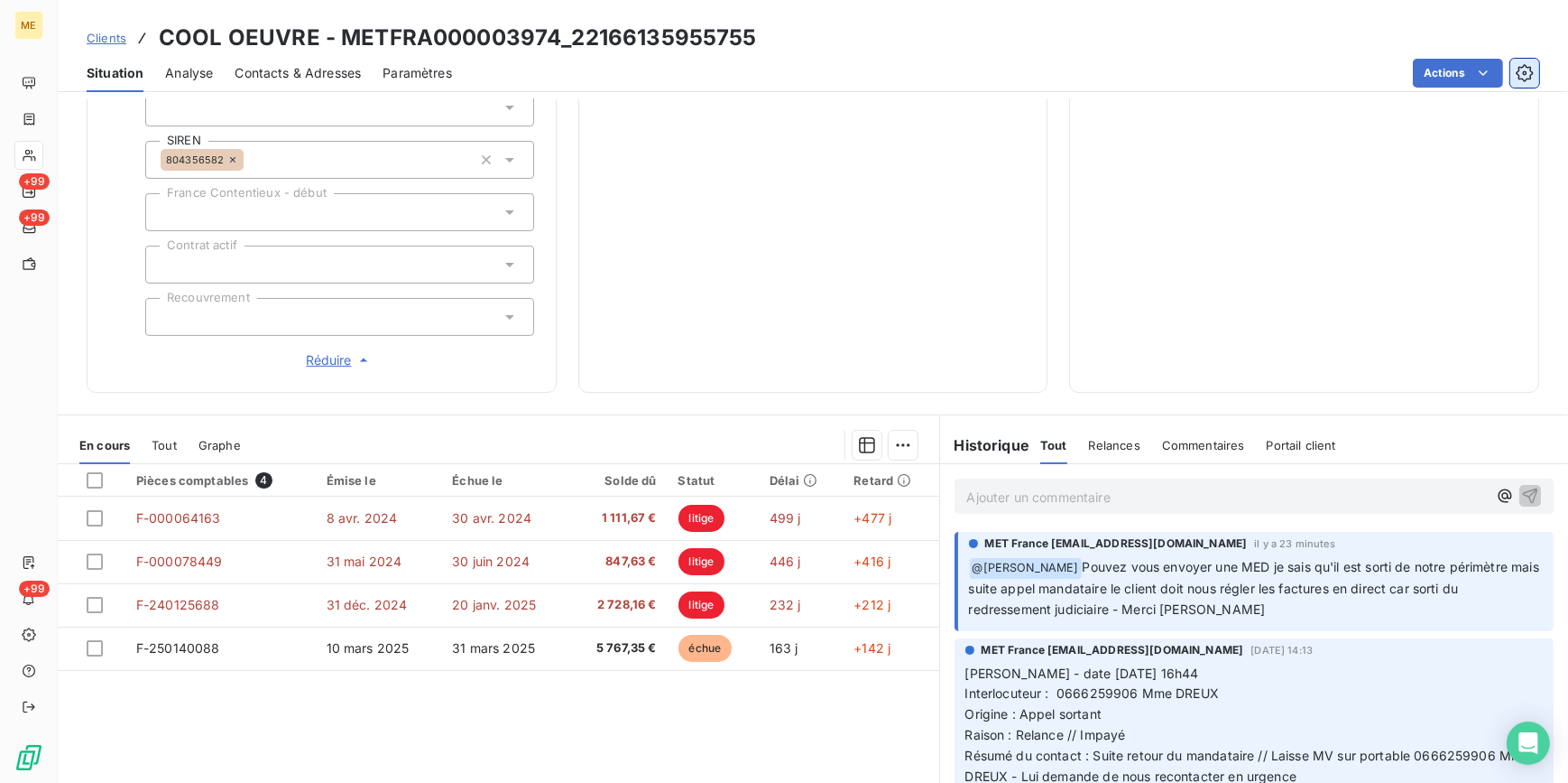
drag, startPoint x: 1346, startPoint y: 49, endPoint x: 1516, endPoint y: 71, distance: 171.4
click at [1348, 49] on div "Clients COOL OEUVRE - METFRA000003974_22166135955755" at bounding box center [813, 38] width 1510 height 32
click at [1457, 60] on html "ME +99 +99 +99 Clients COOL OEUVRE - METFRA000003974_22166135955755 Situation A…" at bounding box center [784, 391] width 1568 height 783
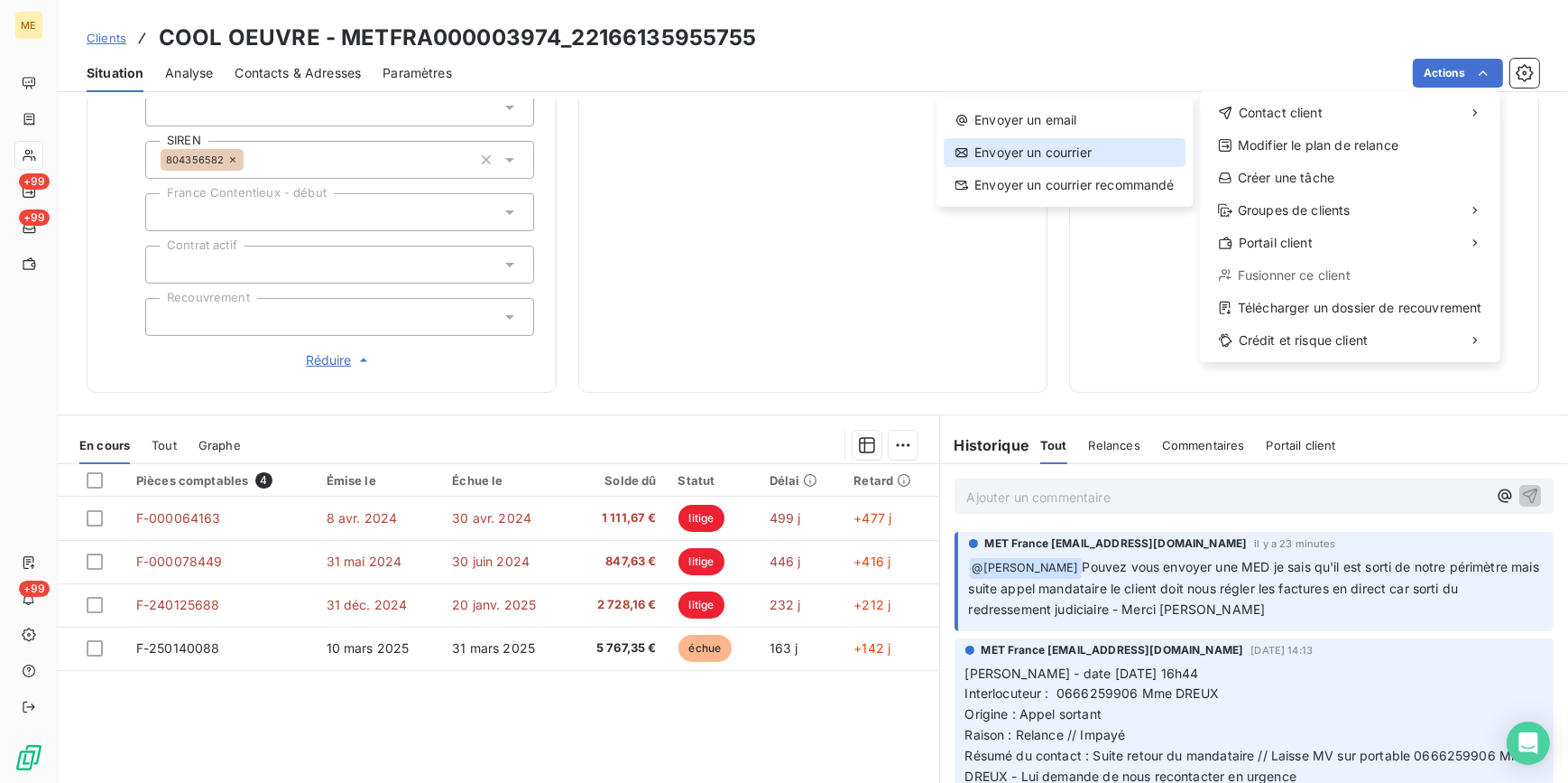
click at [1102, 150] on div "Envoyer un courrier" at bounding box center [1064, 153] width 242 height 28
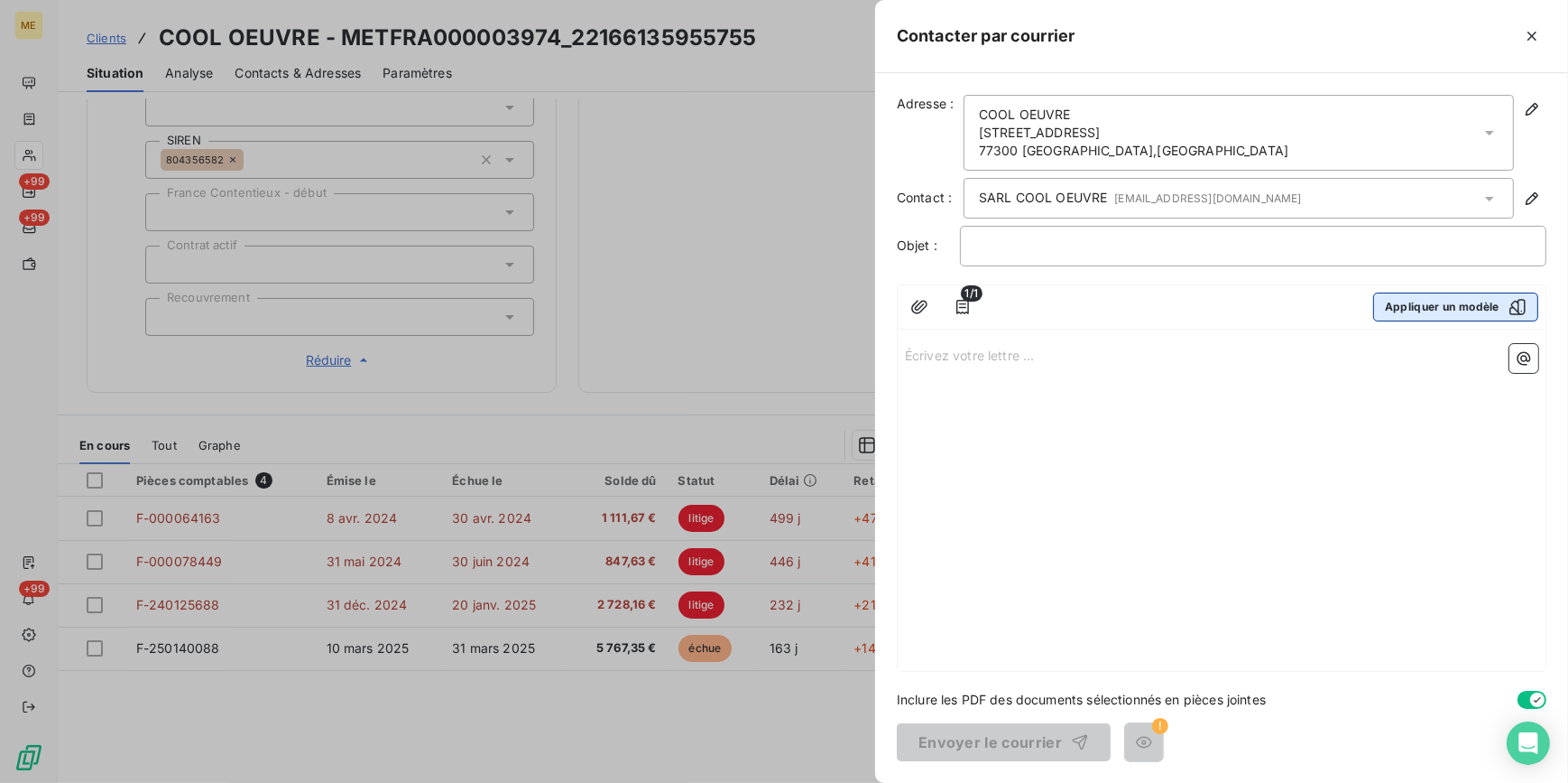
click at [1394, 307] on button "Appliquer un modèle" at bounding box center [1456, 307] width 165 height 28
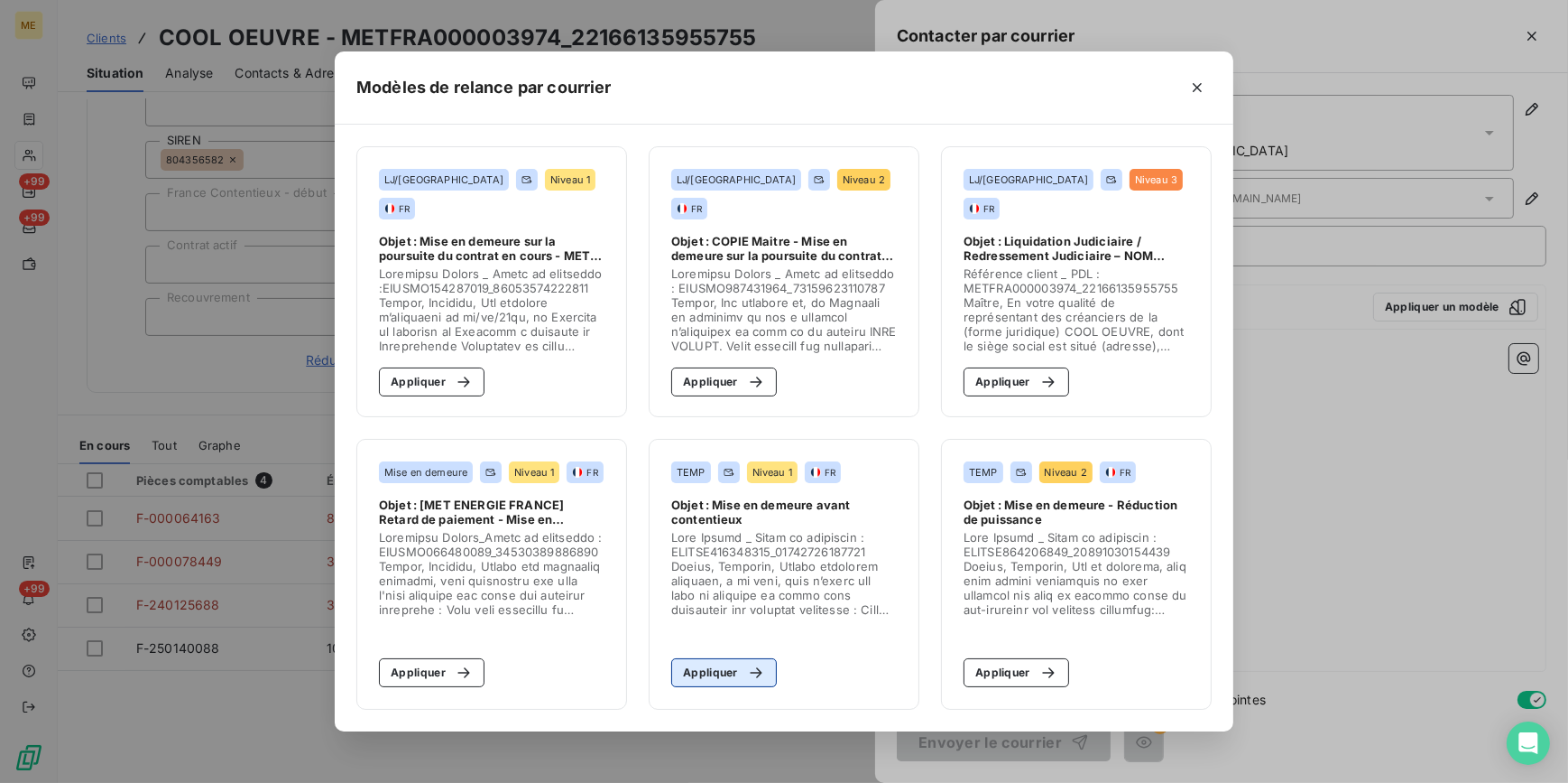
click at [747, 677] on icon "button" at bounding box center [756, 672] width 18 height 18
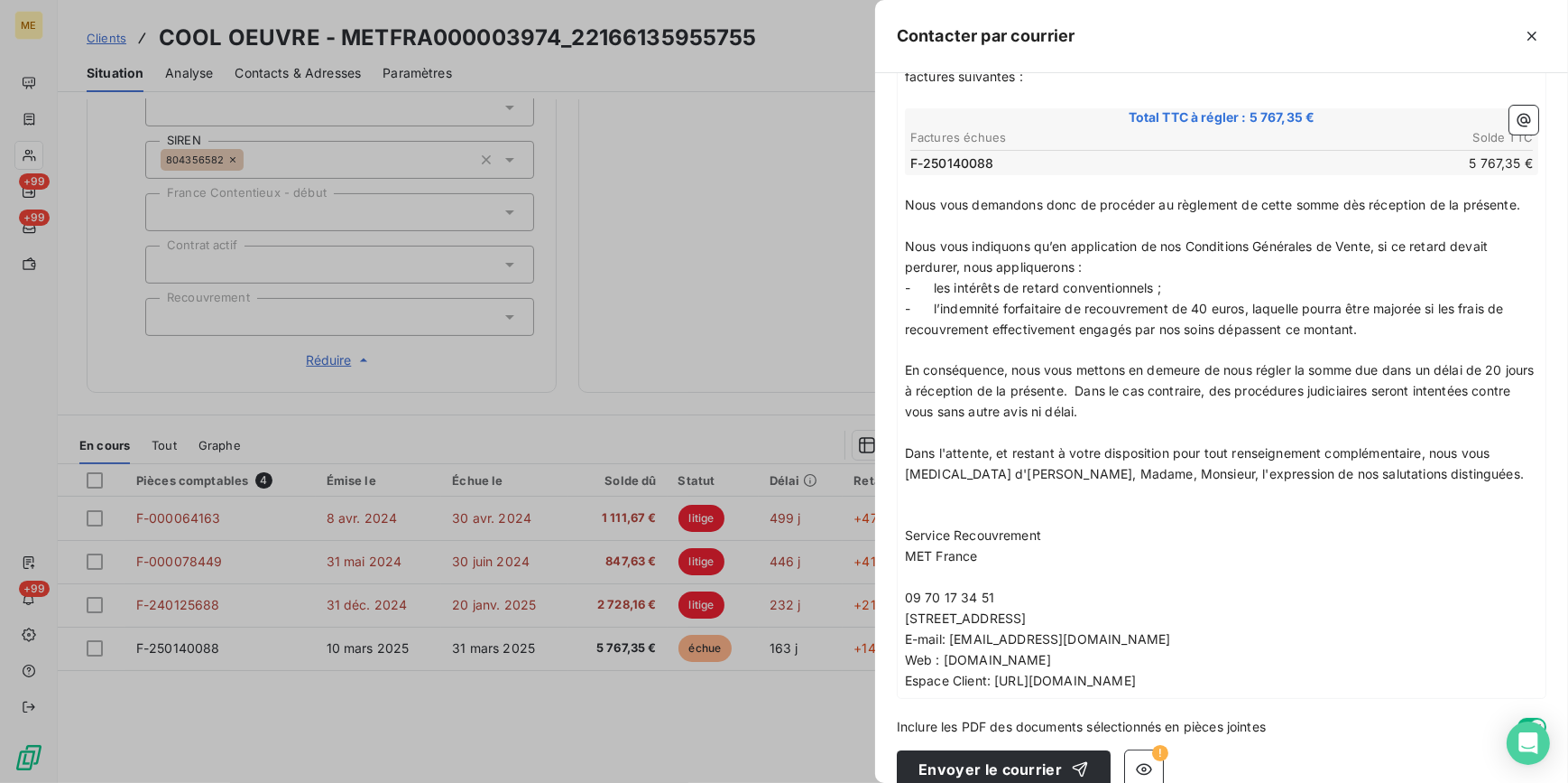
scroll to position [406, 0]
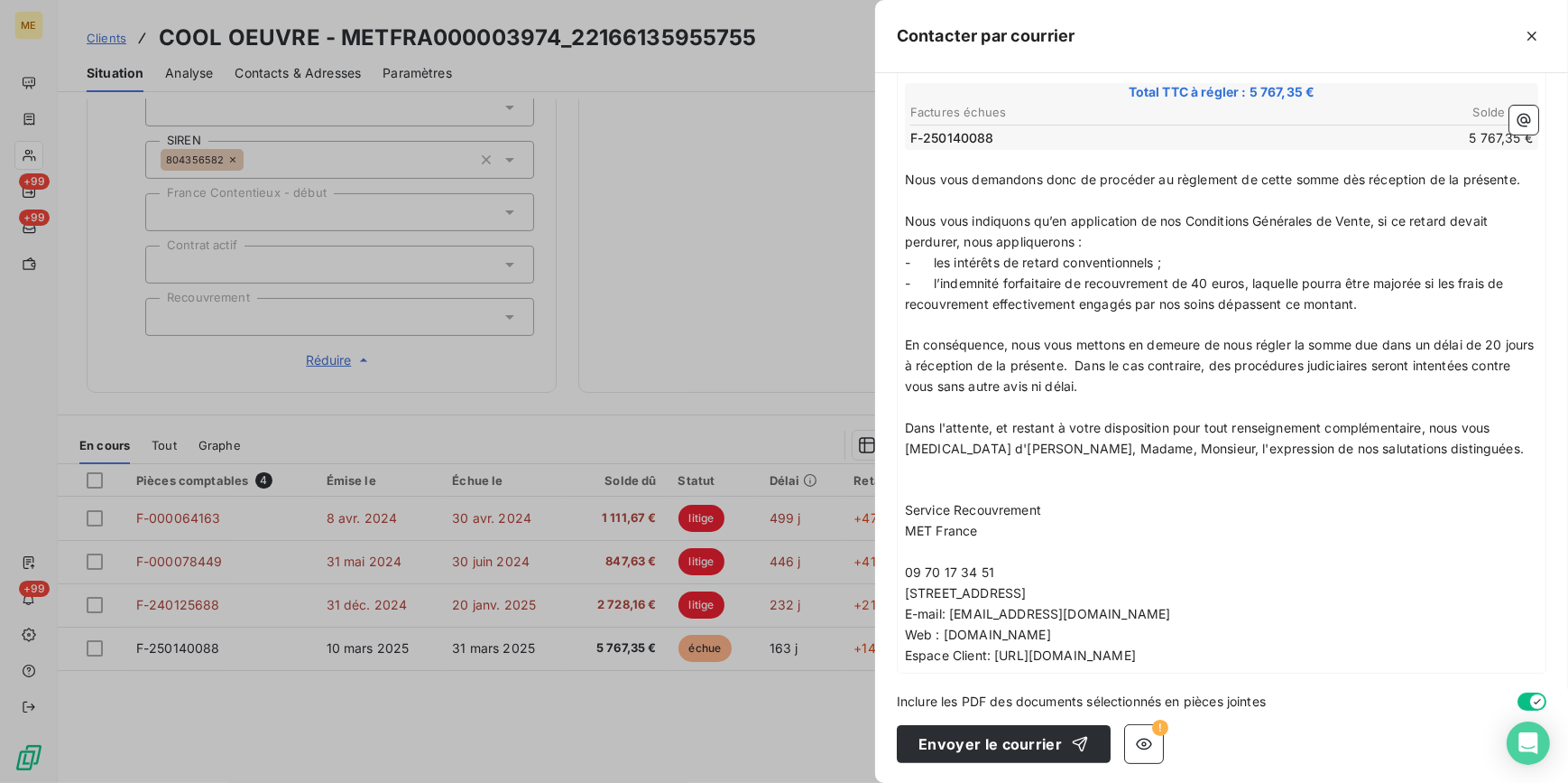
click at [652, 309] on div at bounding box center [784, 391] width 1568 height 783
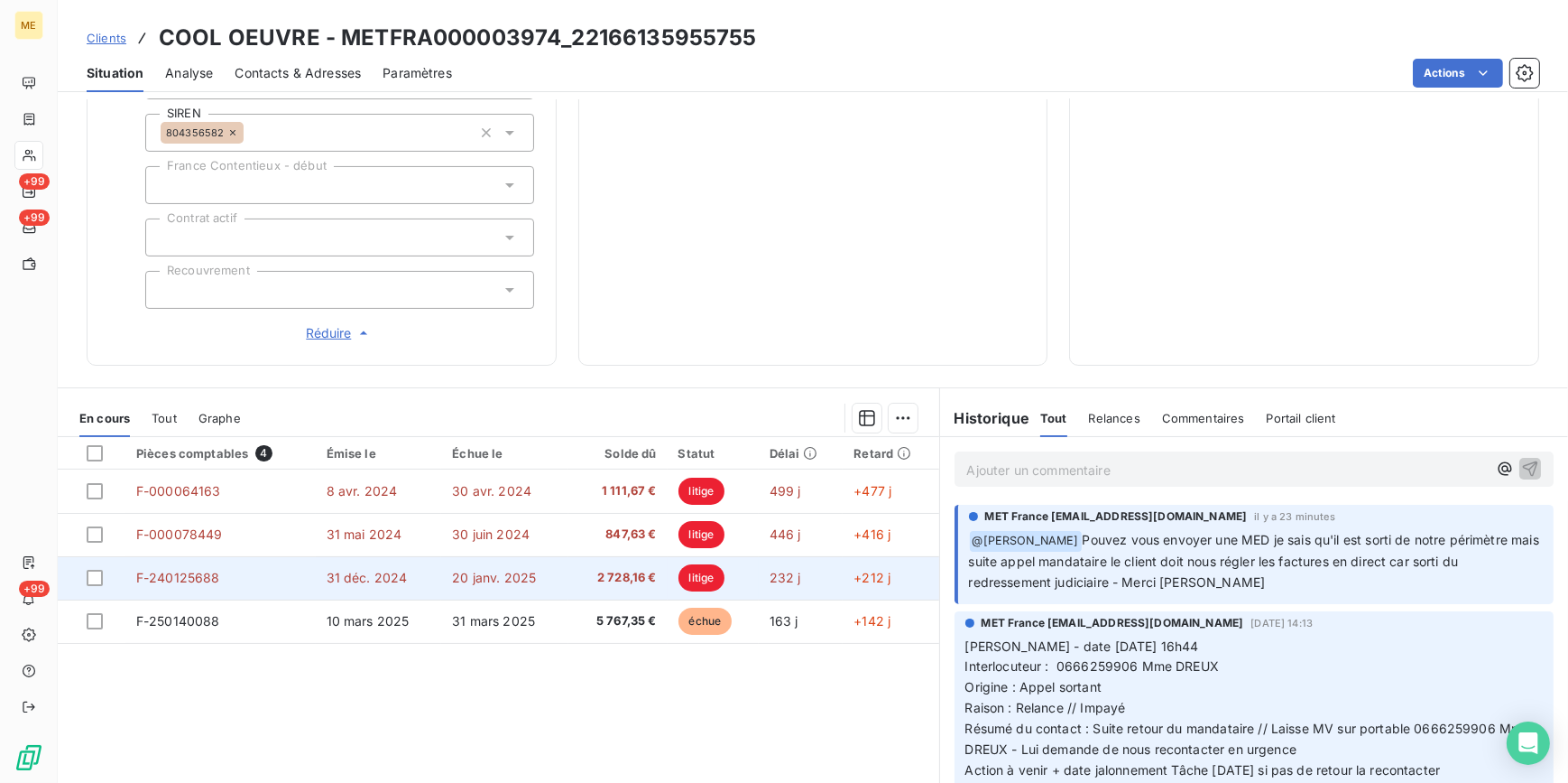
scroll to position [578, 0]
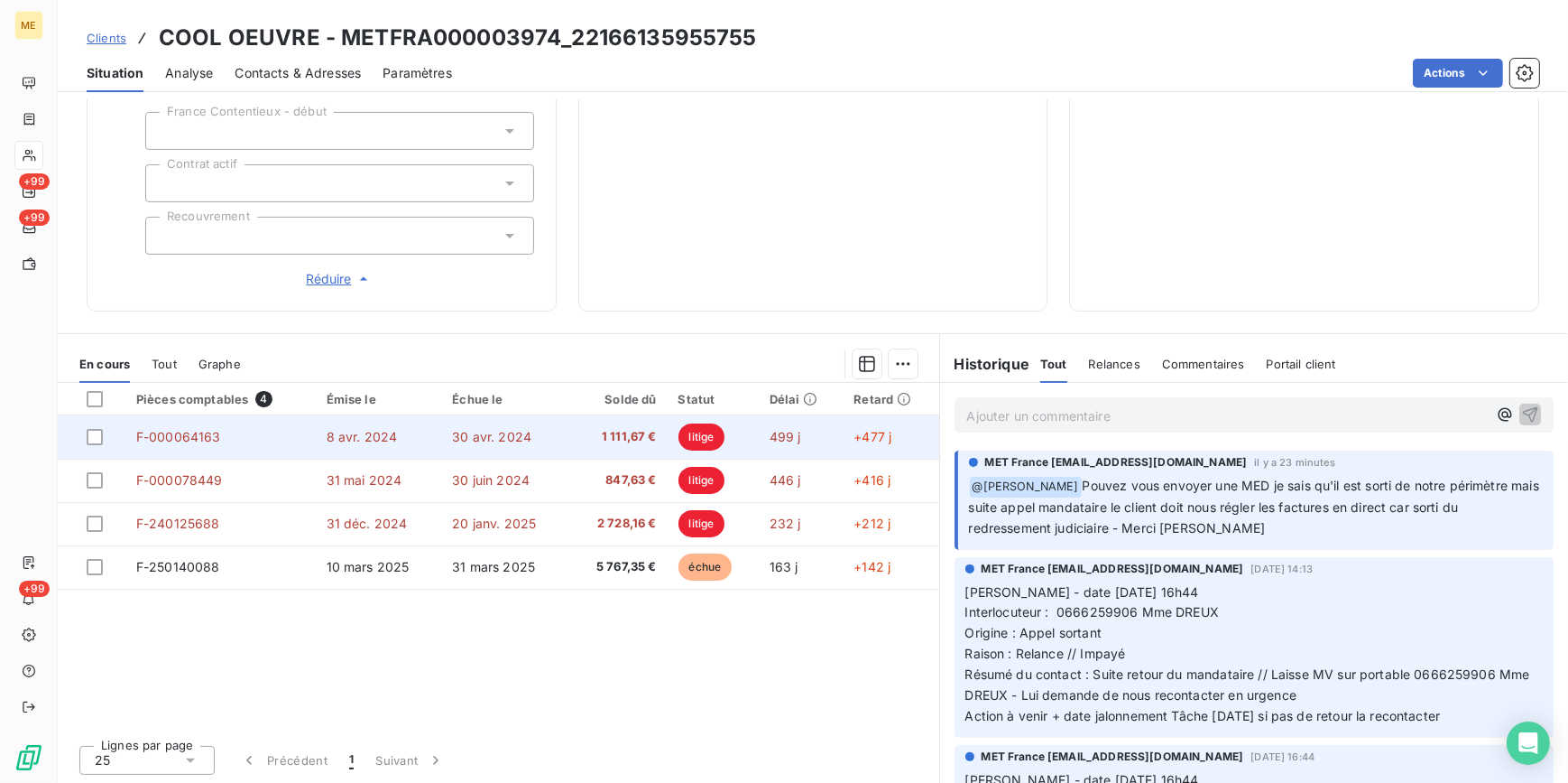
click at [607, 428] on span "1 111,67 €" at bounding box center [618, 437] width 77 height 18
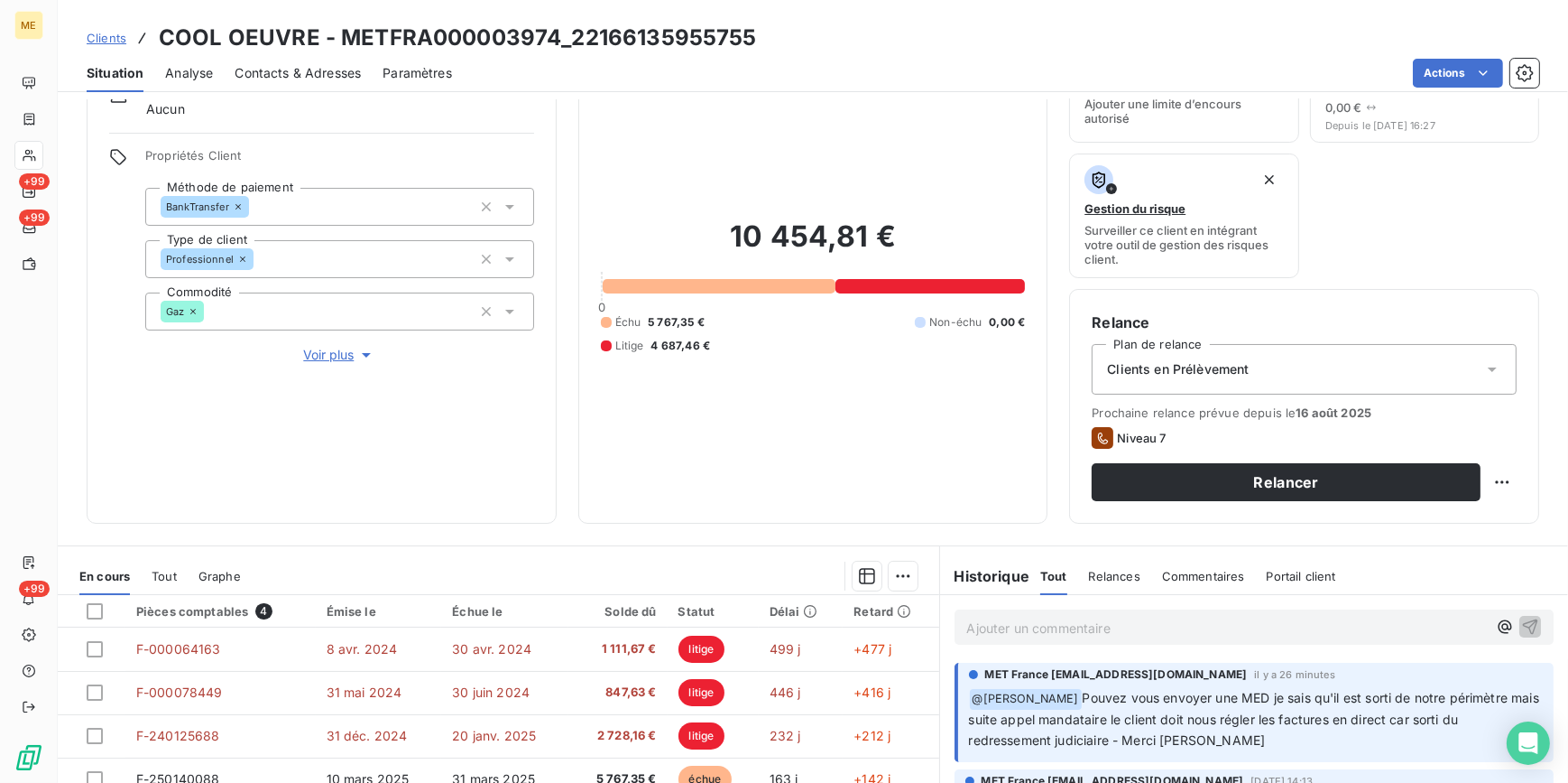
scroll to position [82, 0]
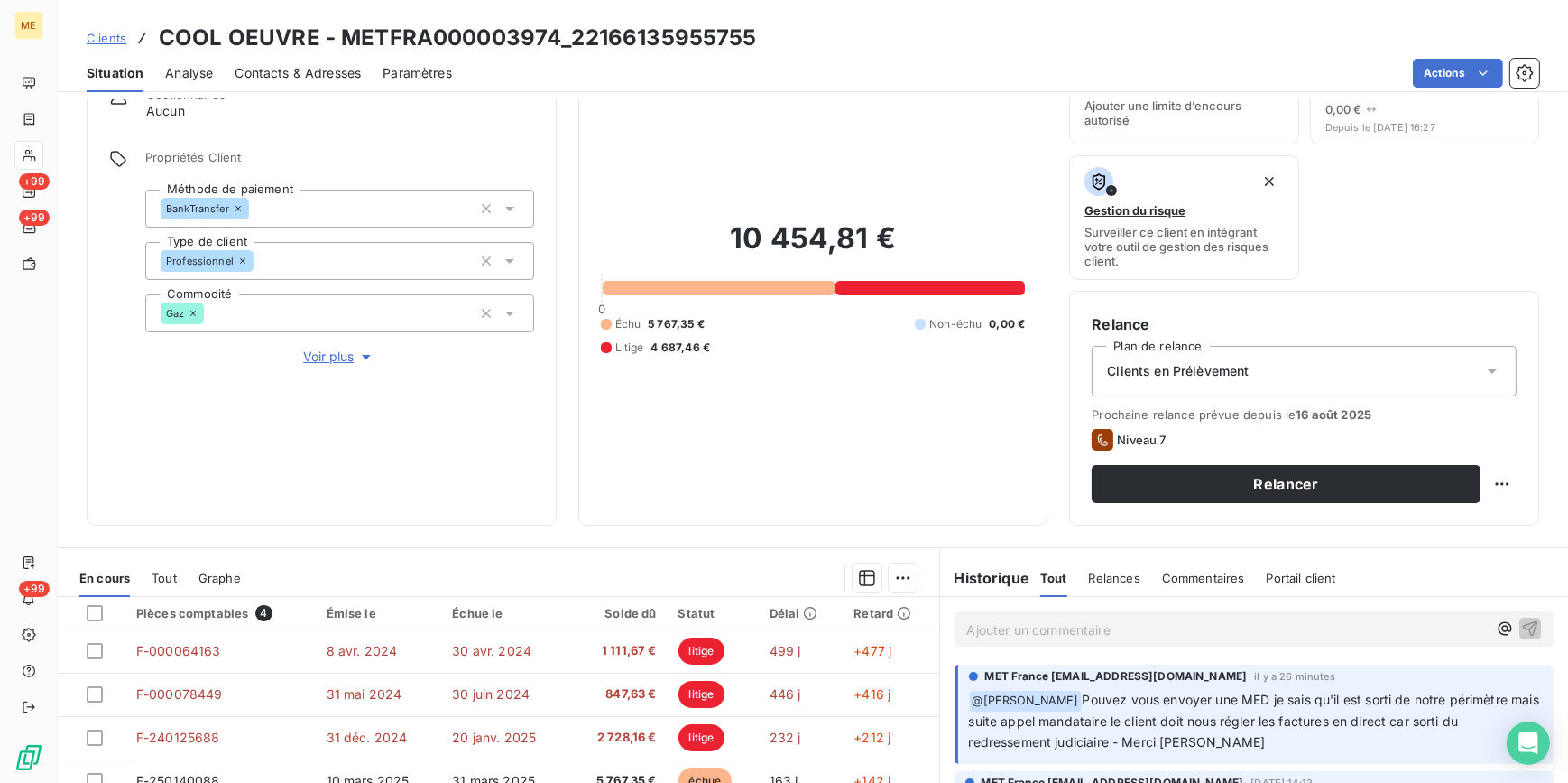
click at [316, 347] on span "Voir plus" at bounding box center [340, 356] width 72 height 18
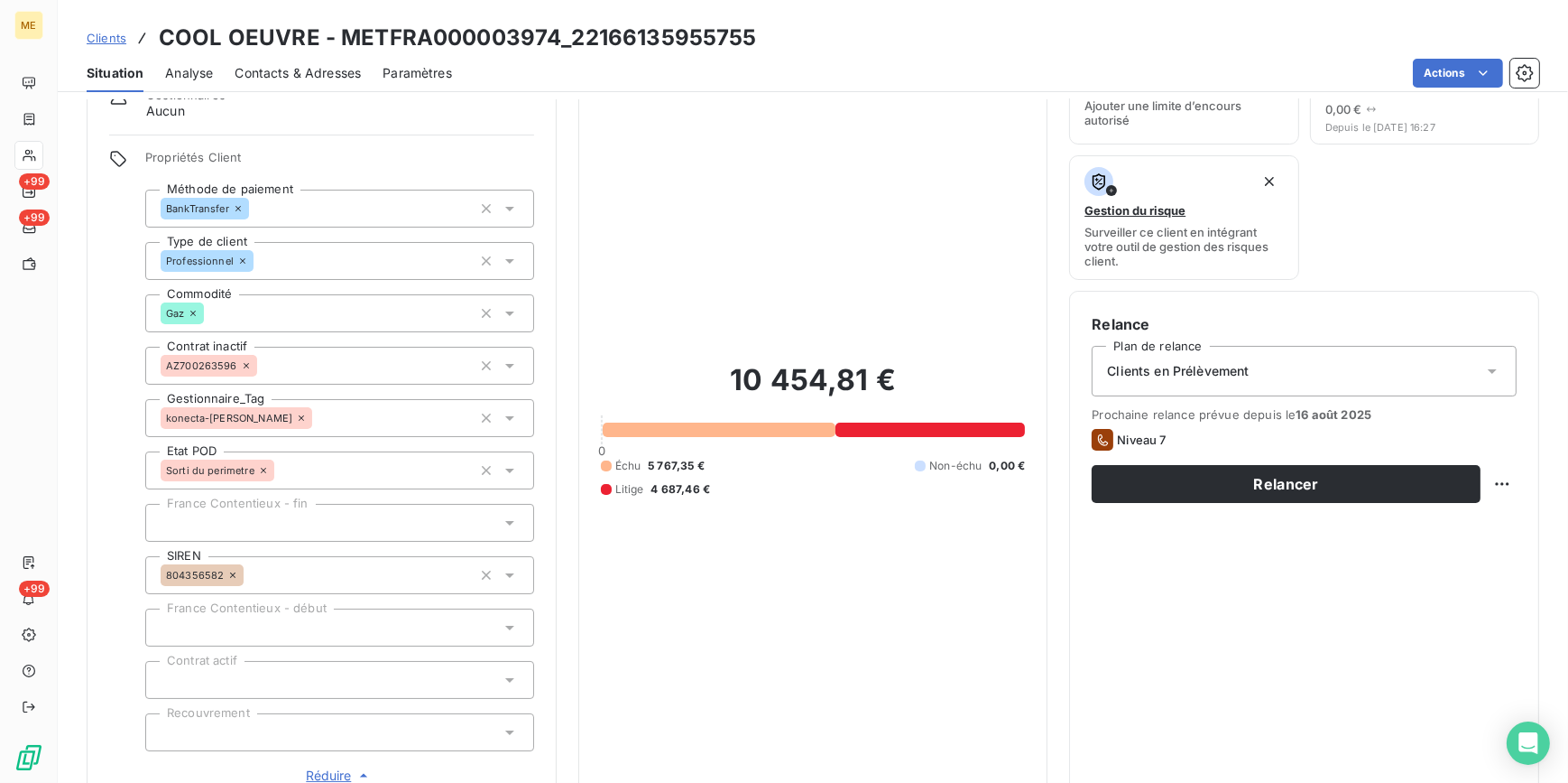
click at [190, 572] on span "804356582" at bounding box center [194, 574] width 58 height 10
click at [213, 573] on span "804356582" at bounding box center [194, 574] width 58 height 10
click at [542, 401] on div "Informations client Gestionnaires Aucun Propriétés Client Méthode de paiement B…" at bounding box center [322, 418] width 470 height 779
click at [1486, 324] on h6 "Relance" at bounding box center [1304, 324] width 425 height 22
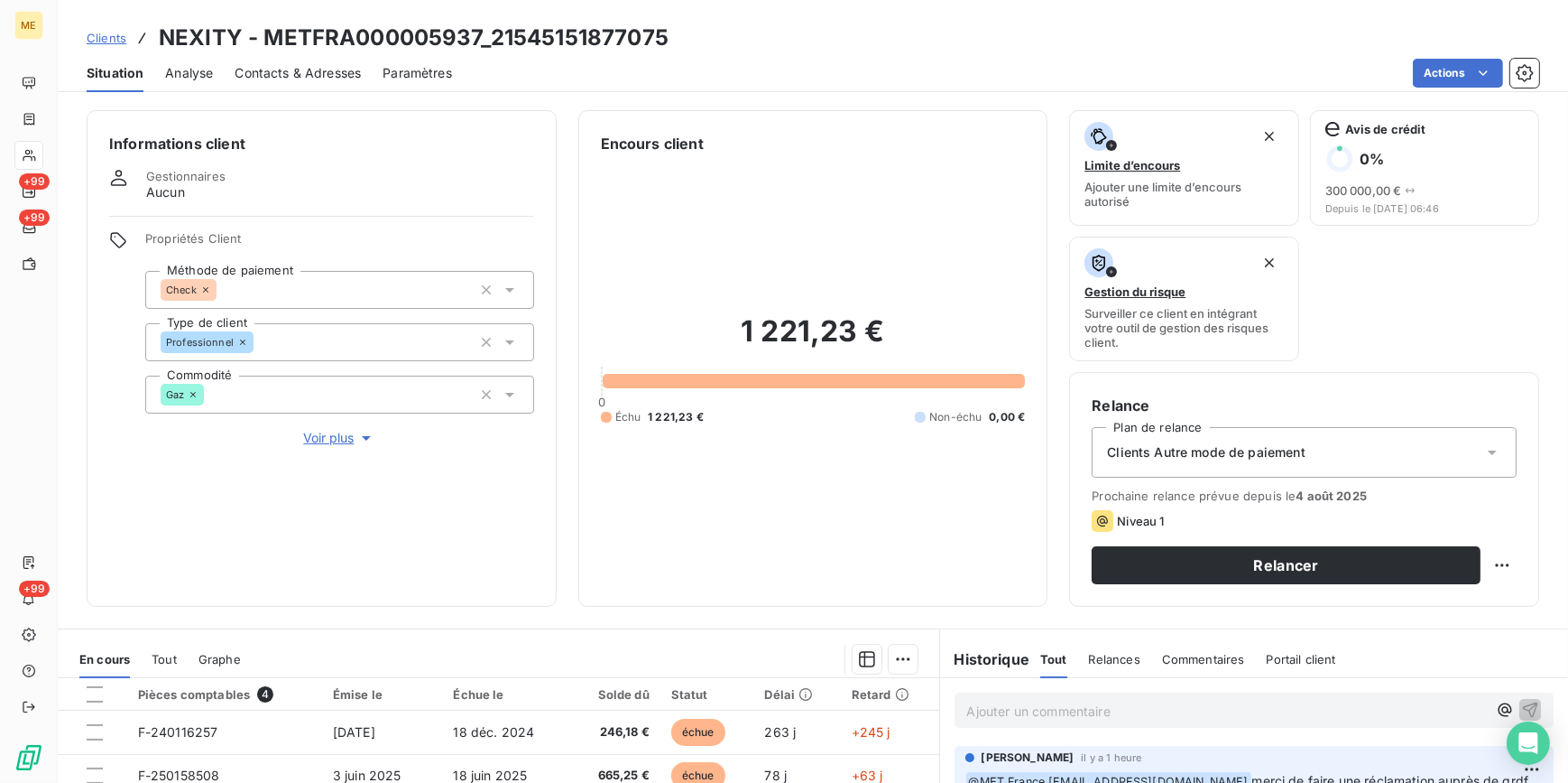
scroll to position [294, 0]
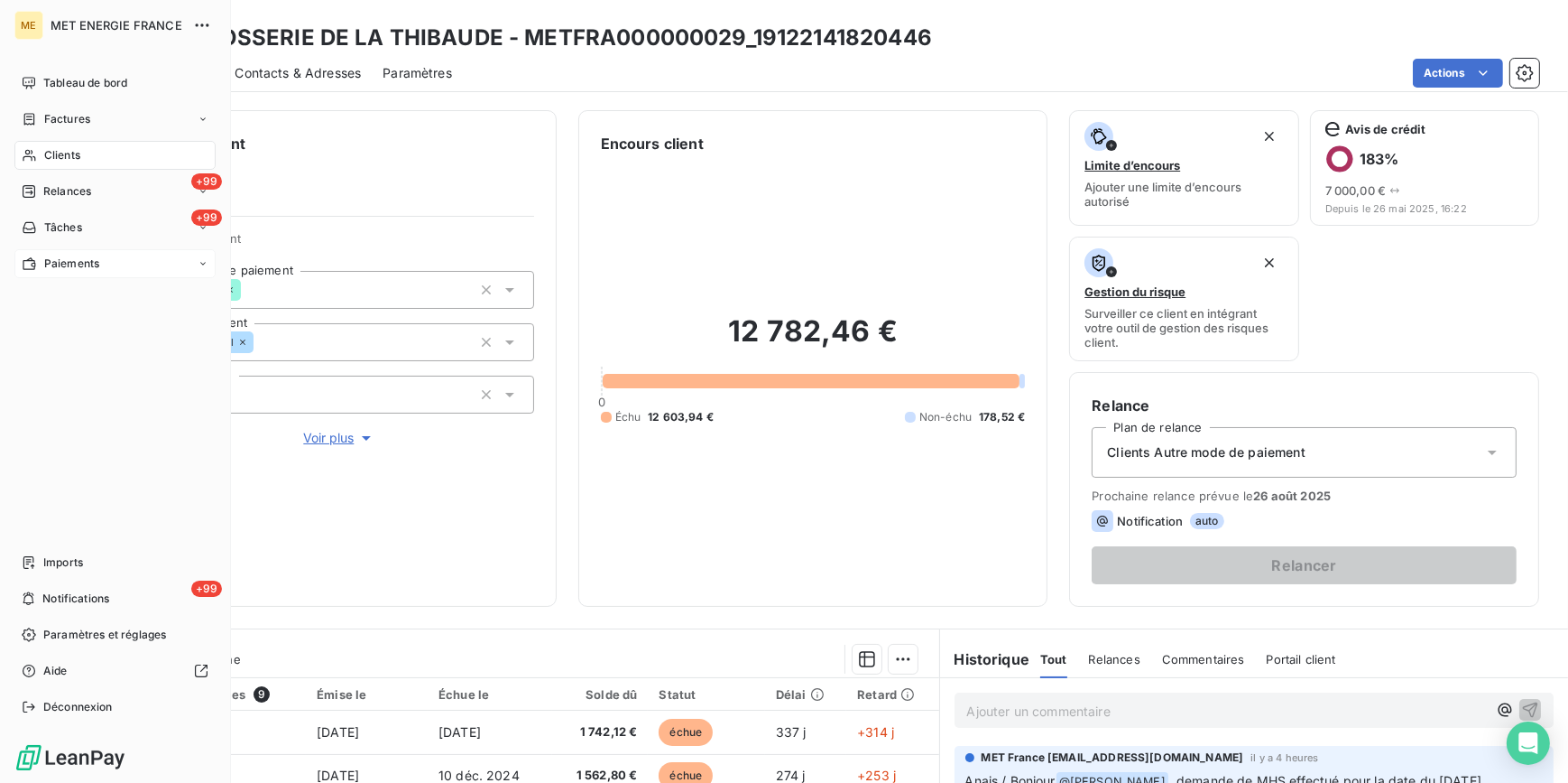
scroll to position [74, 0]
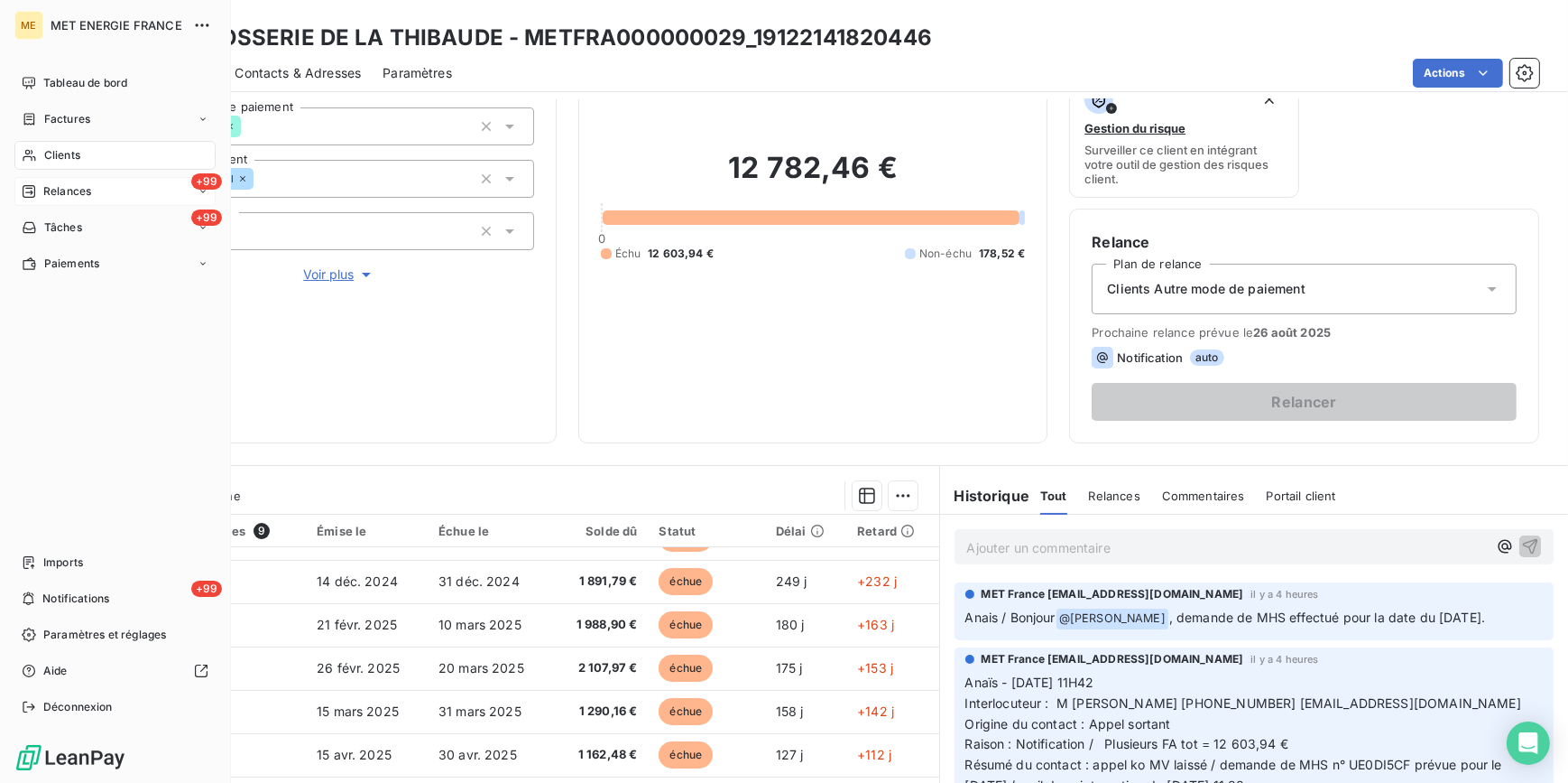
click at [101, 187] on div "+99 Relances" at bounding box center [115, 191] width 201 height 28
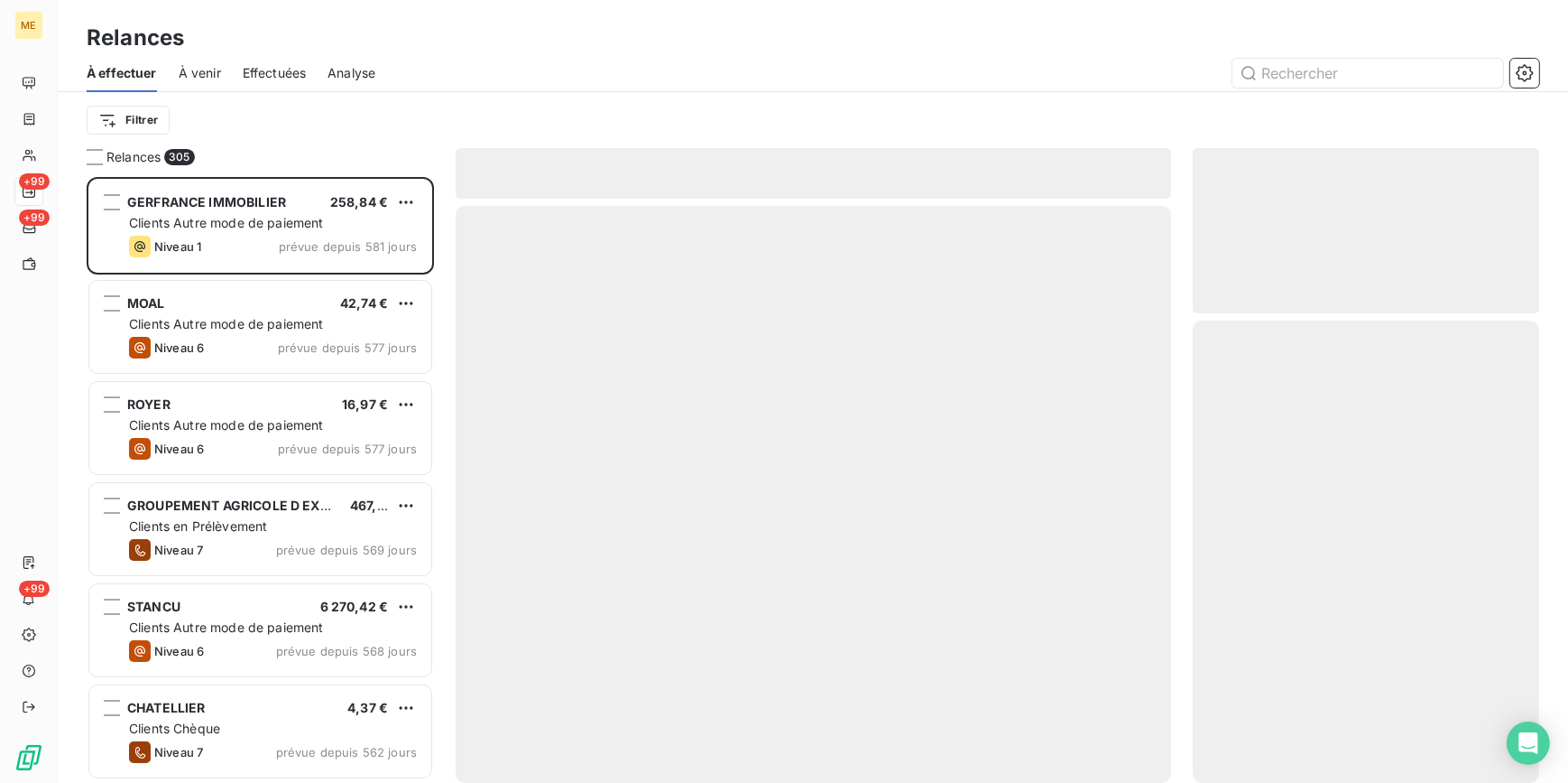
scroll to position [594, 334]
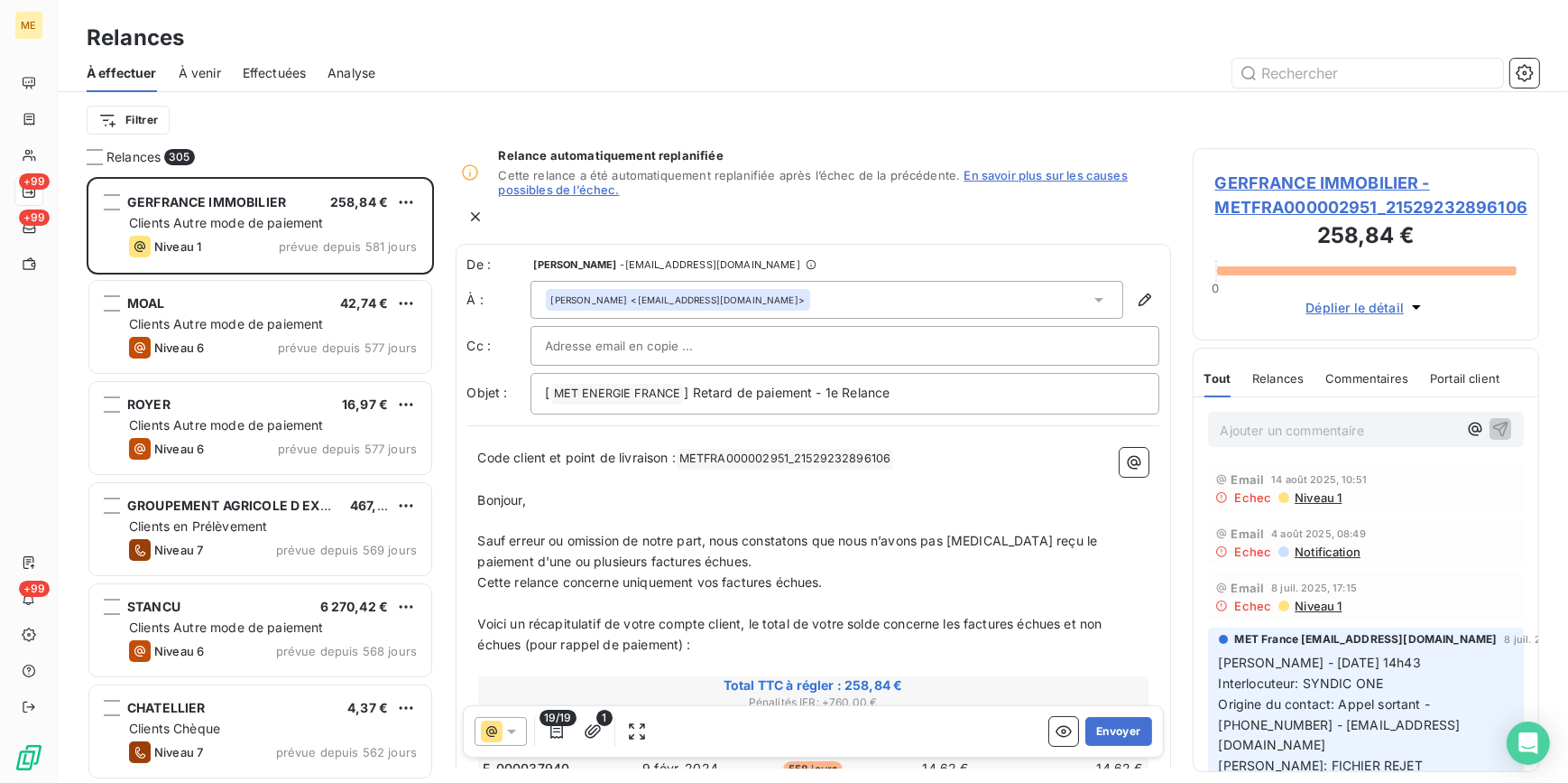
click at [285, 80] on span "Effectuées" at bounding box center [275, 73] width 65 height 18
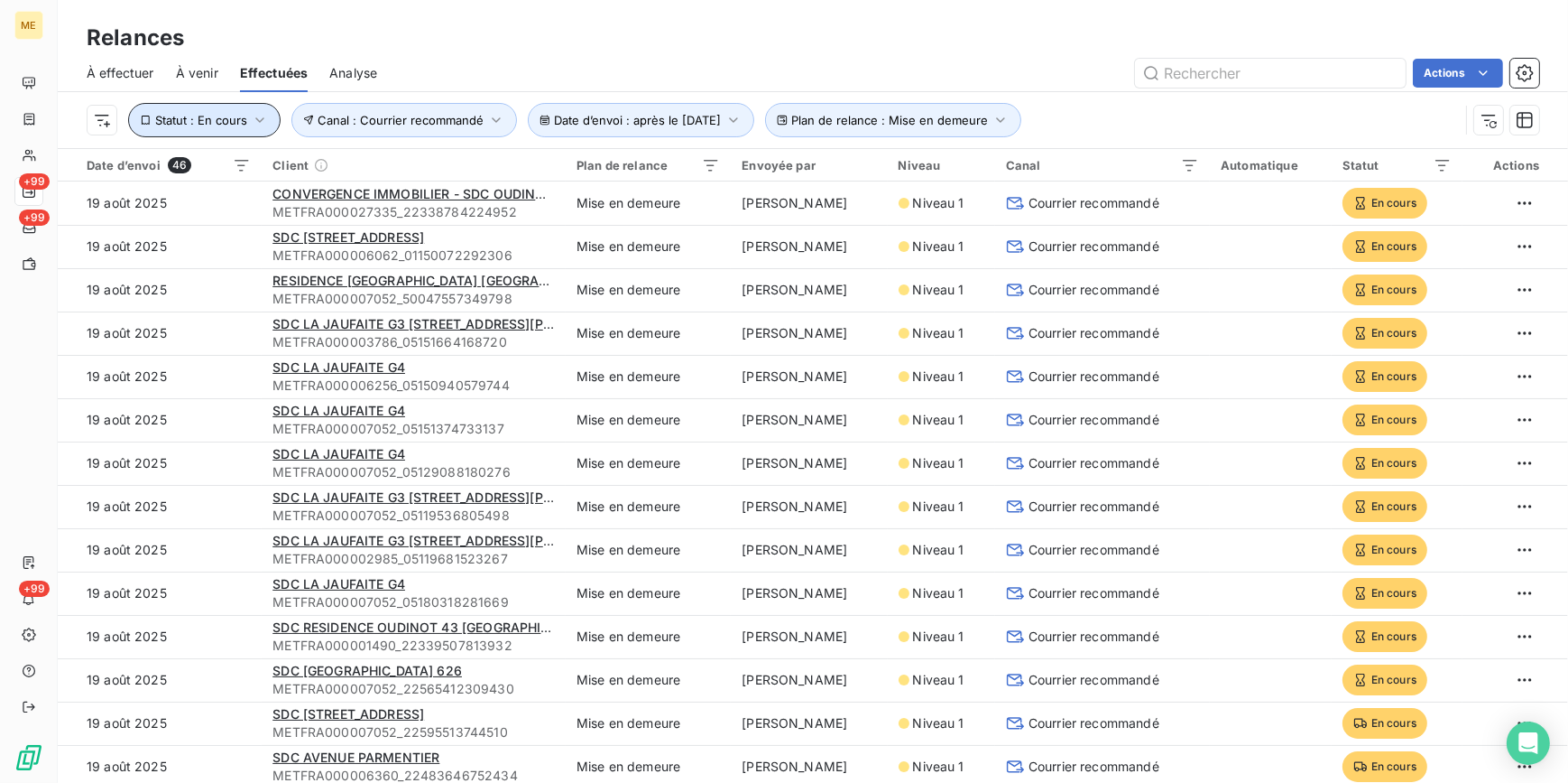
click at [234, 118] on span "Statut : En cours" at bounding box center [201, 120] width 92 height 14
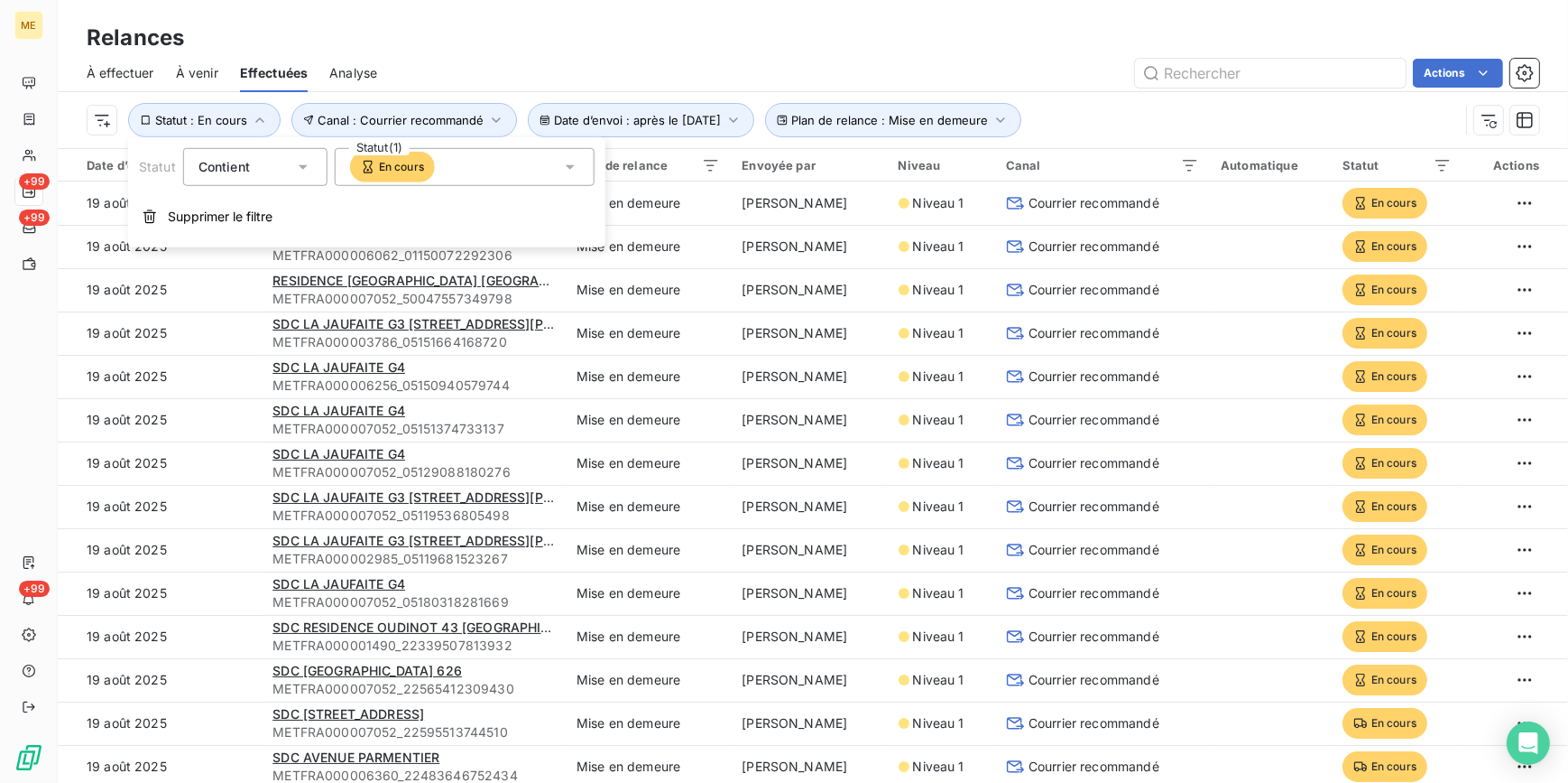
click at [510, 176] on div "En cours" at bounding box center [465, 167] width 260 height 38
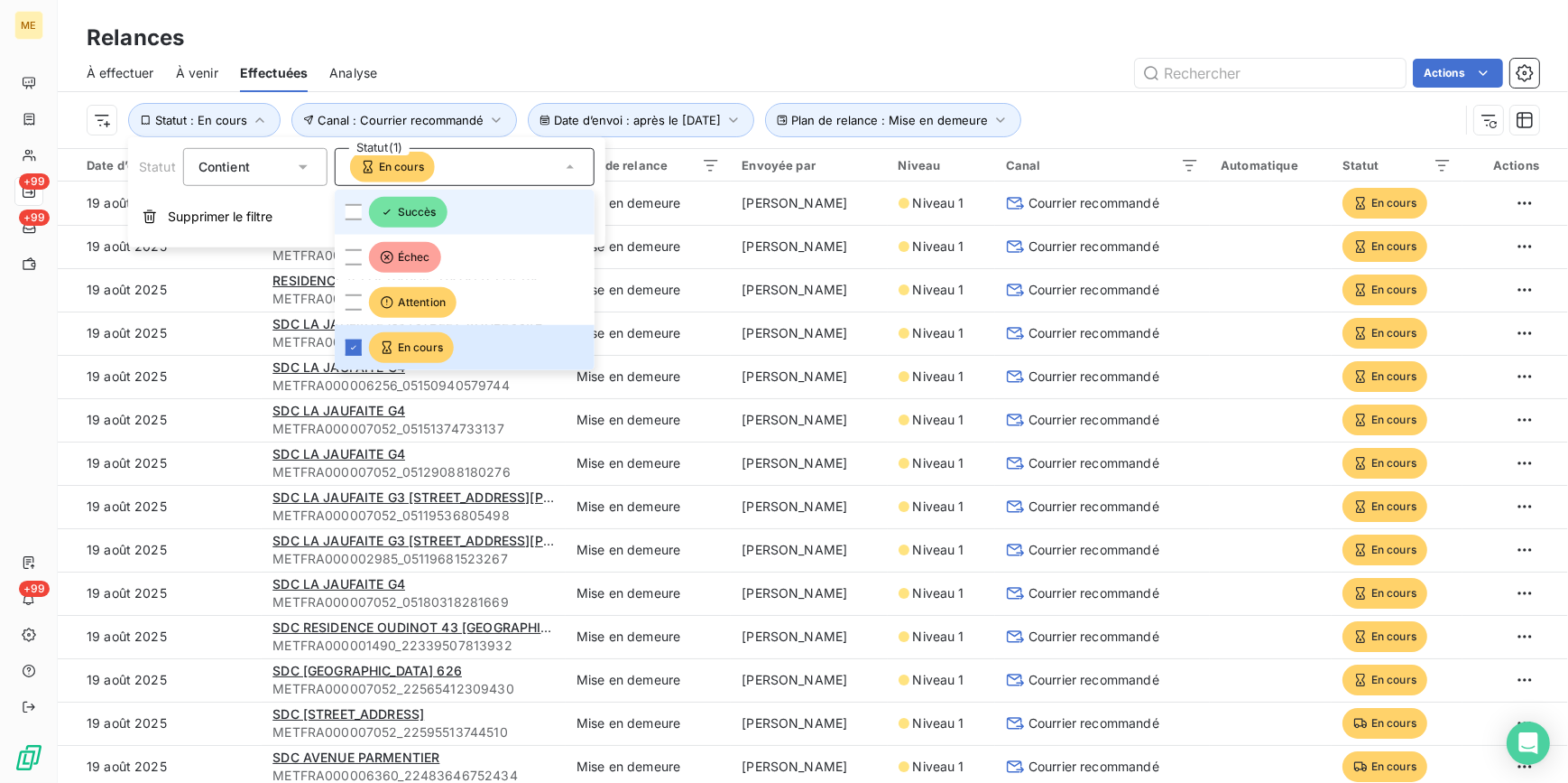
click at [405, 209] on span "Succès" at bounding box center [408, 212] width 79 height 30
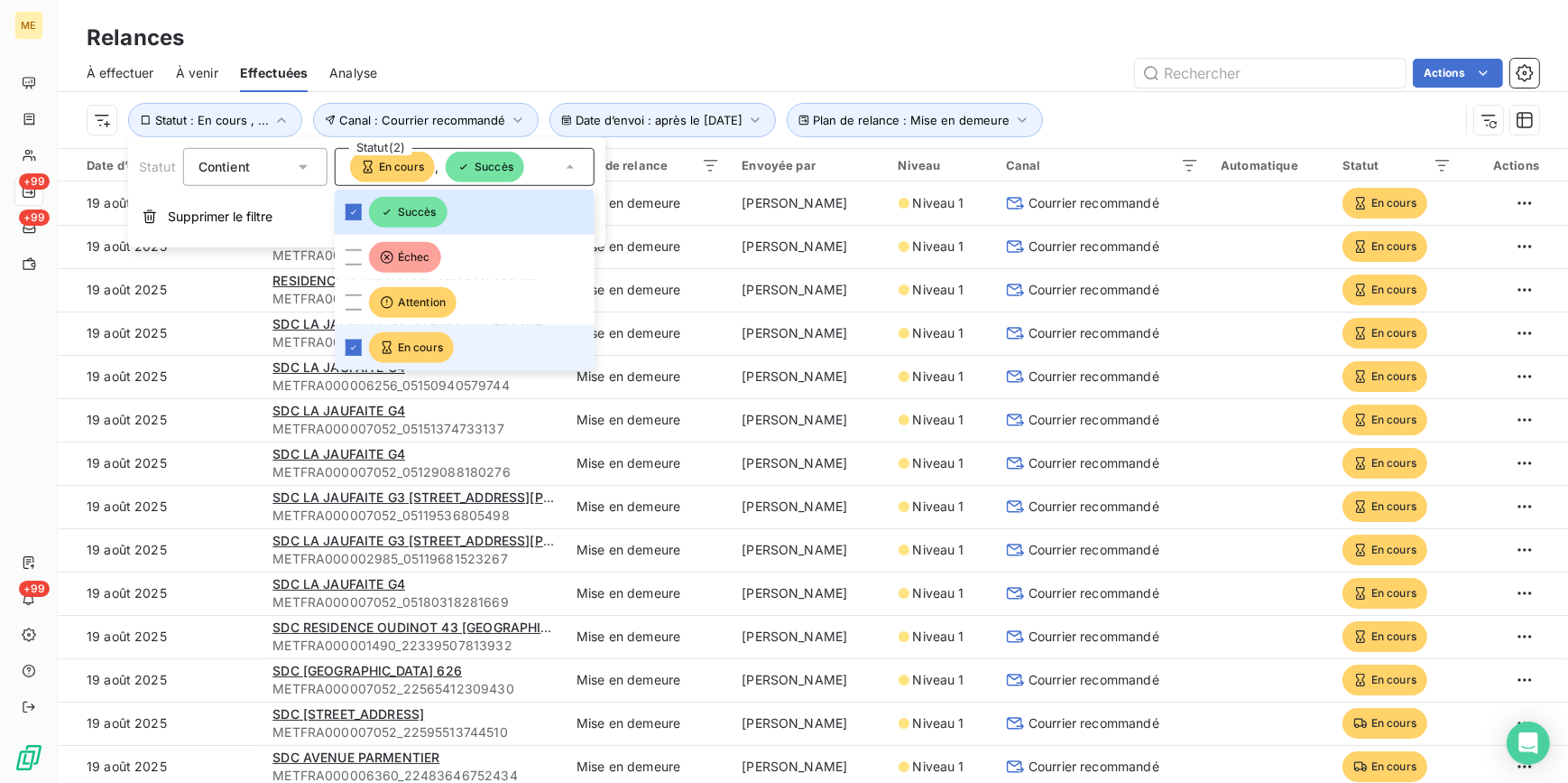
click at [403, 332] on span "En cours" at bounding box center [411, 347] width 84 height 30
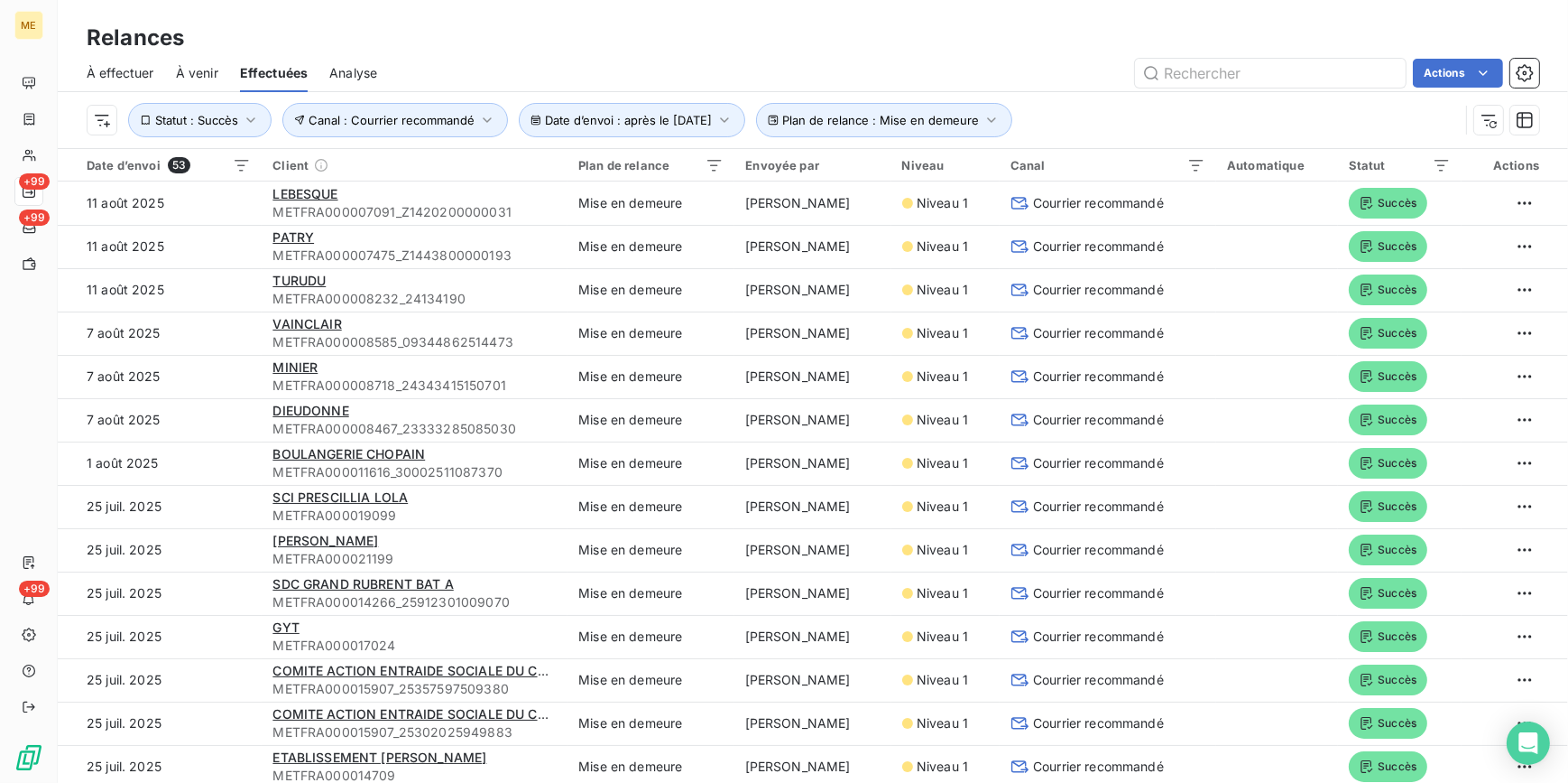
click at [1098, 64] on div "Actions" at bounding box center [968, 73] width 1140 height 28
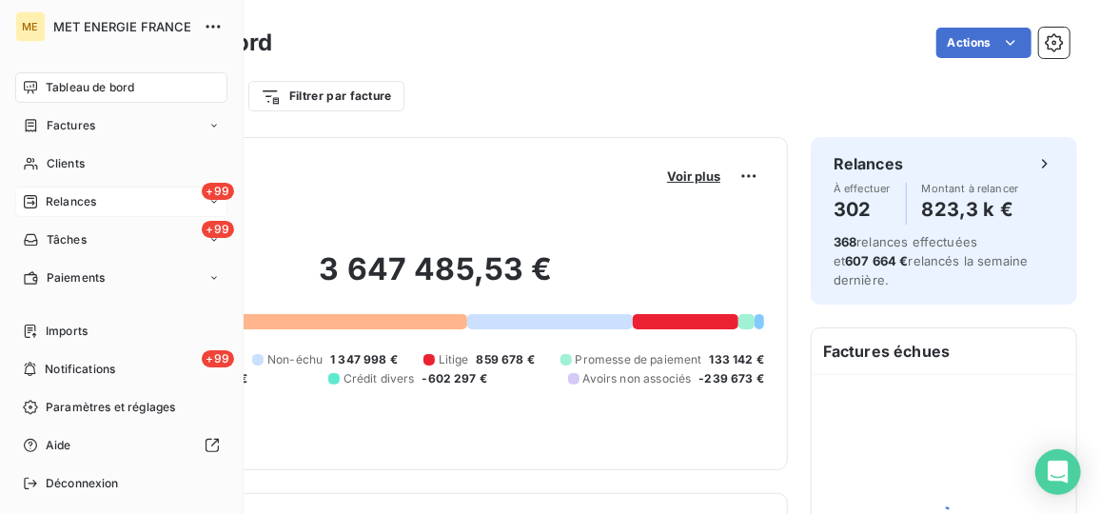
click at [105, 187] on div "+99 Relances" at bounding box center [121, 201] width 212 height 30
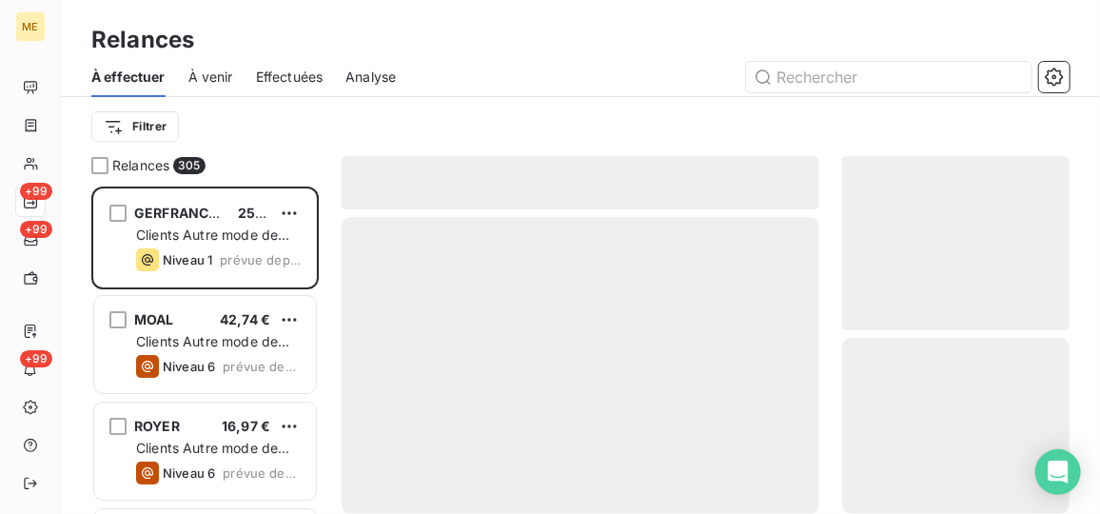
scroll to position [313, 213]
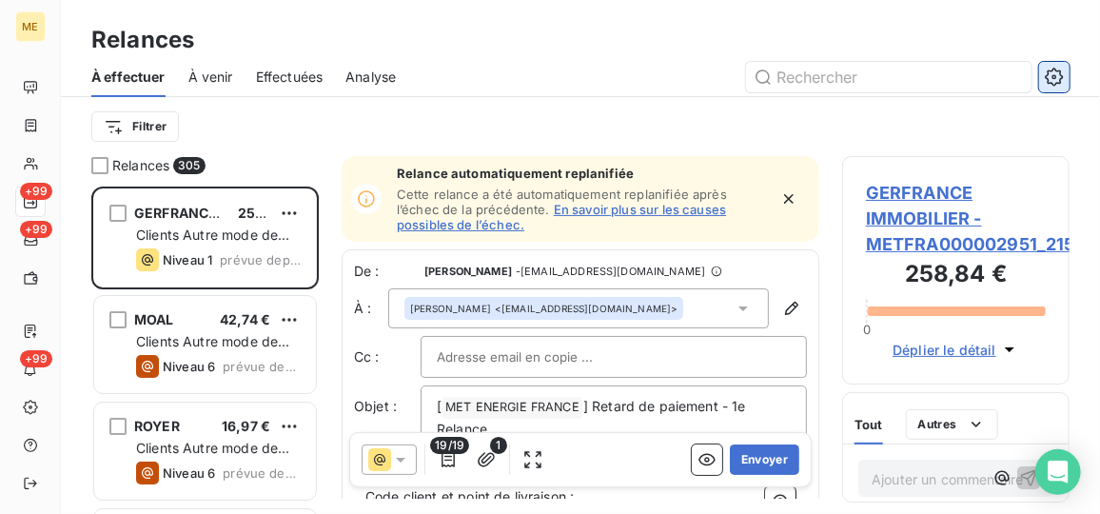
click at [1058, 80] on icon "button" at bounding box center [1053, 77] width 19 height 19
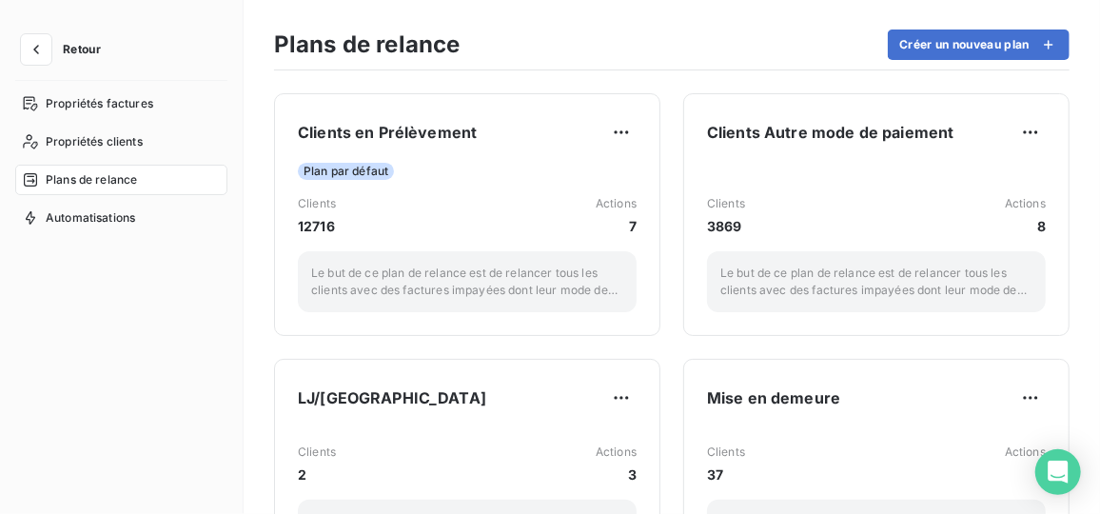
scroll to position [346, 0]
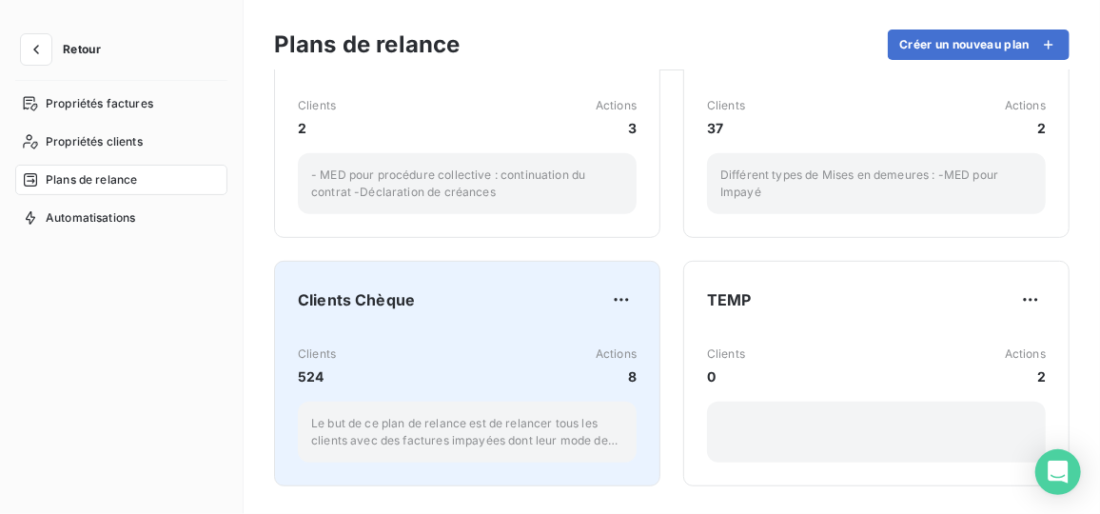
click at [492, 335] on div "Clients 524 Actions 8 Le but de ce plan de relance est de relancer tous les cli…" at bounding box center [467, 396] width 339 height 132
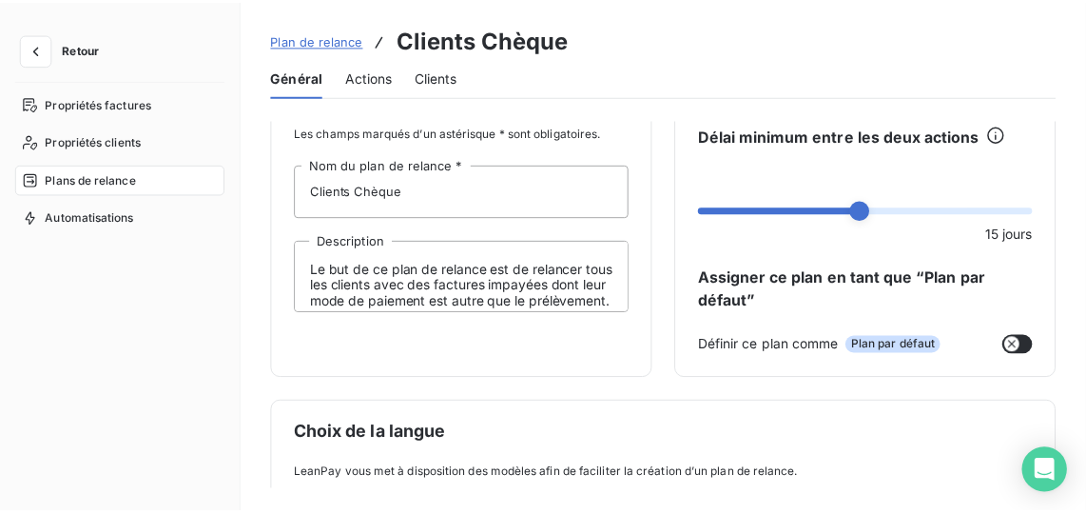
scroll to position [86, 0]
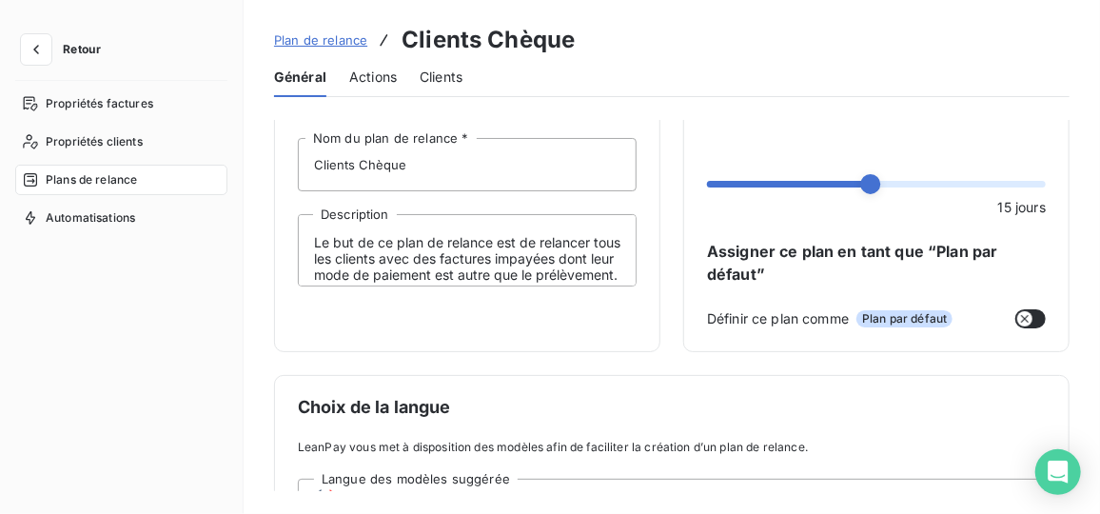
click at [355, 77] on span "Actions" at bounding box center [373, 77] width 48 height 19
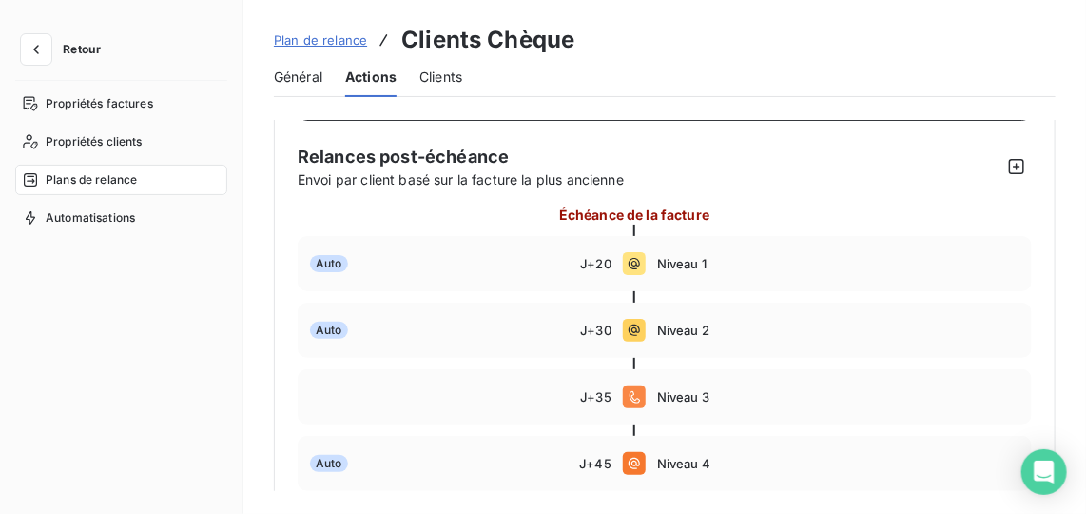
scroll to position [172, 0]
